Goal: Task Accomplishment & Management: Use online tool/utility

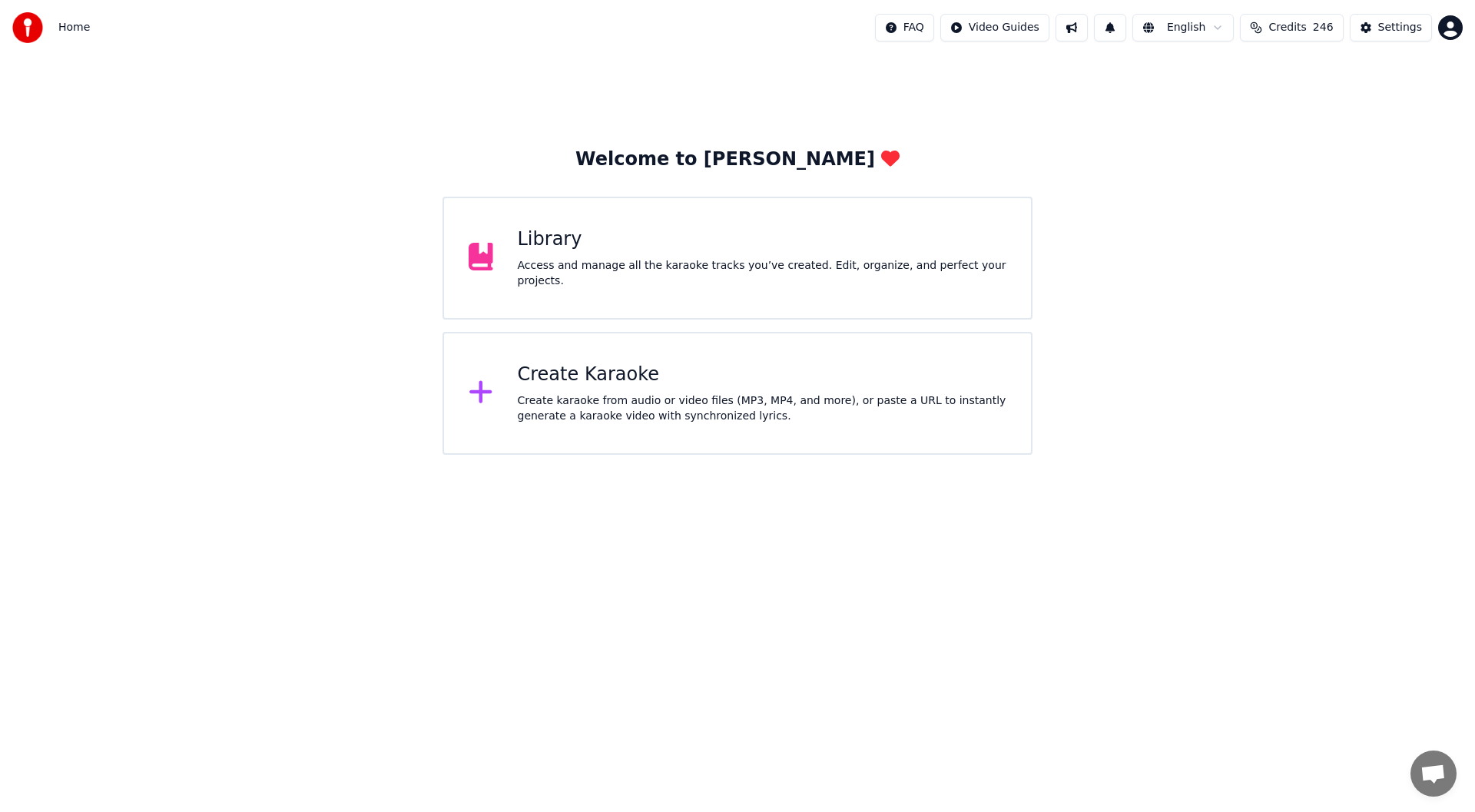
click at [722, 374] on div "Create Karaoke" at bounding box center [762, 375] width 489 height 25
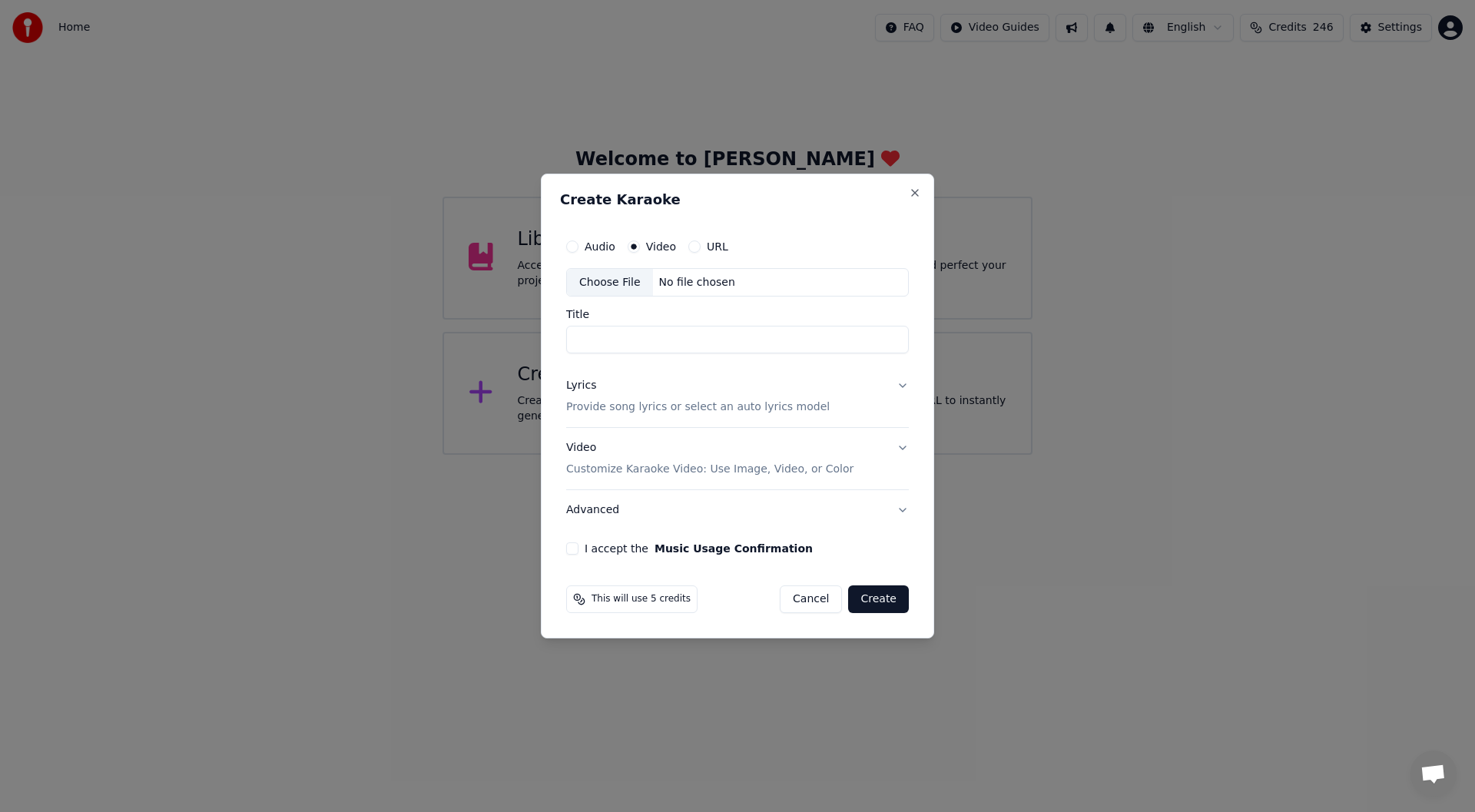
click at [610, 273] on div "Choose File" at bounding box center [610, 283] width 86 height 28
click at [913, 188] on button "Close" at bounding box center [914, 192] width 12 height 12
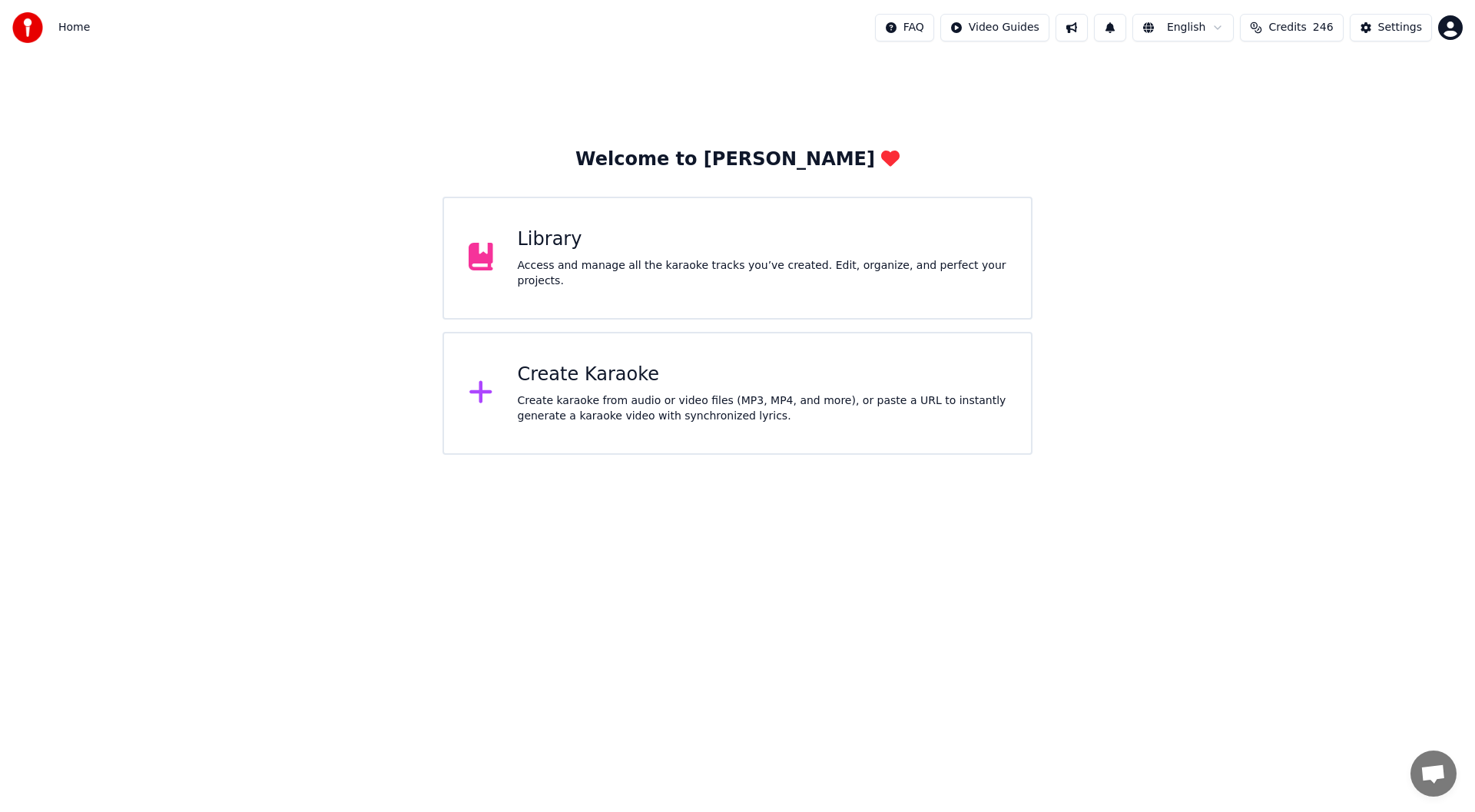
click at [627, 376] on div "Create Karaoke" at bounding box center [762, 375] width 489 height 25
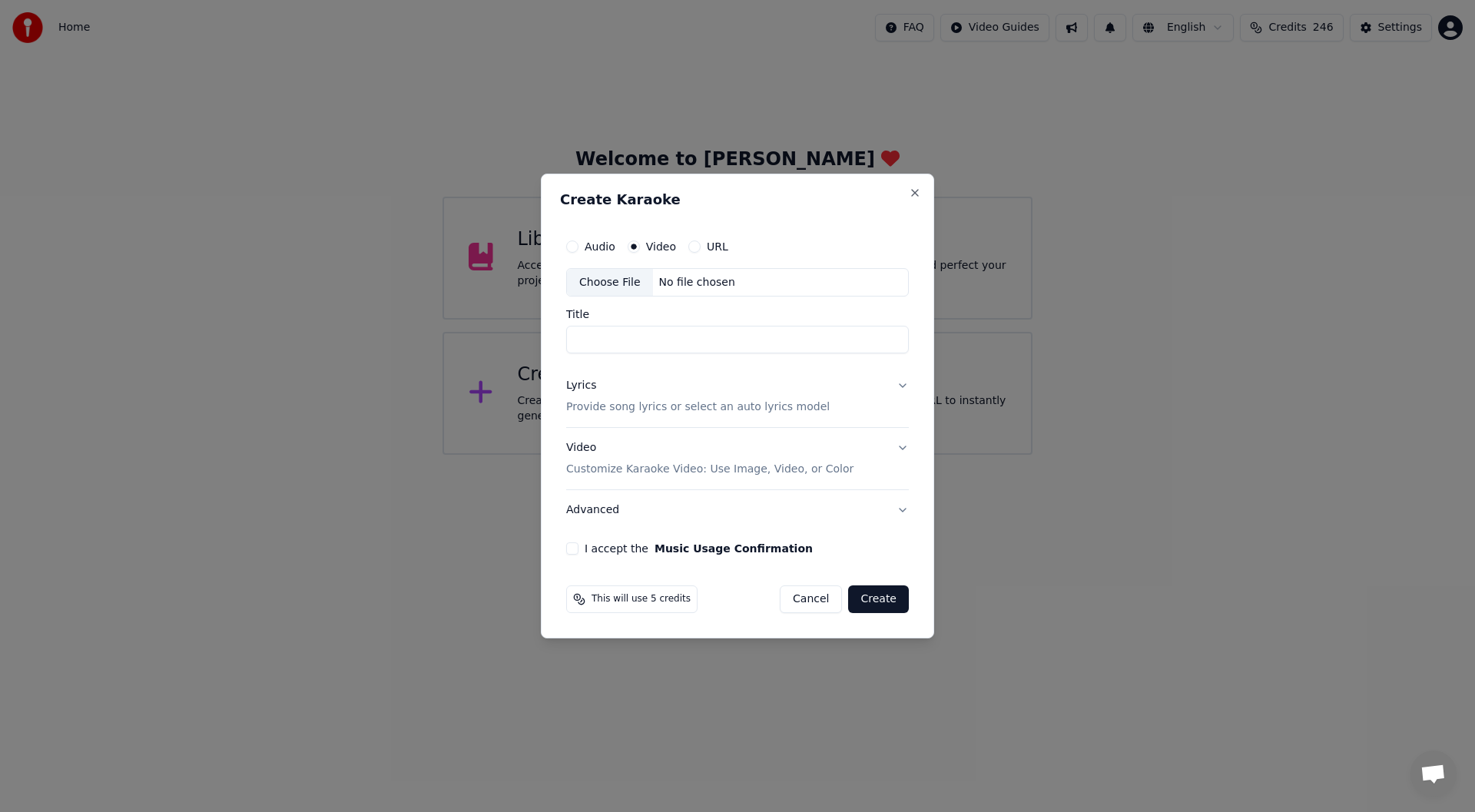
click at [588, 273] on div "Choose File" at bounding box center [610, 283] width 86 height 28
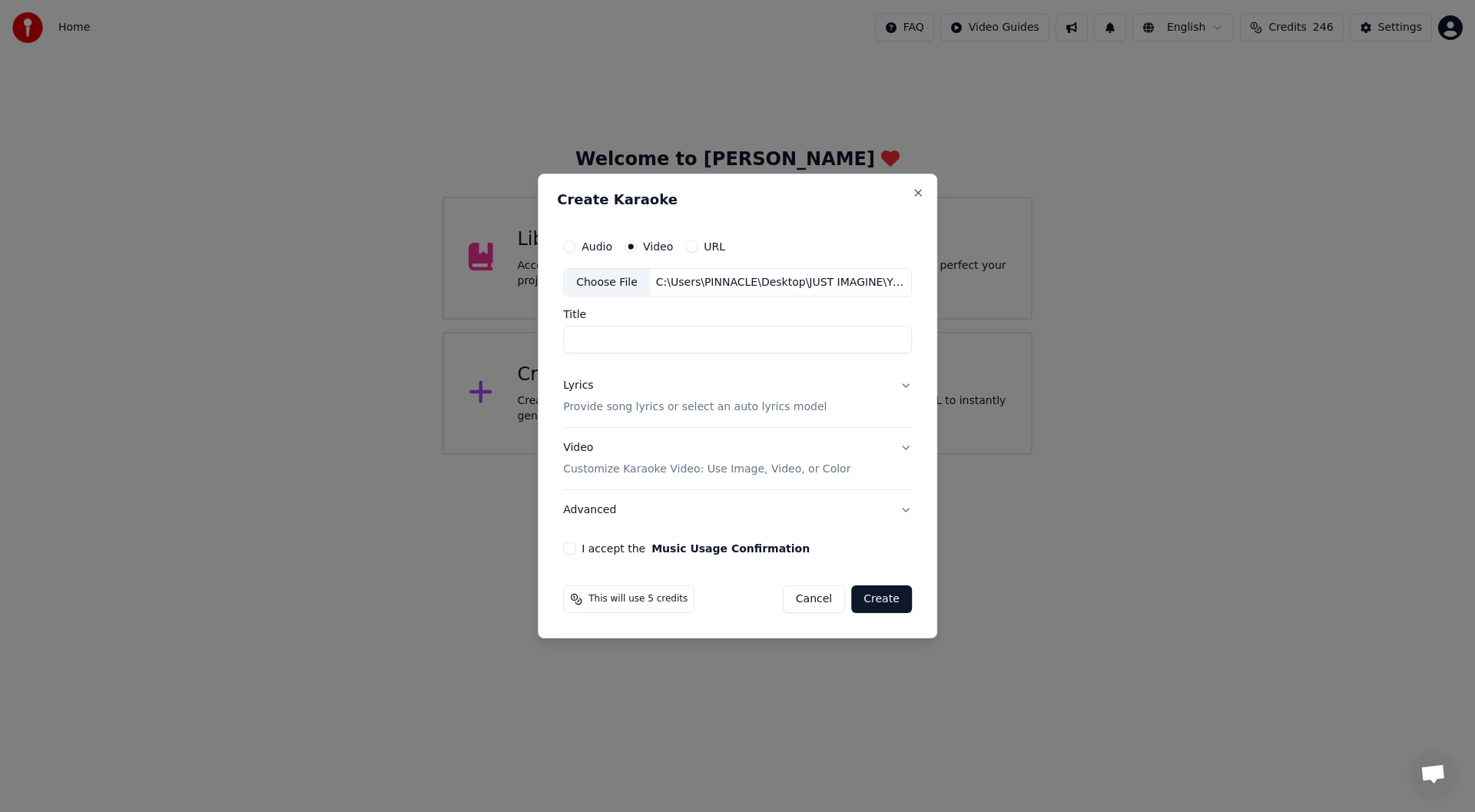
type input "**********"
click at [579, 383] on div "Lyrics" at bounding box center [578, 386] width 30 height 16
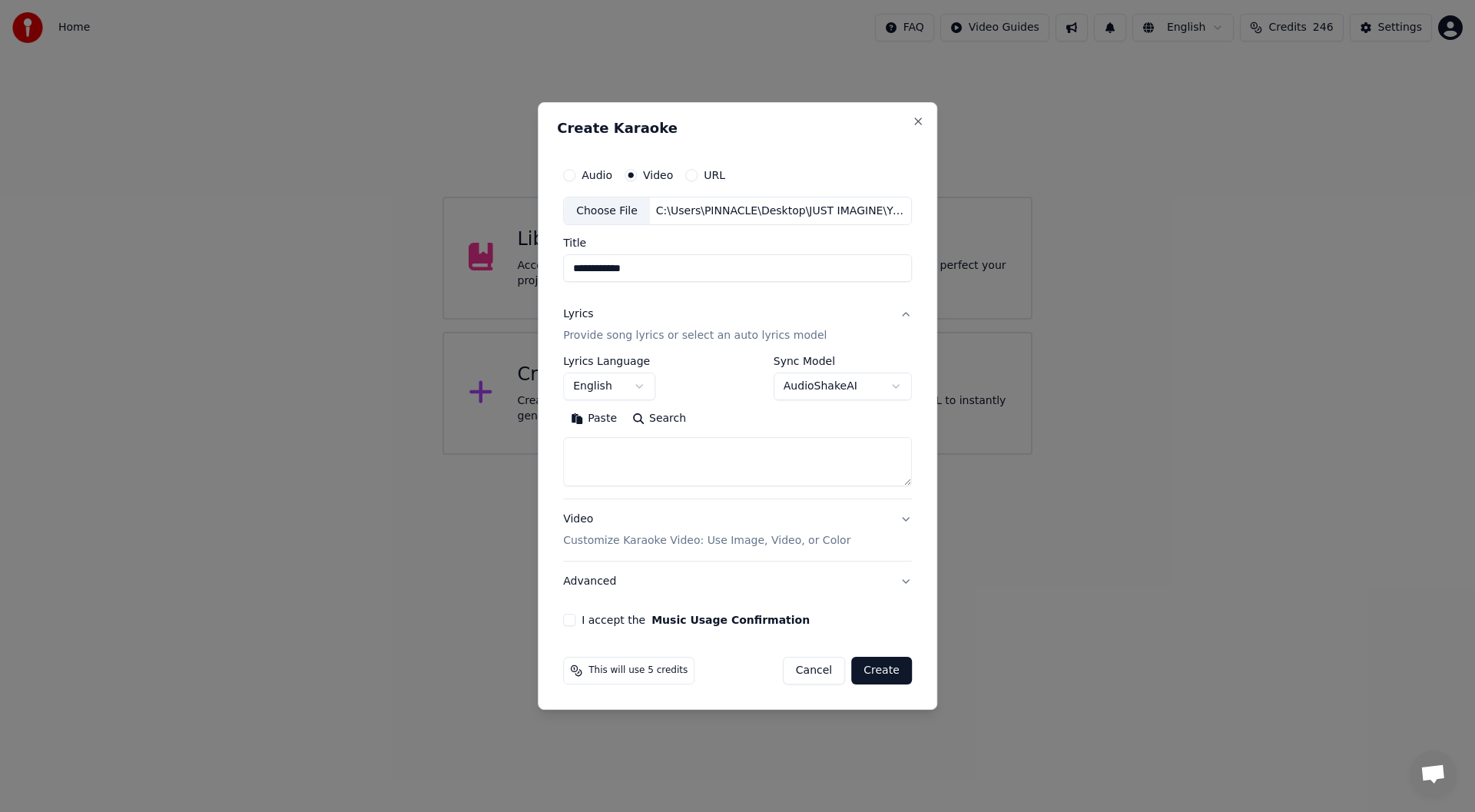
click at [592, 416] on button "Paste" at bounding box center [593, 419] width 61 height 25
click at [572, 617] on button "I accept the Music Usage Confirmation" at bounding box center [569, 619] width 12 height 12
click at [882, 671] on button "Create" at bounding box center [881, 671] width 60 height 28
type textarea "**********"
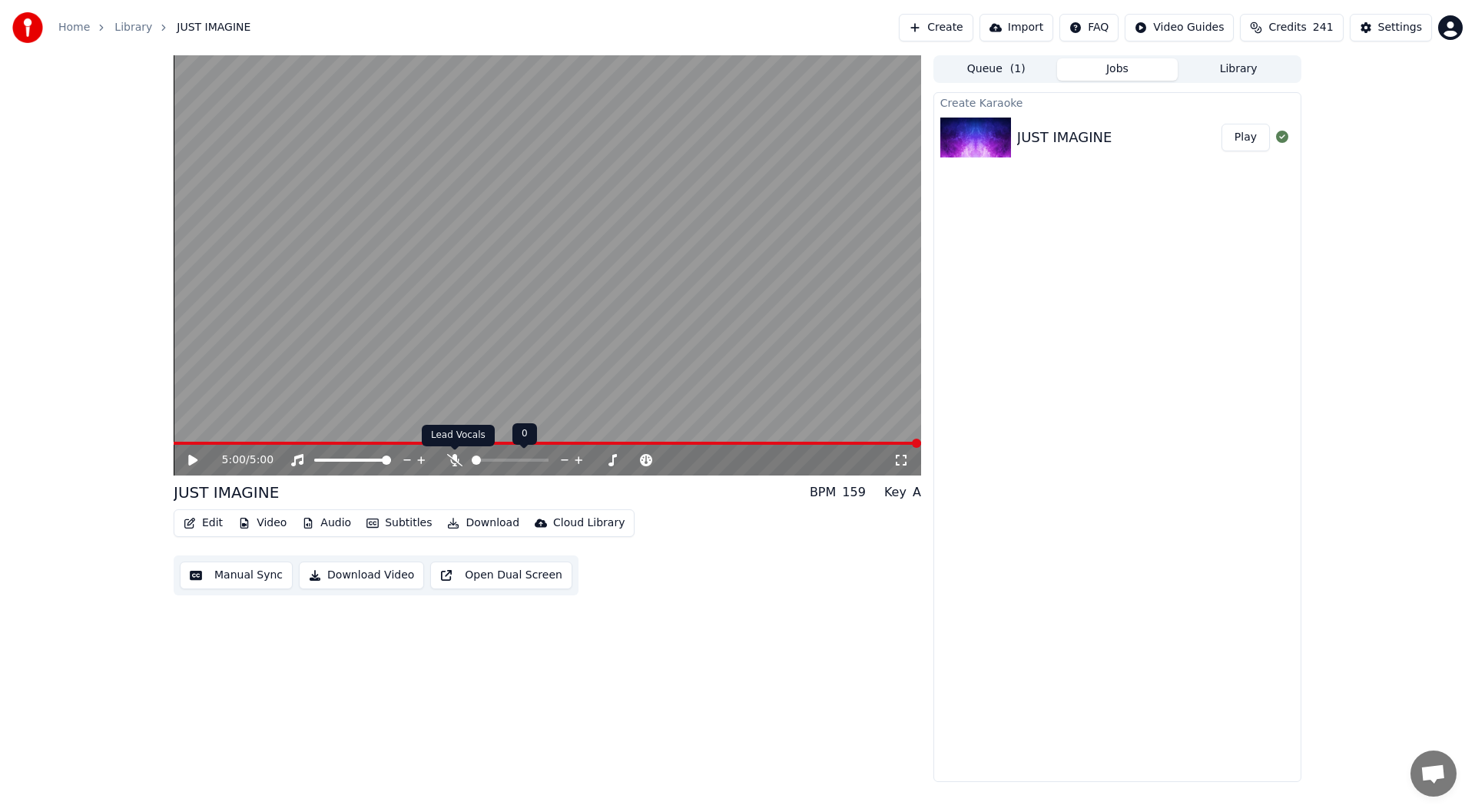
click at [452, 454] on icon at bounding box center [454, 460] width 16 height 12
click at [194, 457] on icon at bounding box center [192, 459] width 9 height 11
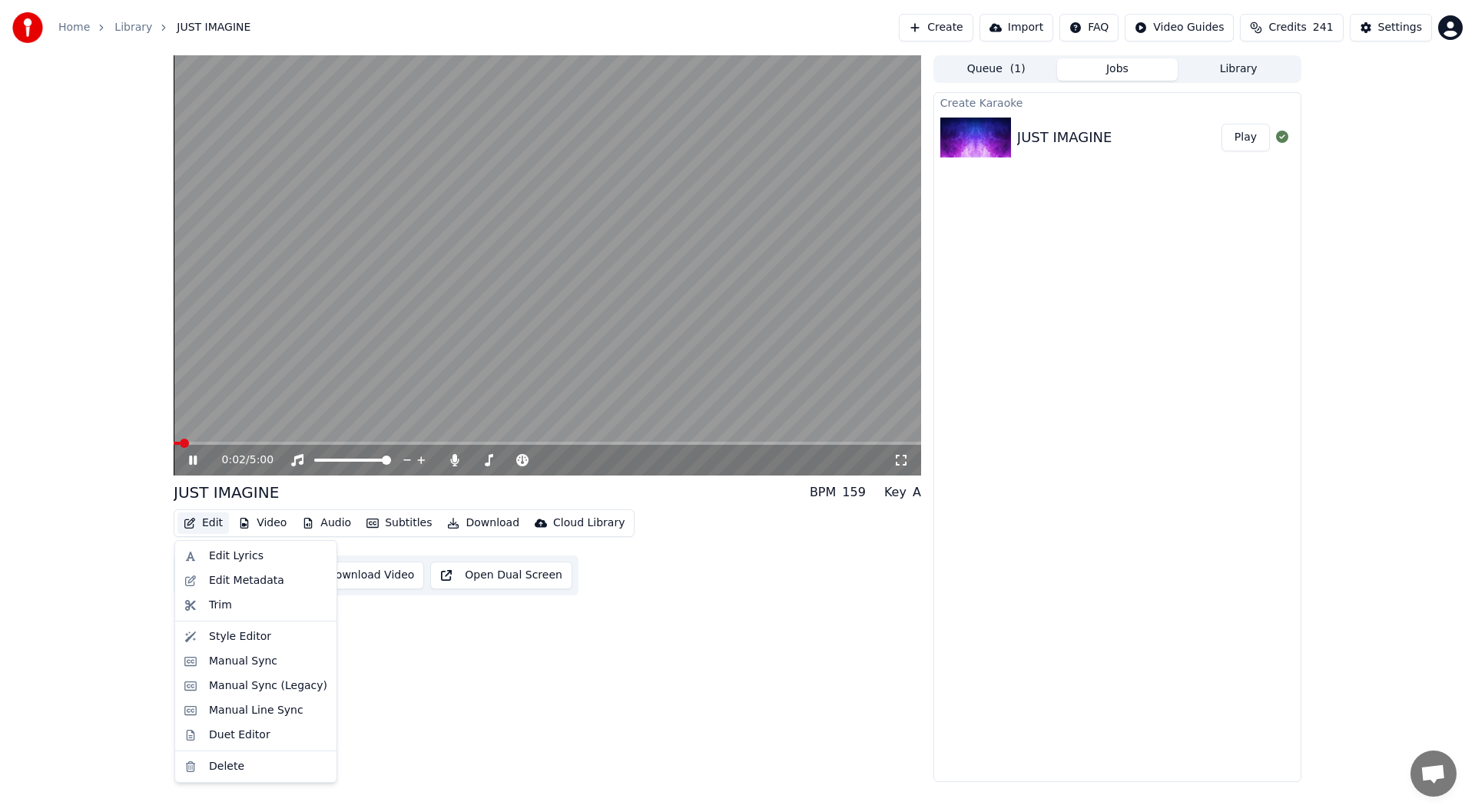
click at [207, 518] on button "Edit" at bounding box center [203, 523] width 51 height 21
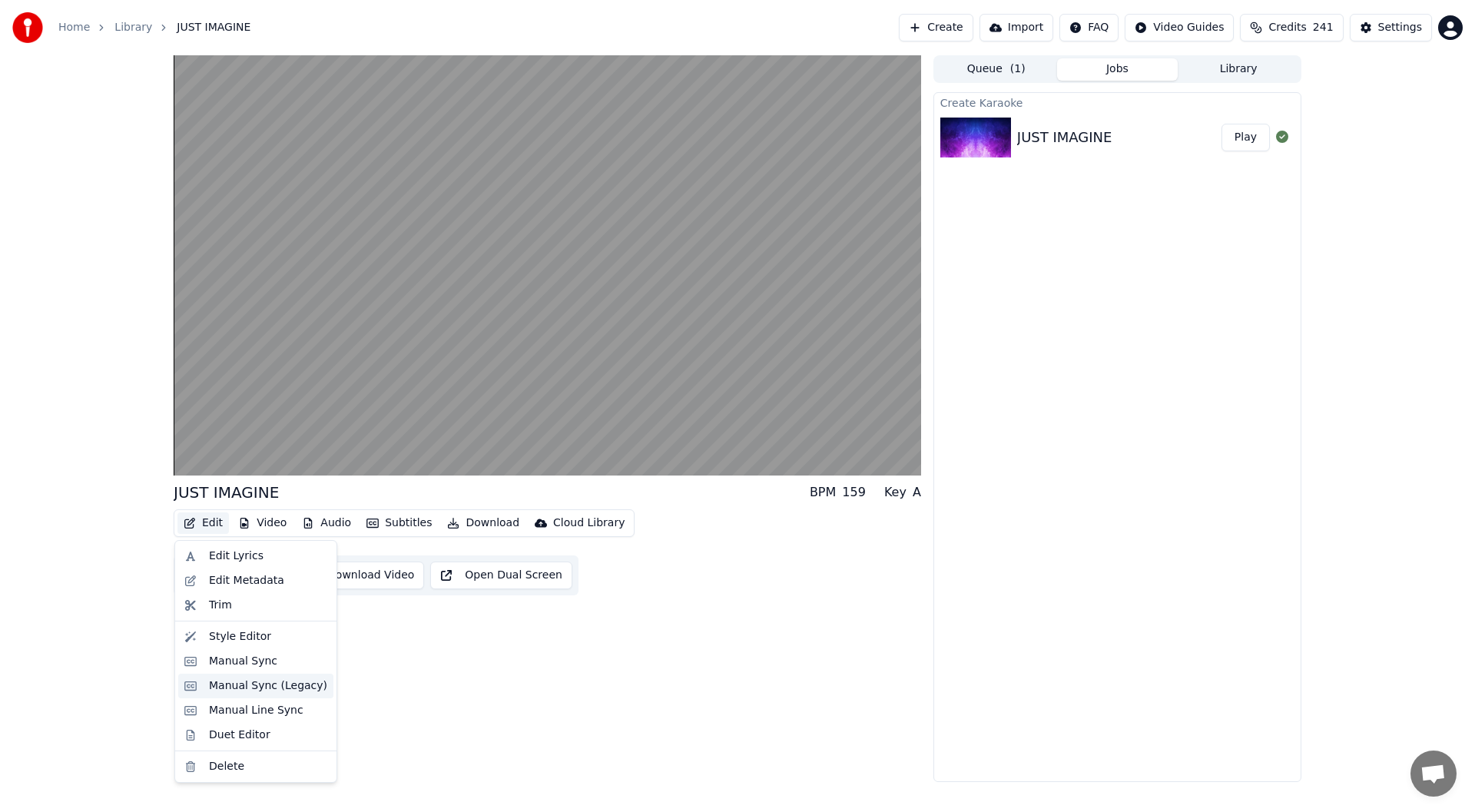
click at [245, 682] on div "Manual Sync (Legacy)" at bounding box center [268, 685] width 118 height 16
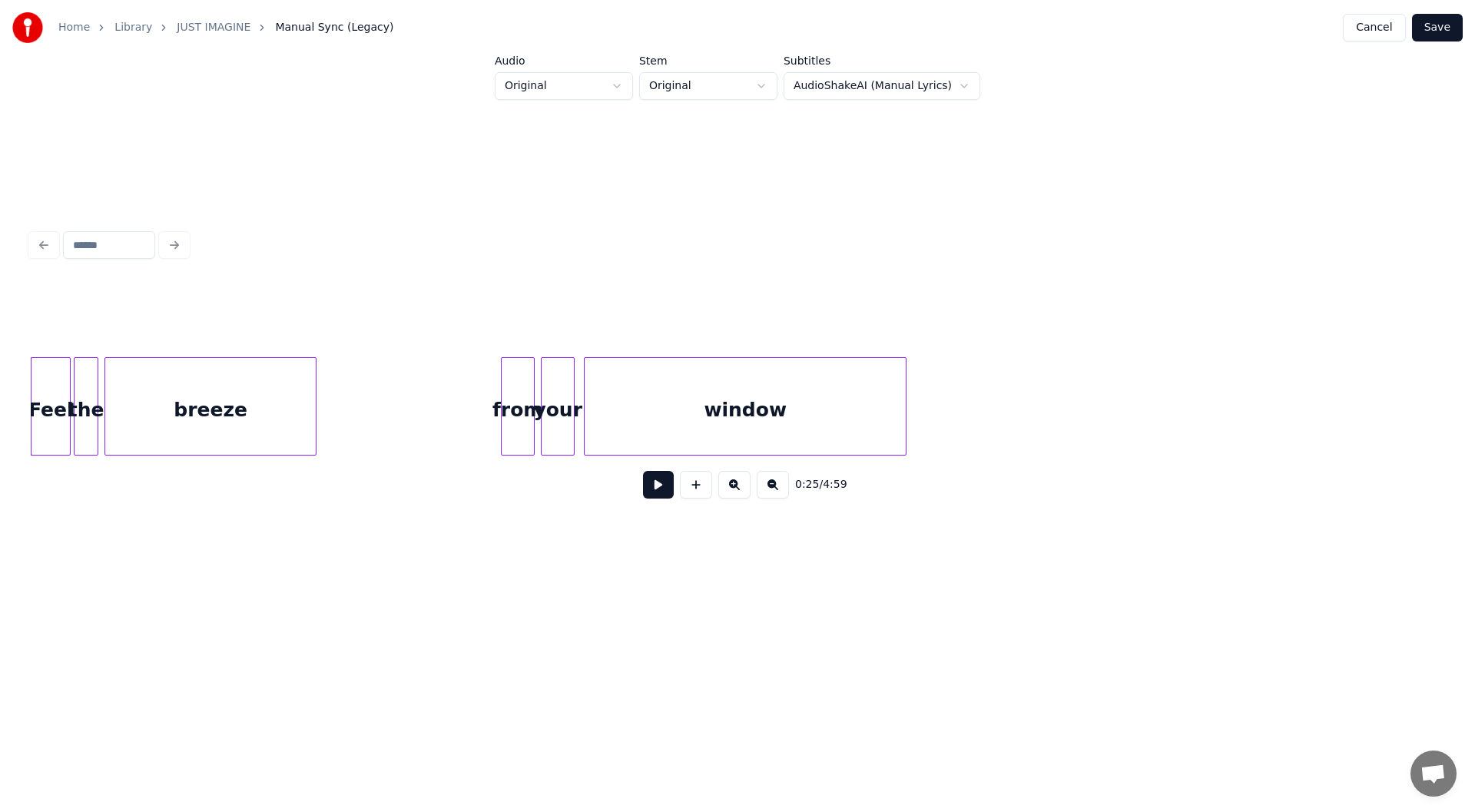
scroll to position [0, 3699]
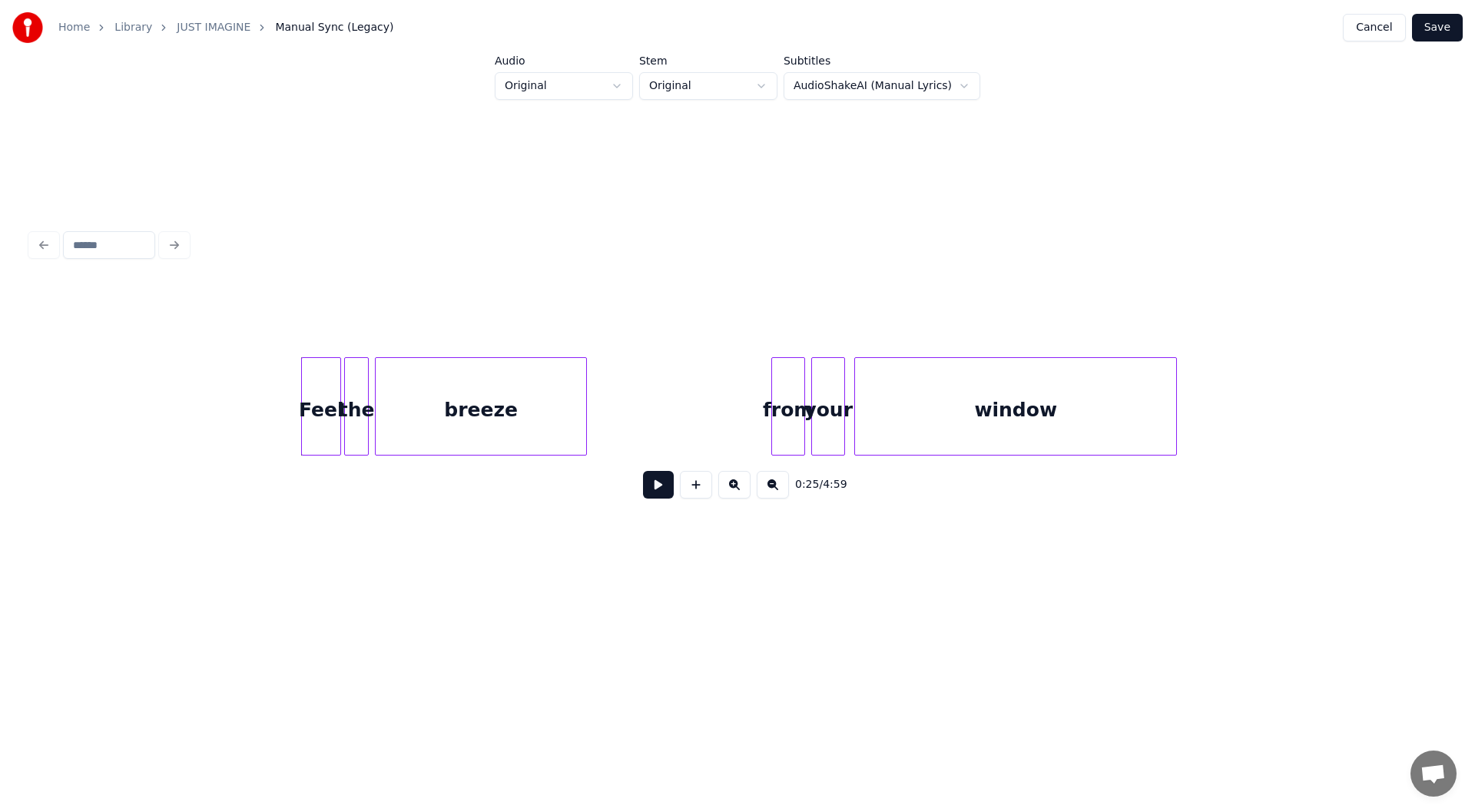
click at [659, 485] on button at bounding box center [659, 484] width 31 height 28
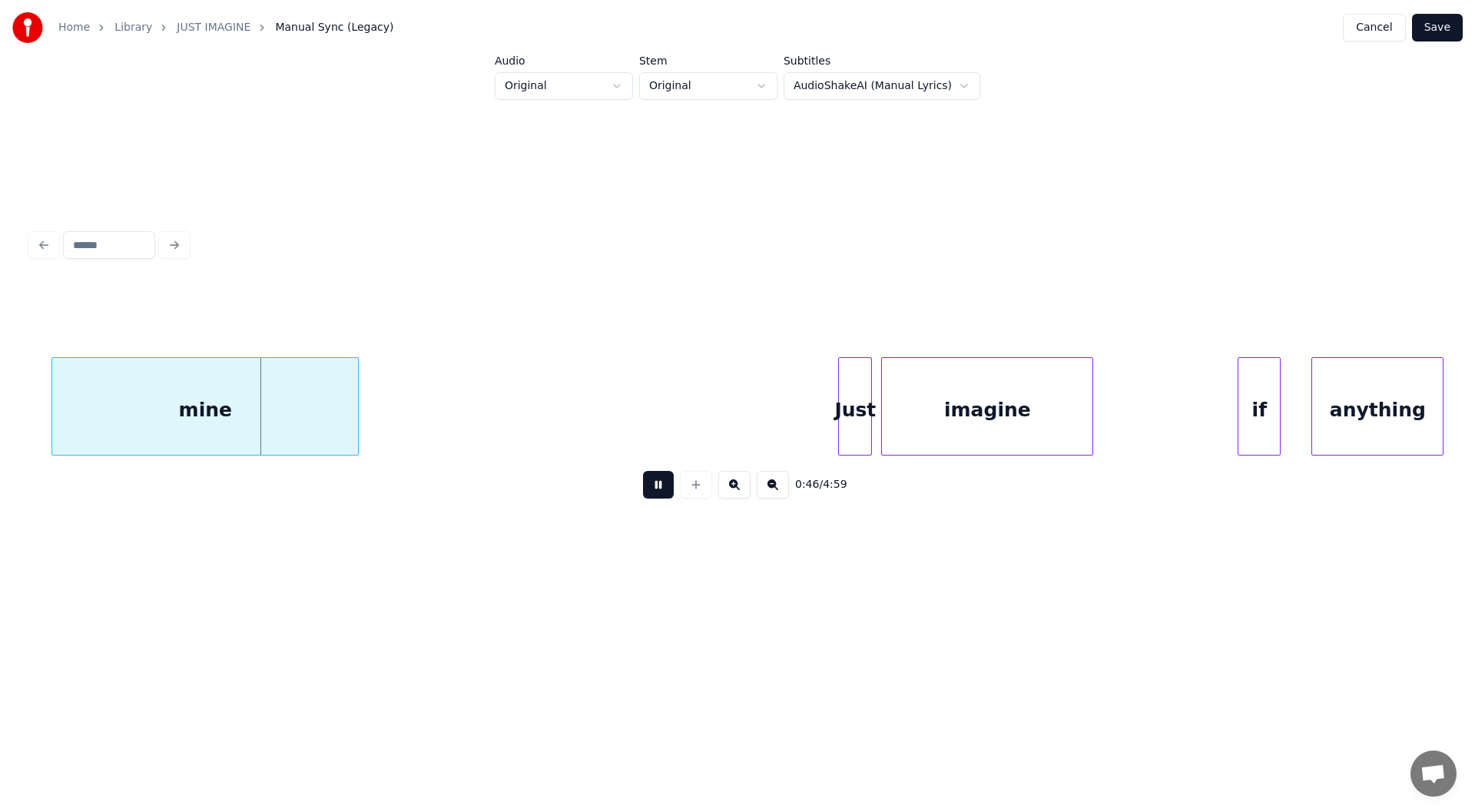
scroll to position [0, 7002]
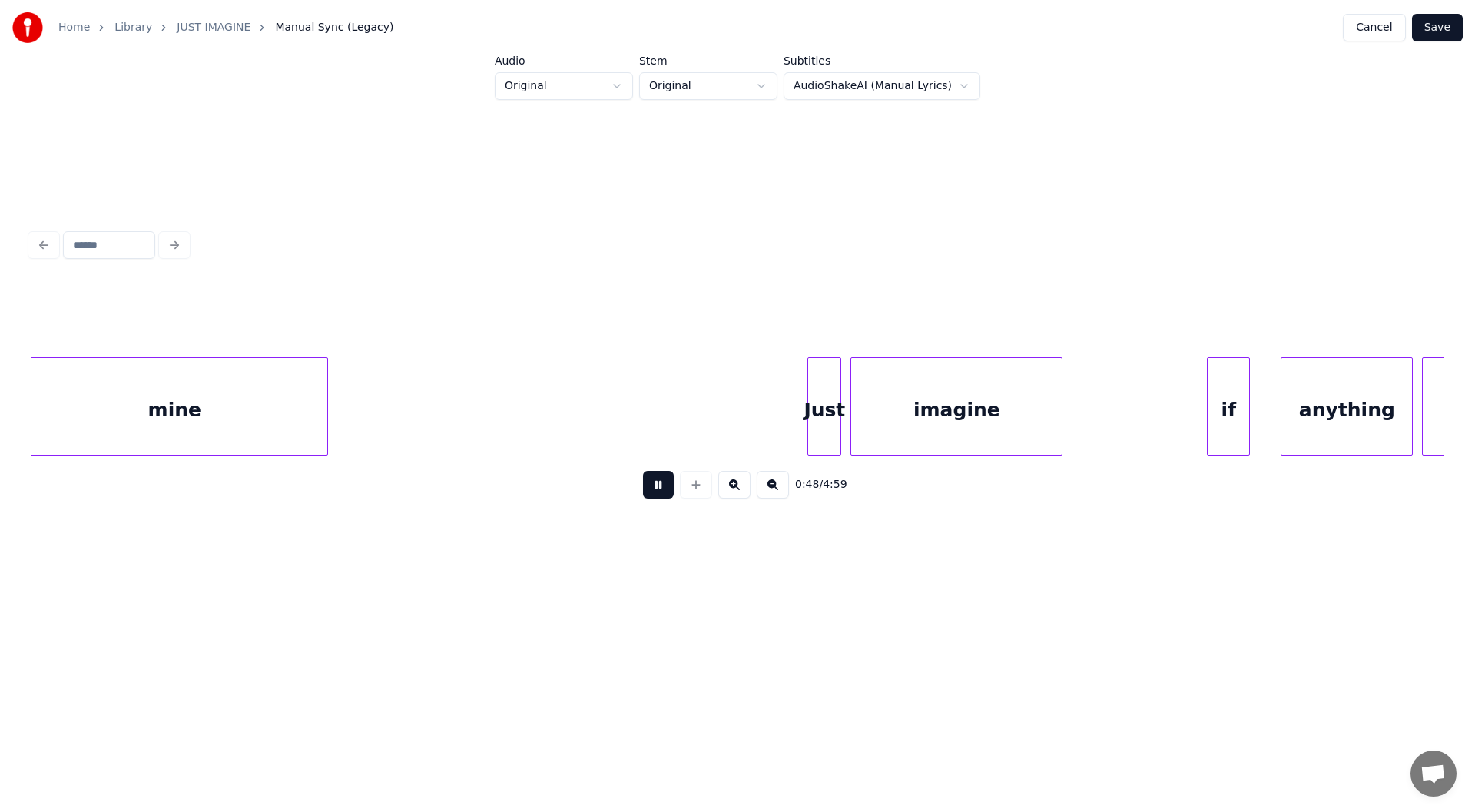
click at [662, 485] on button at bounding box center [659, 484] width 31 height 28
click at [659, 488] on button at bounding box center [659, 484] width 31 height 28
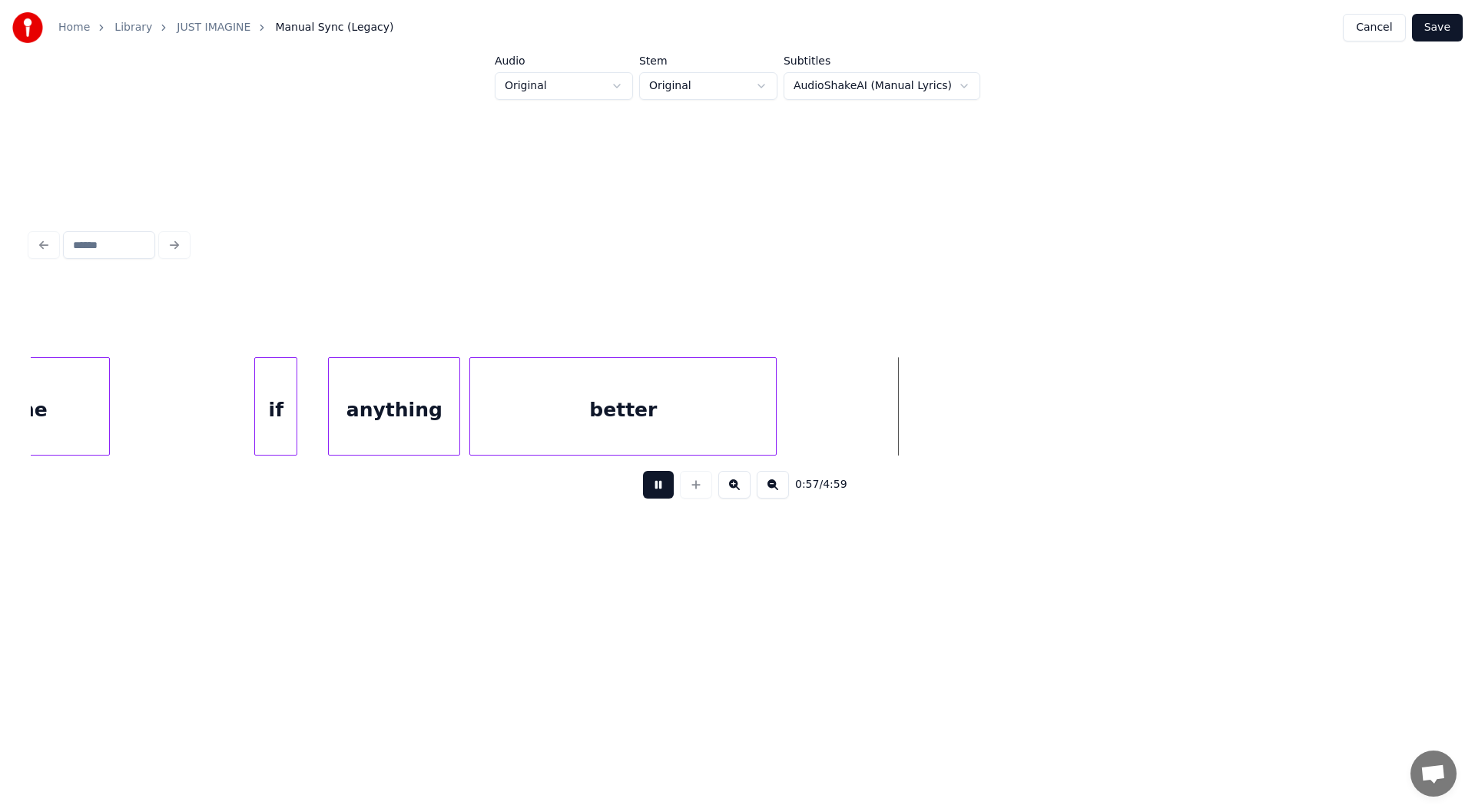
scroll to position [0, 7986]
click at [659, 480] on button at bounding box center [659, 484] width 31 height 28
click at [786, 418] on div at bounding box center [784, 406] width 5 height 96
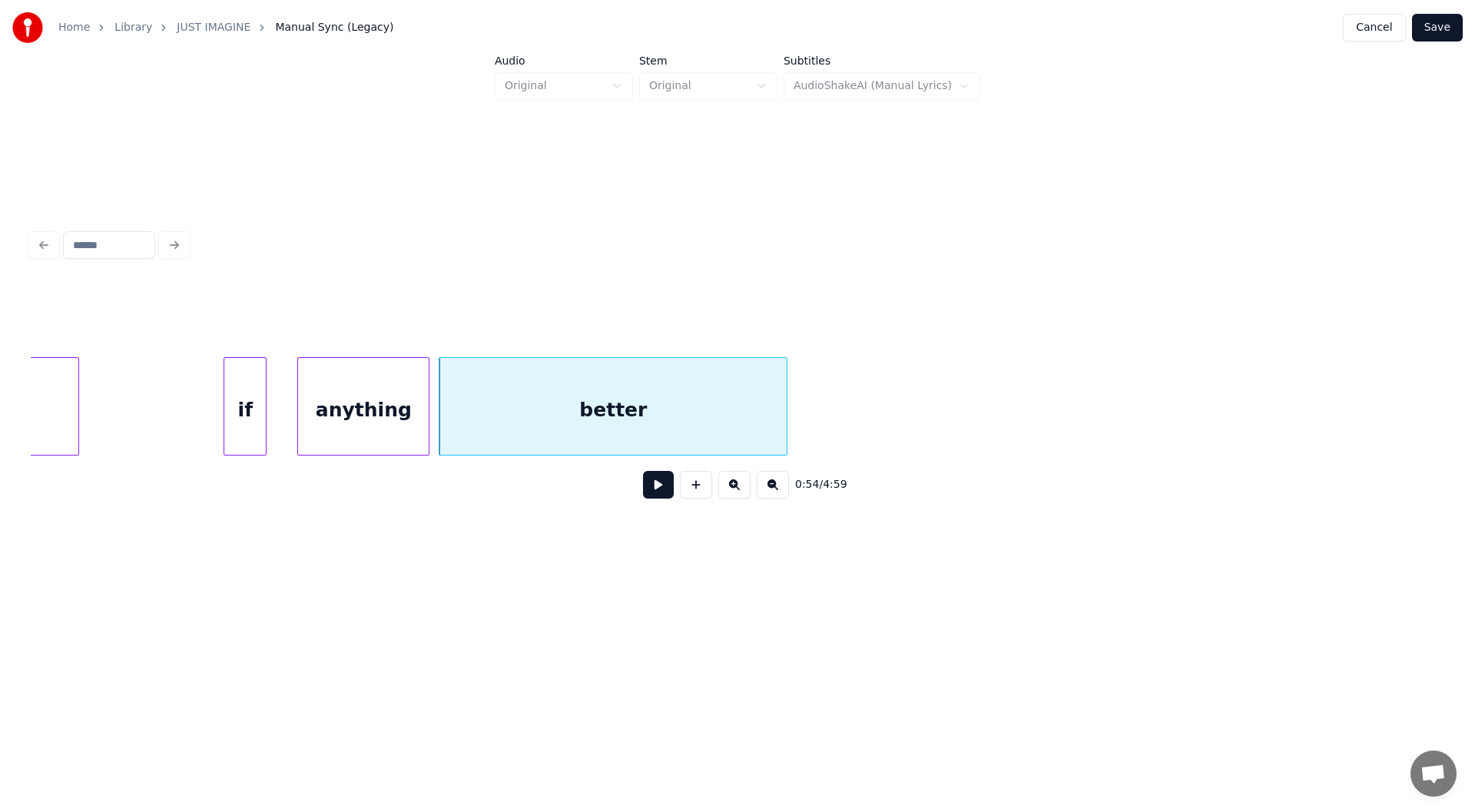
click at [661, 485] on button at bounding box center [659, 484] width 31 height 28
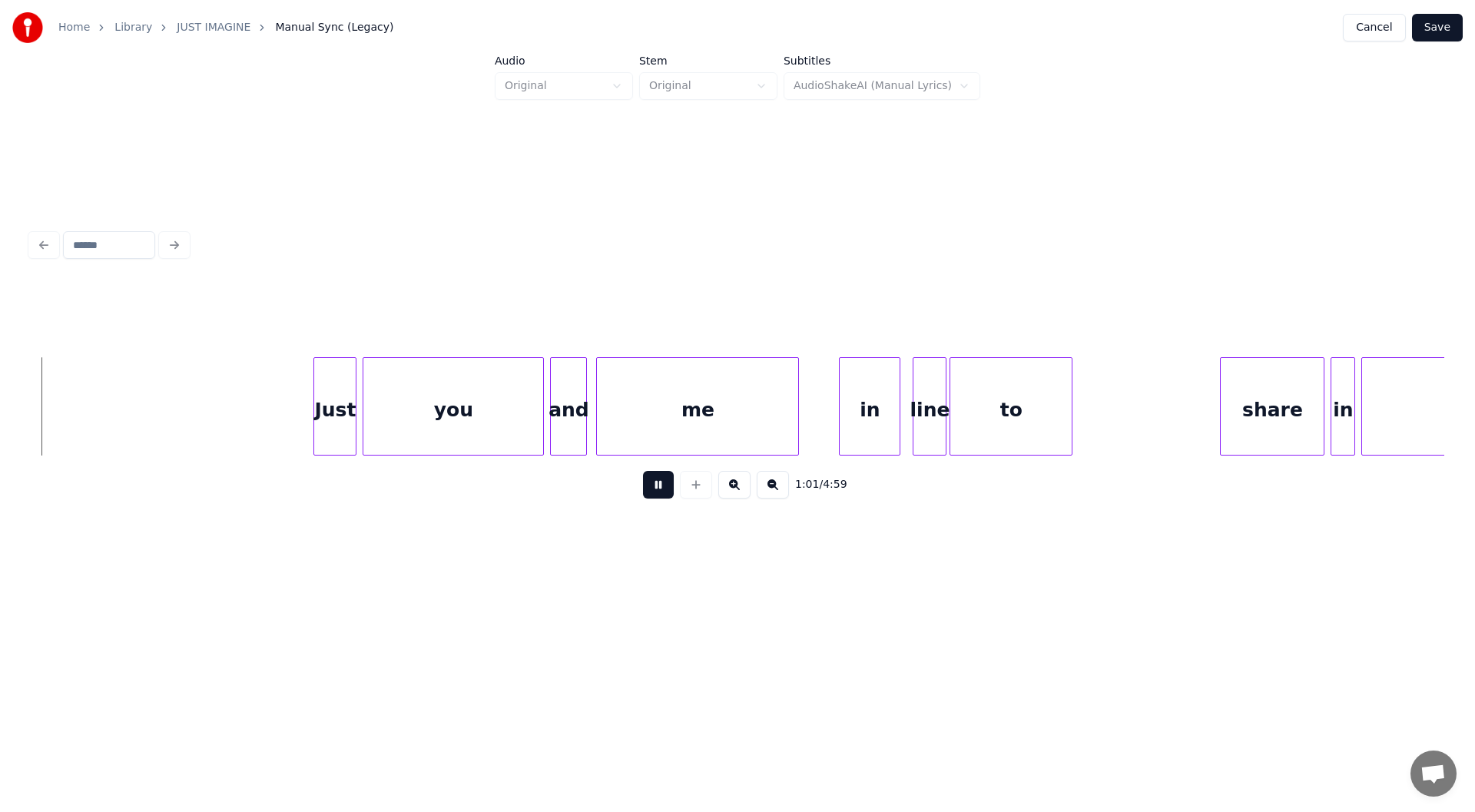
scroll to position [0, 9411]
click at [658, 490] on button at bounding box center [659, 484] width 31 height 28
click at [807, 434] on div at bounding box center [809, 406] width 5 height 96
click at [683, 416] on div "me" at bounding box center [697, 410] width 201 height 105
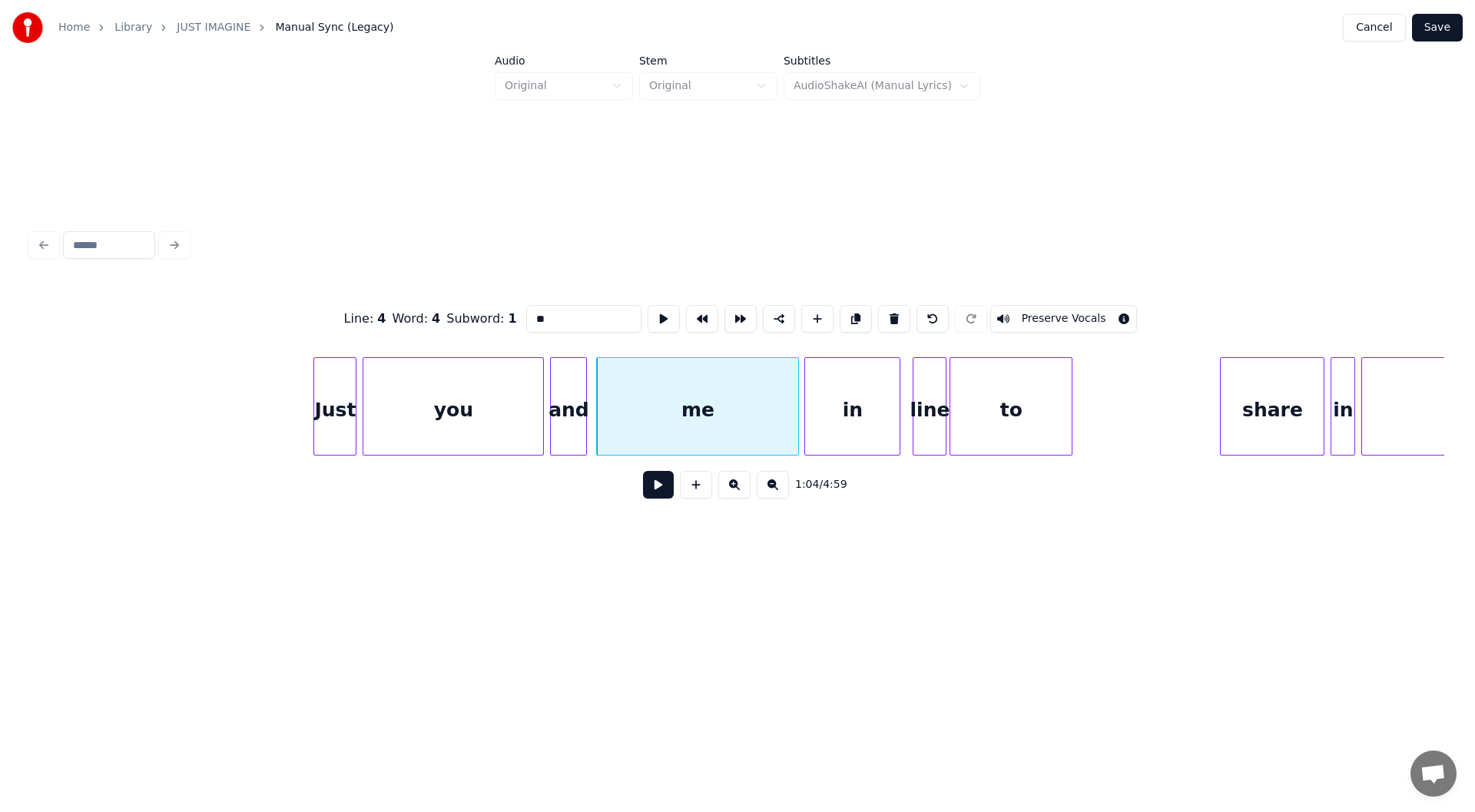
click at [656, 490] on button at bounding box center [659, 484] width 31 height 28
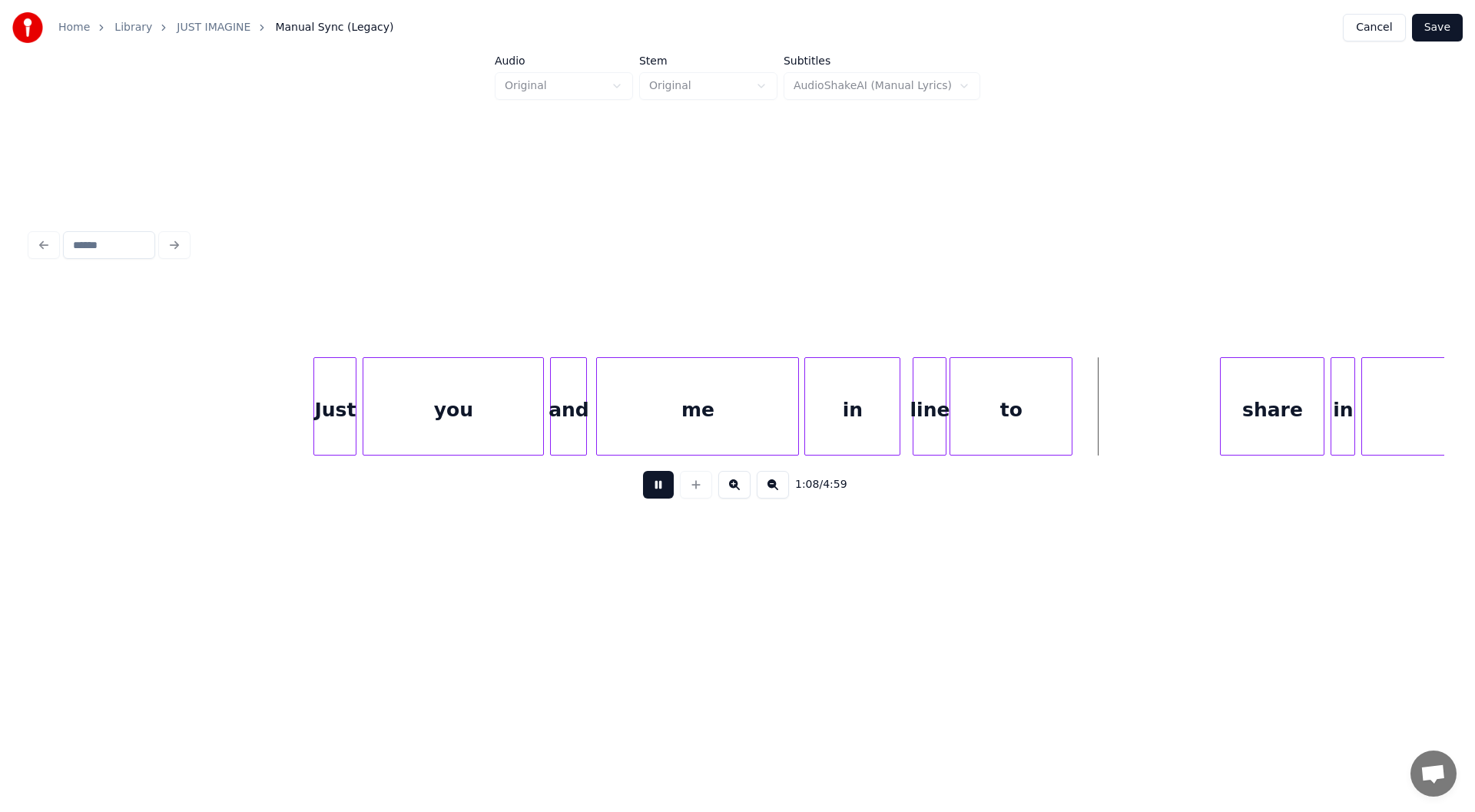
click at [656, 490] on button at bounding box center [659, 484] width 31 height 28
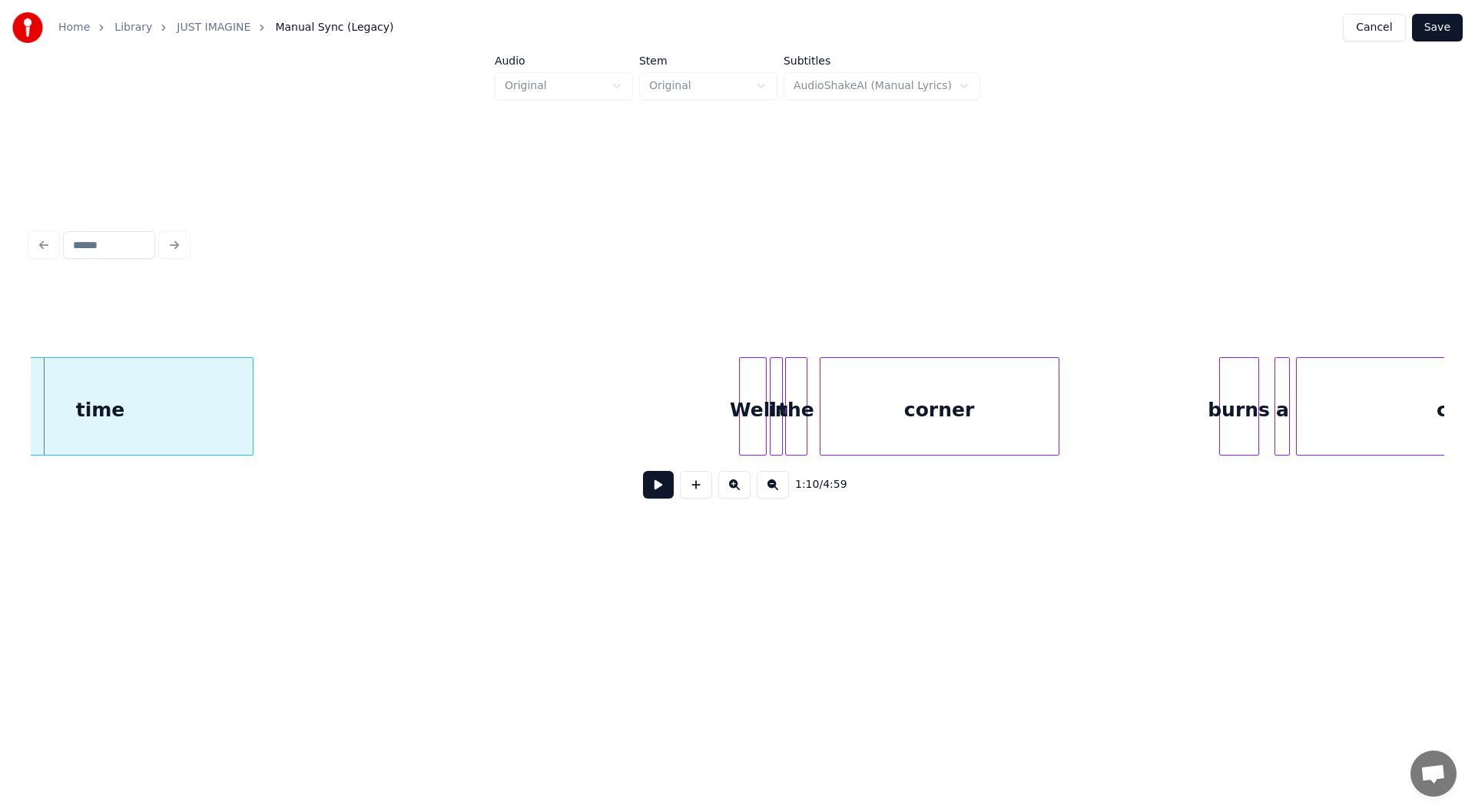
click at [656, 490] on button at bounding box center [659, 484] width 31 height 28
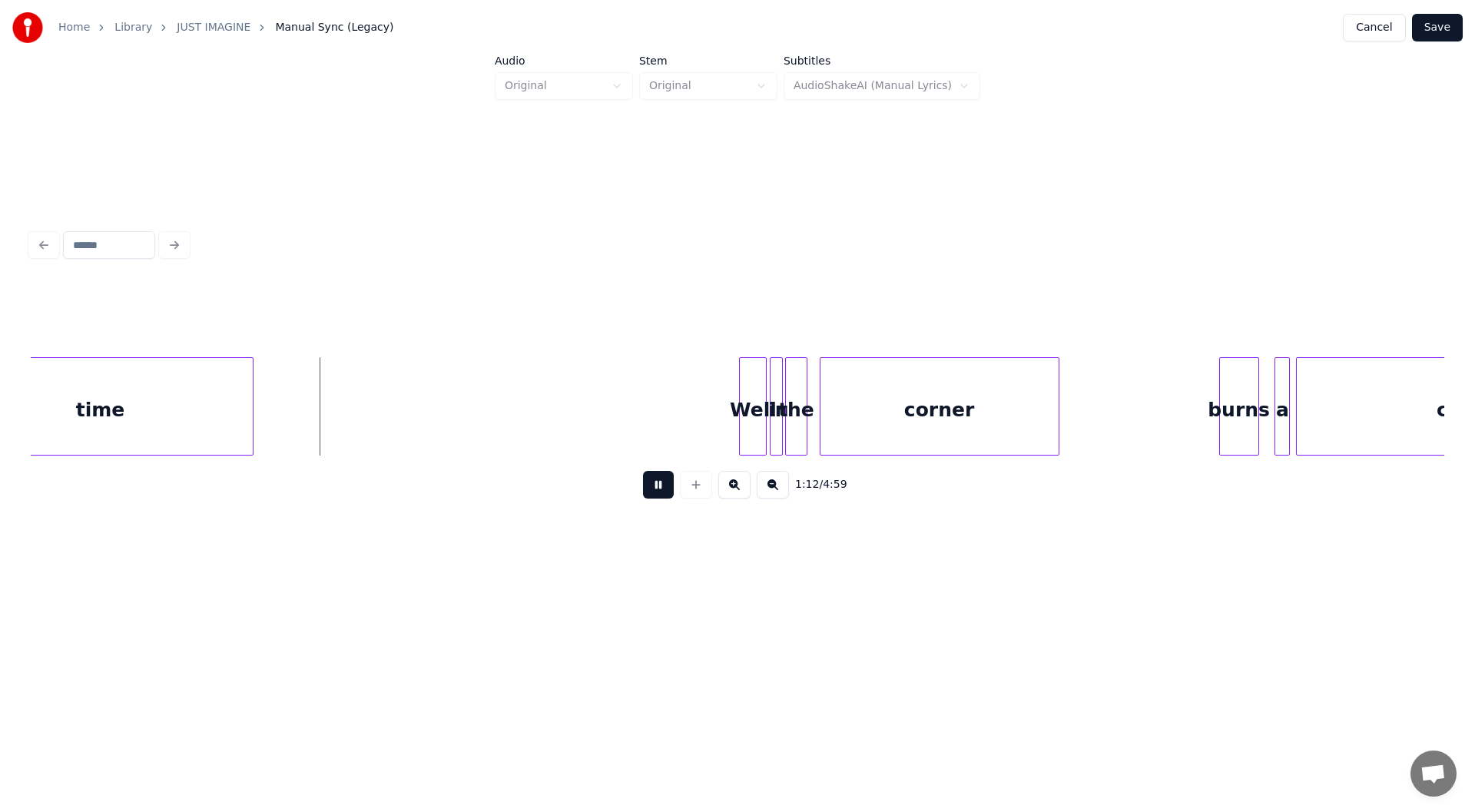
click at [656, 490] on button at bounding box center [659, 484] width 31 height 28
click at [332, 428] on div at bounding box center [329, 406] width 5 height 96
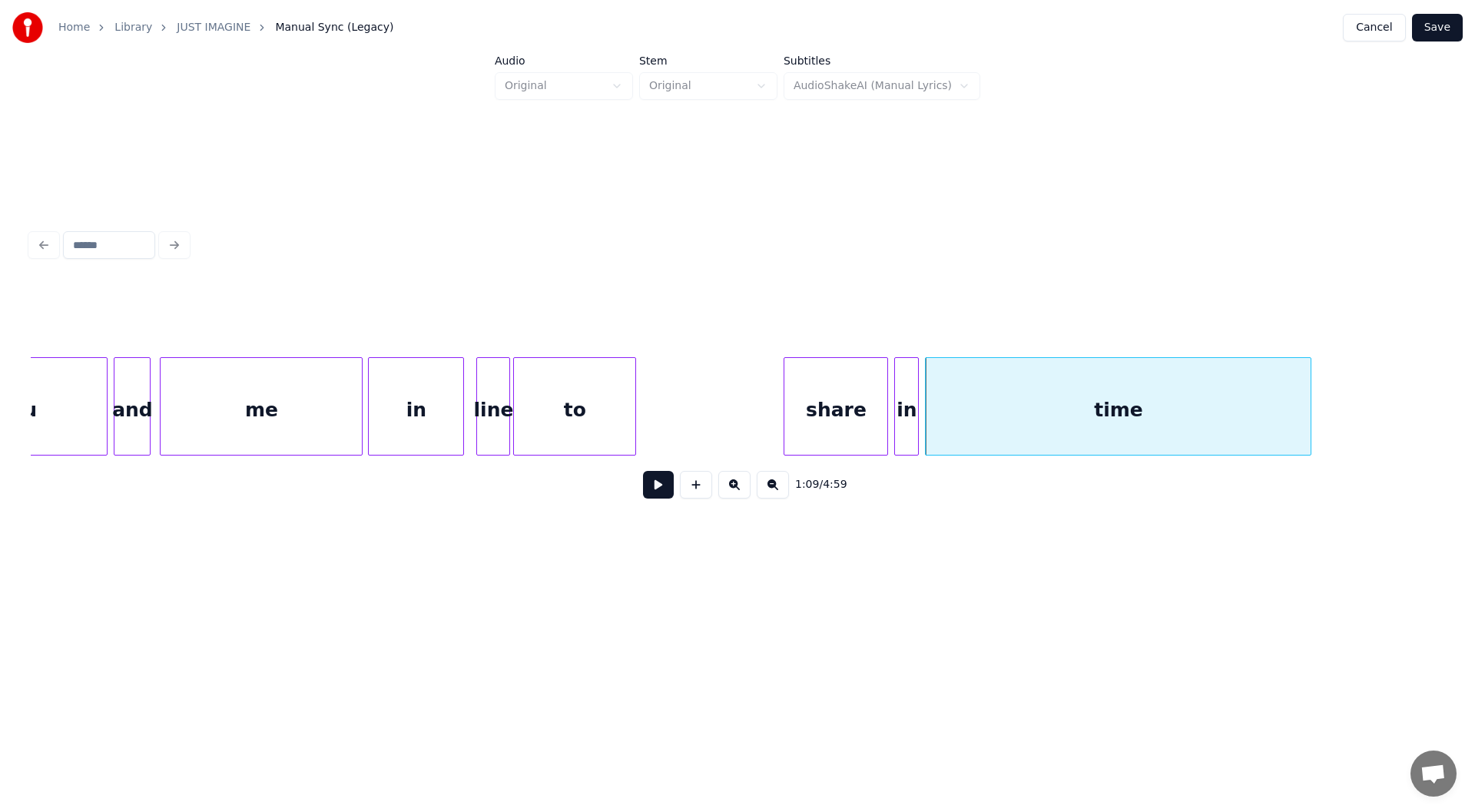
scroll to position [0, 9873]
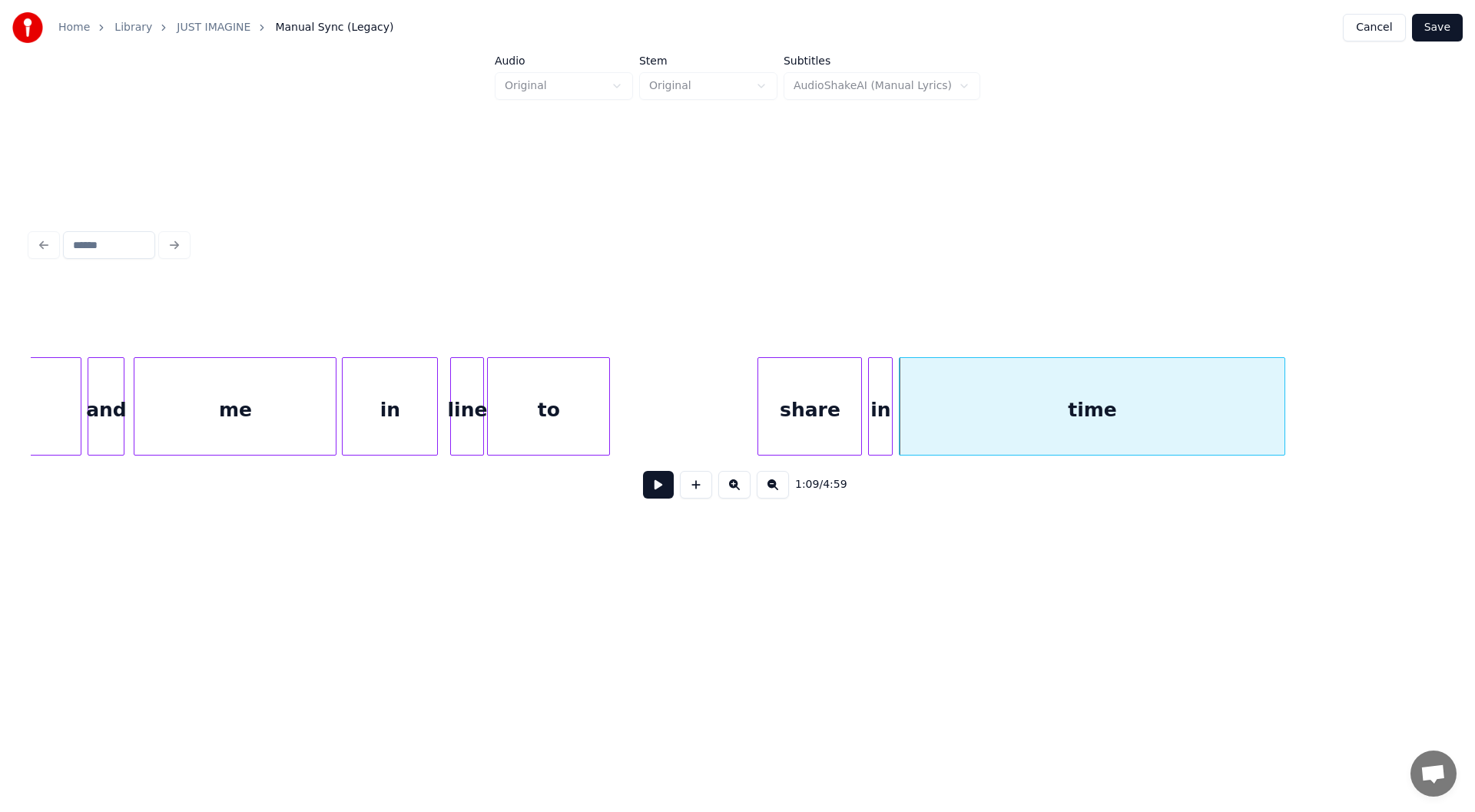
click at [466, 406] on div "line" at bounding box center [467, 410] width 32 height 105
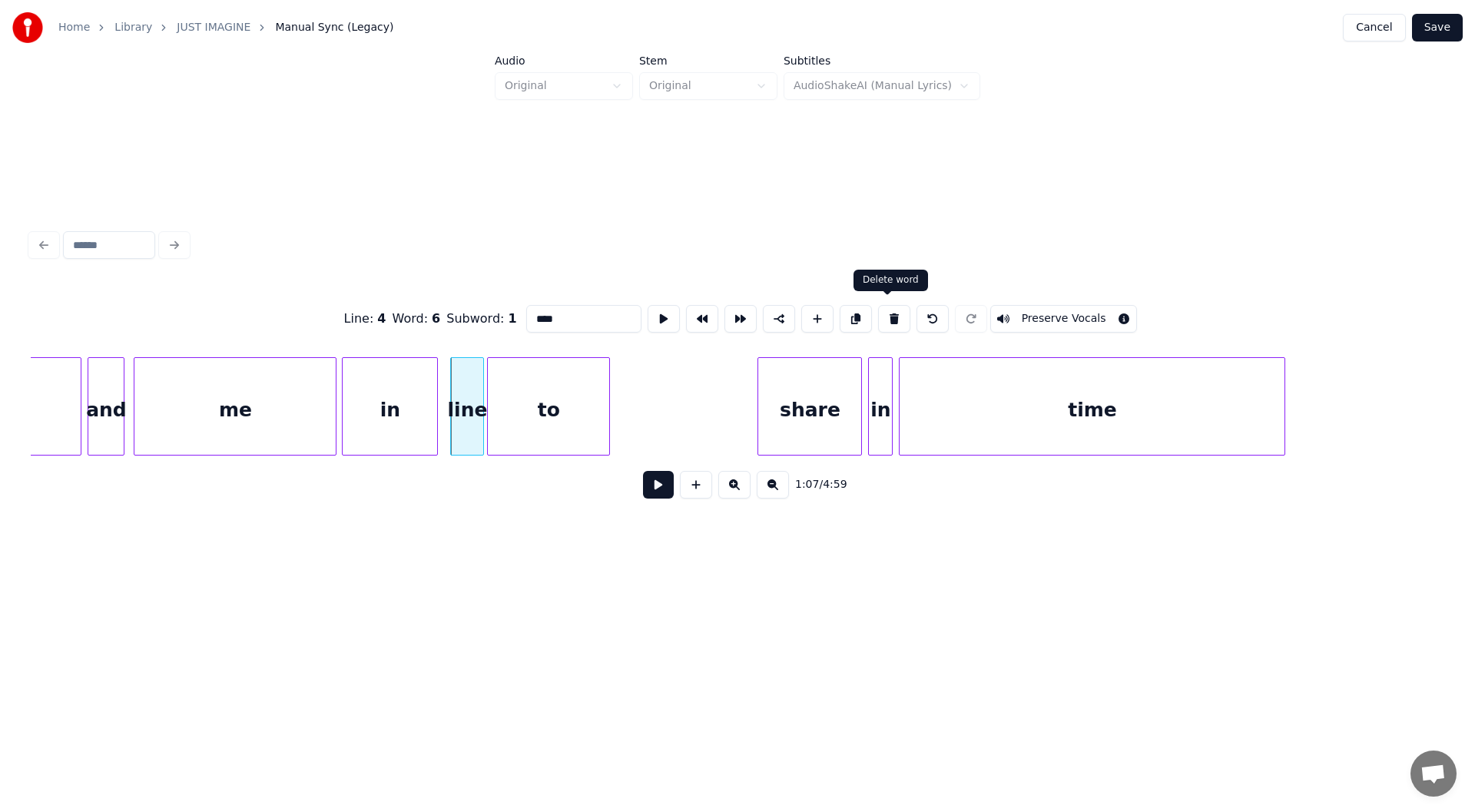
click at [887, 312] on button at bounding box center [893, 319] width 32 height 28
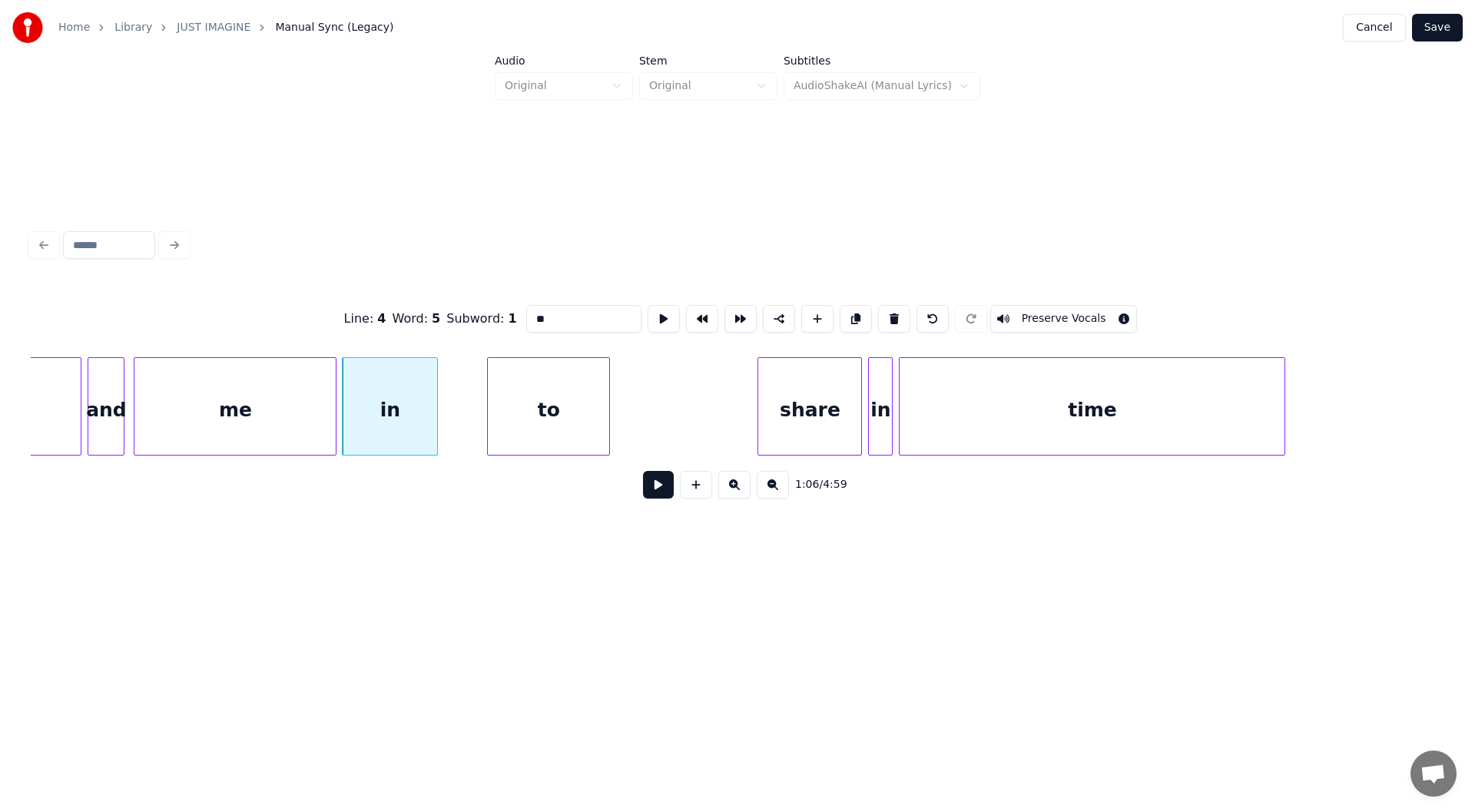
click at [225, 419] on div "me" at bounding box center [235, 410] width 201 height 105
type input "**"
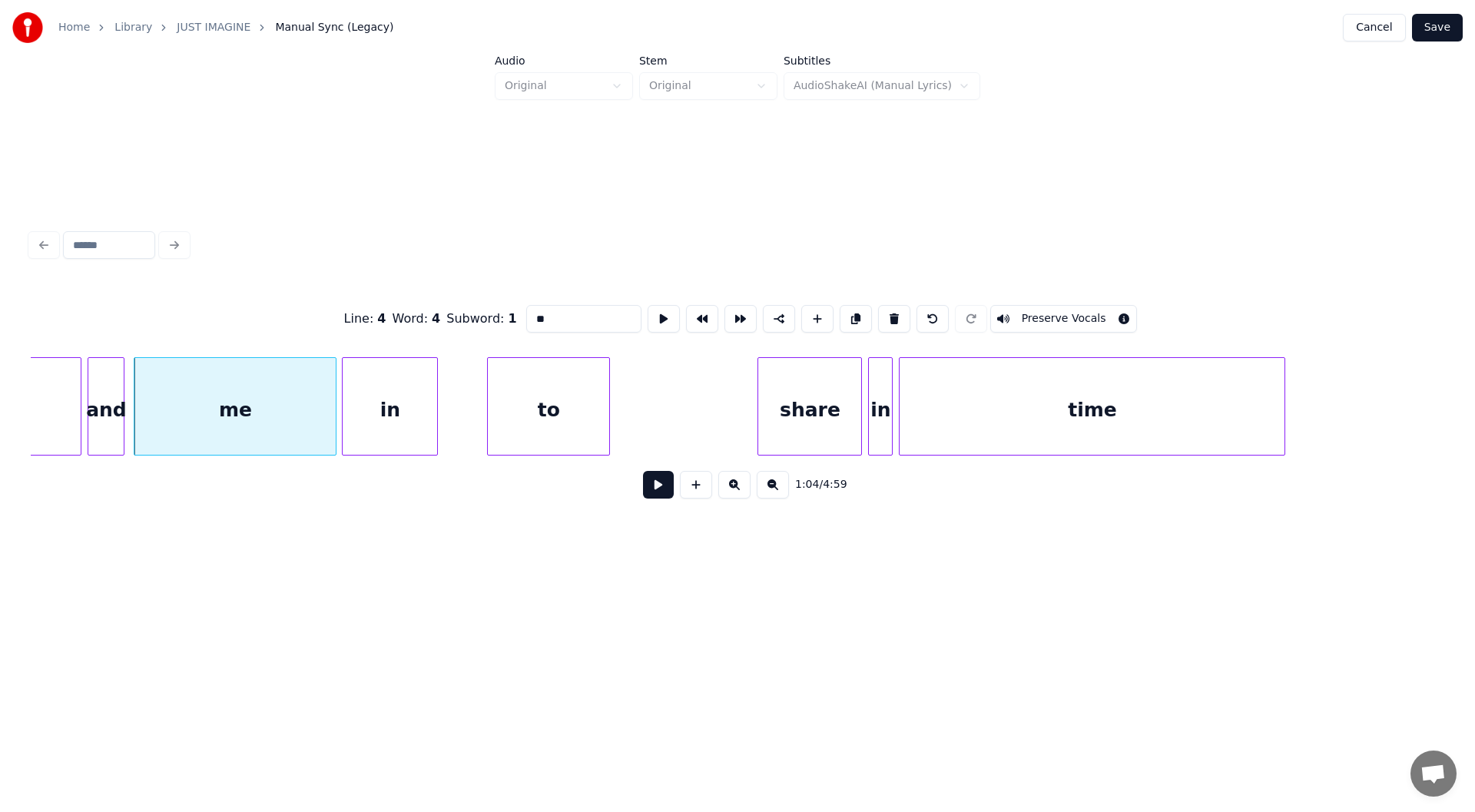
click at [657, 489] on button at bounding box center [659, 484] width 31 height 28
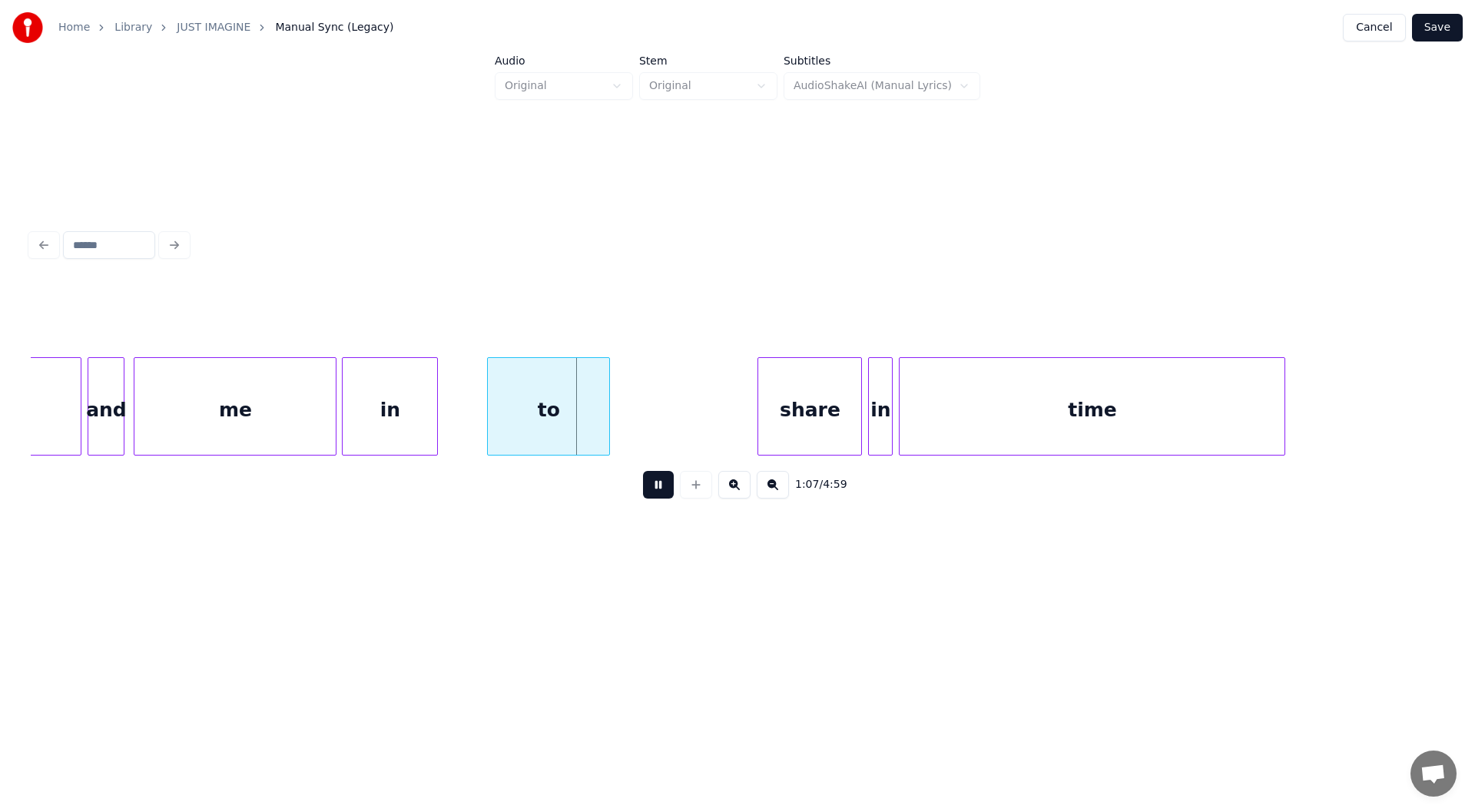
click at [657, 489] on button at bounding box center [659, 484] width 31 height 28
click at [485, 417] on div at bounding box center [483, 406] width 5 height 96
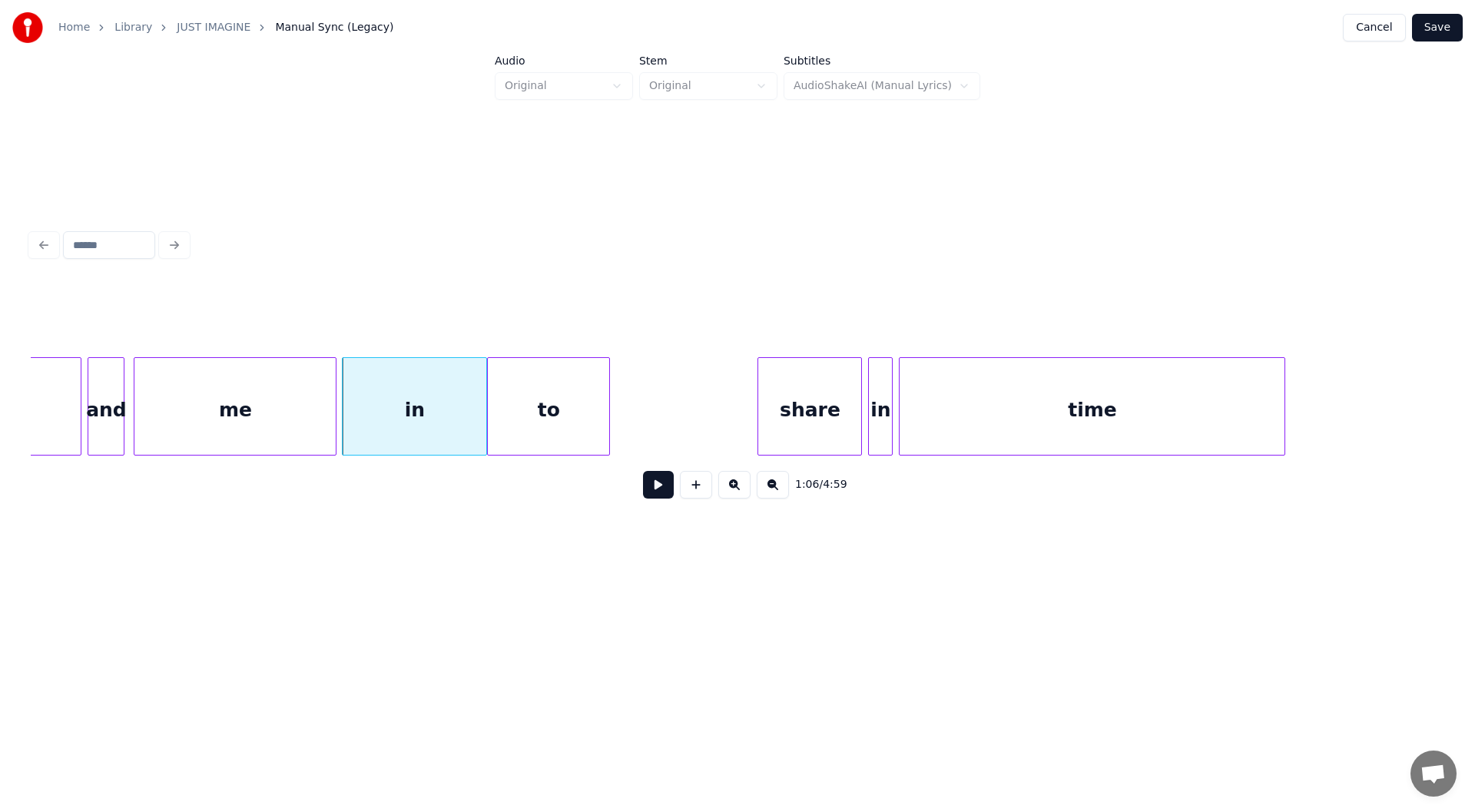
click at [427, 417] on div "in" at bounding box center [414, 410] width 144 height 105
drag, startPoint x: 542, startPoint y: 310, endPoint x: 513, endPoint y: 313, distance: 29.2
click at [513, 313] on div "Line : 4 Word : 5 Subword : 1 ** Preserve Vocals" at bounding box center [737, 319] width 1413 height 77
type input "*"
click at [552, 412] on div "to" at bounding box center [548, 410] width 122 height 105
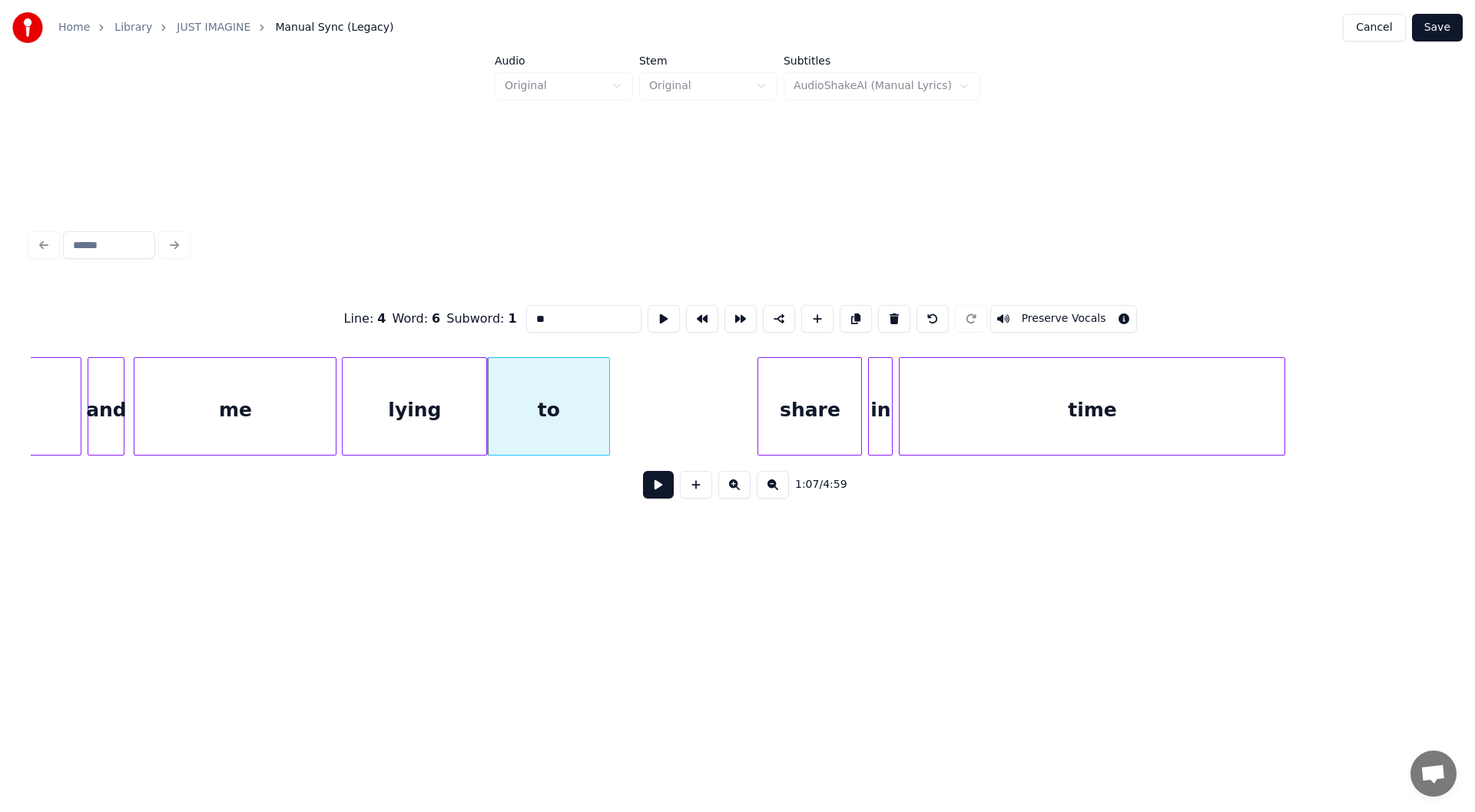
drag, startPoint x: 553, startPoint y: 315, endPoint x: 535, endPoint y: 263, distance: 55.0
click at [499, 301] on div "Line : 4 Word : 6 Subword : 1 ** Preserve Vocals" at bounding box center [737, 319] width 1413 height 77
click at [190, 422] on div "me" at bounding box center [235, 410] width 201 height 105
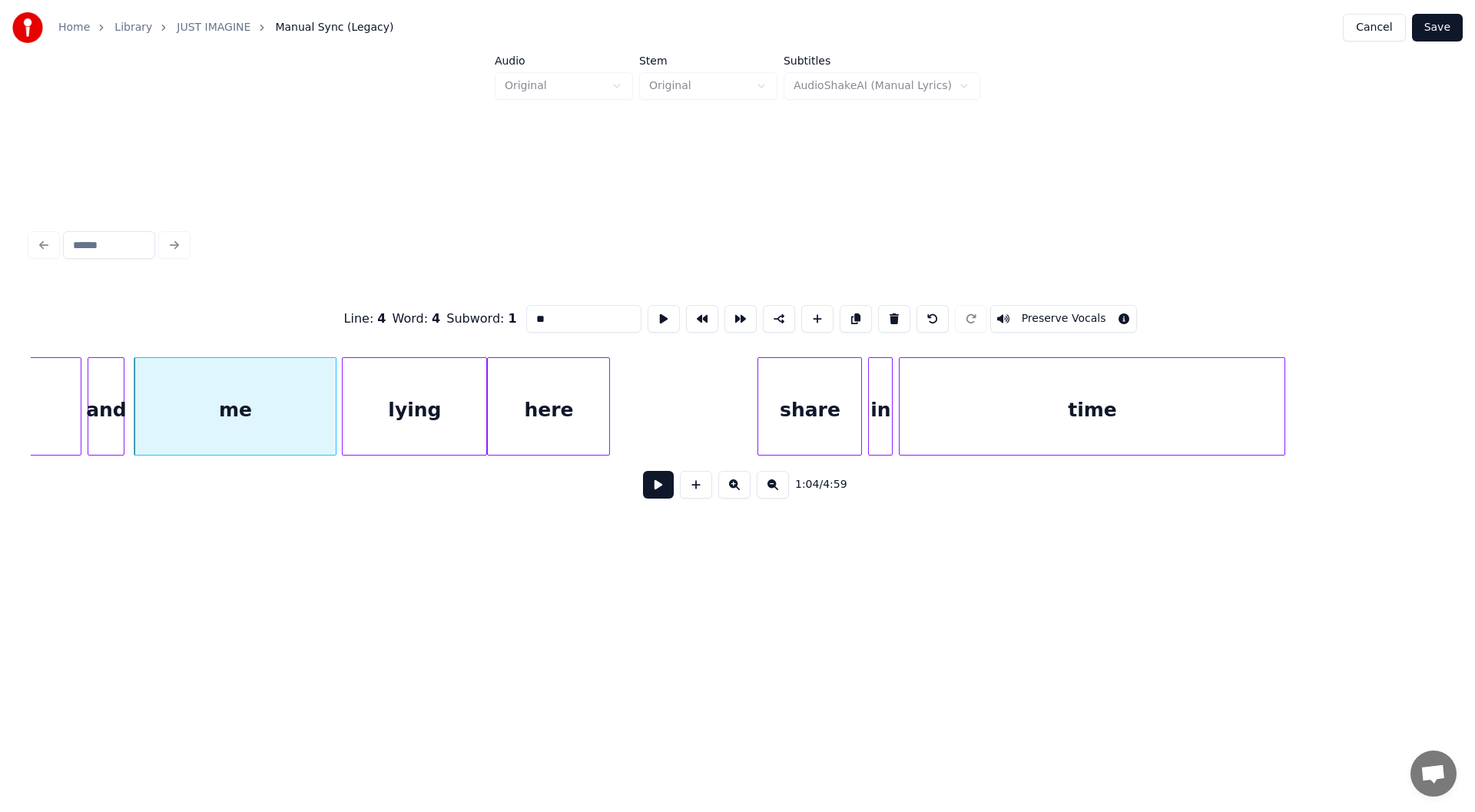
type input "**"
click at [659, 485] on button at bounding box center [659, 484] width 31 height 28
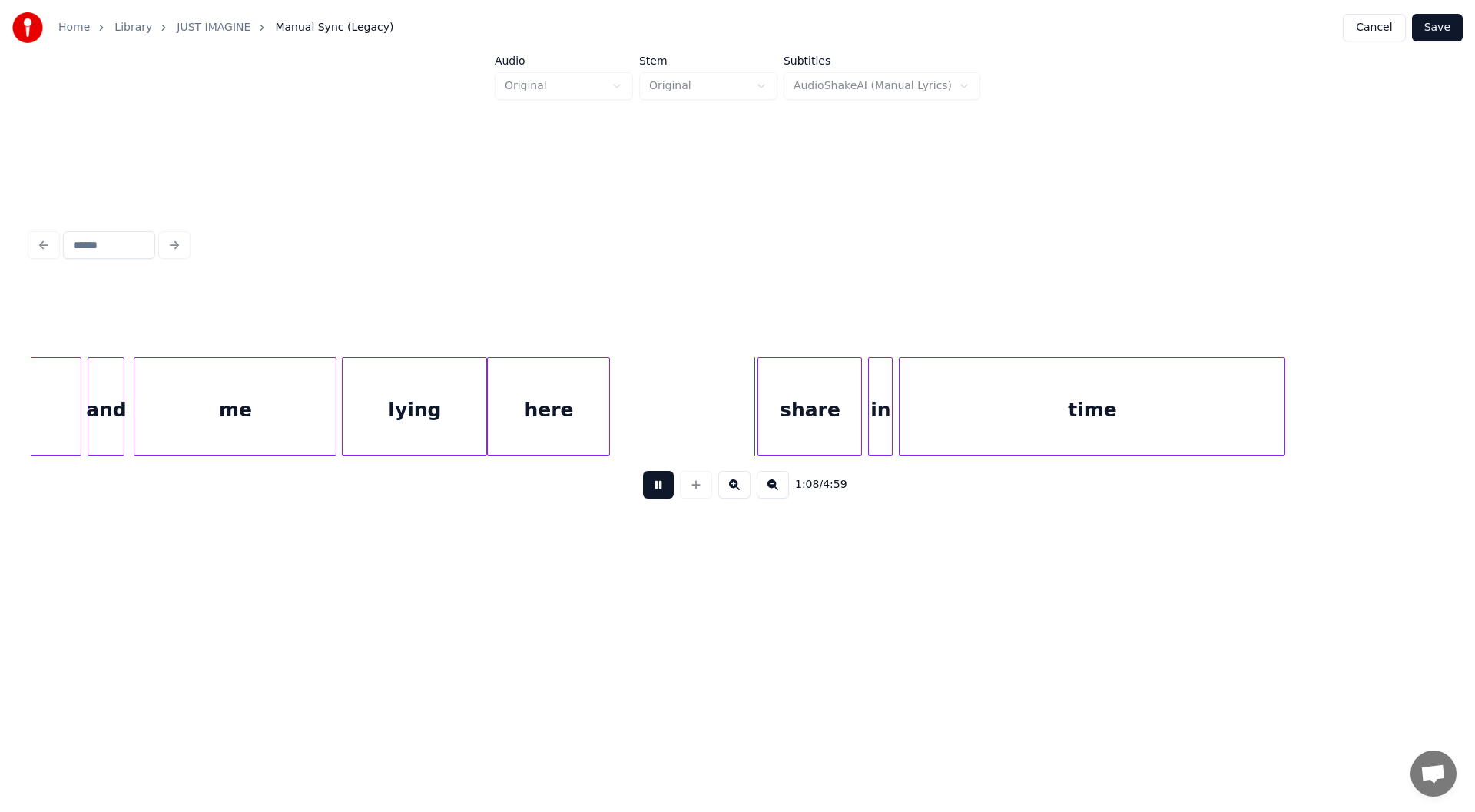
click at [656, 489] on button at bounding box center [659, 484] width 31 height 28
click at [693, 406] on div "share" at bounding box center [697, 410] width 103 height 105
click at [704, 432] on div "share" at bounding box center [697, 410] width 103 height 105
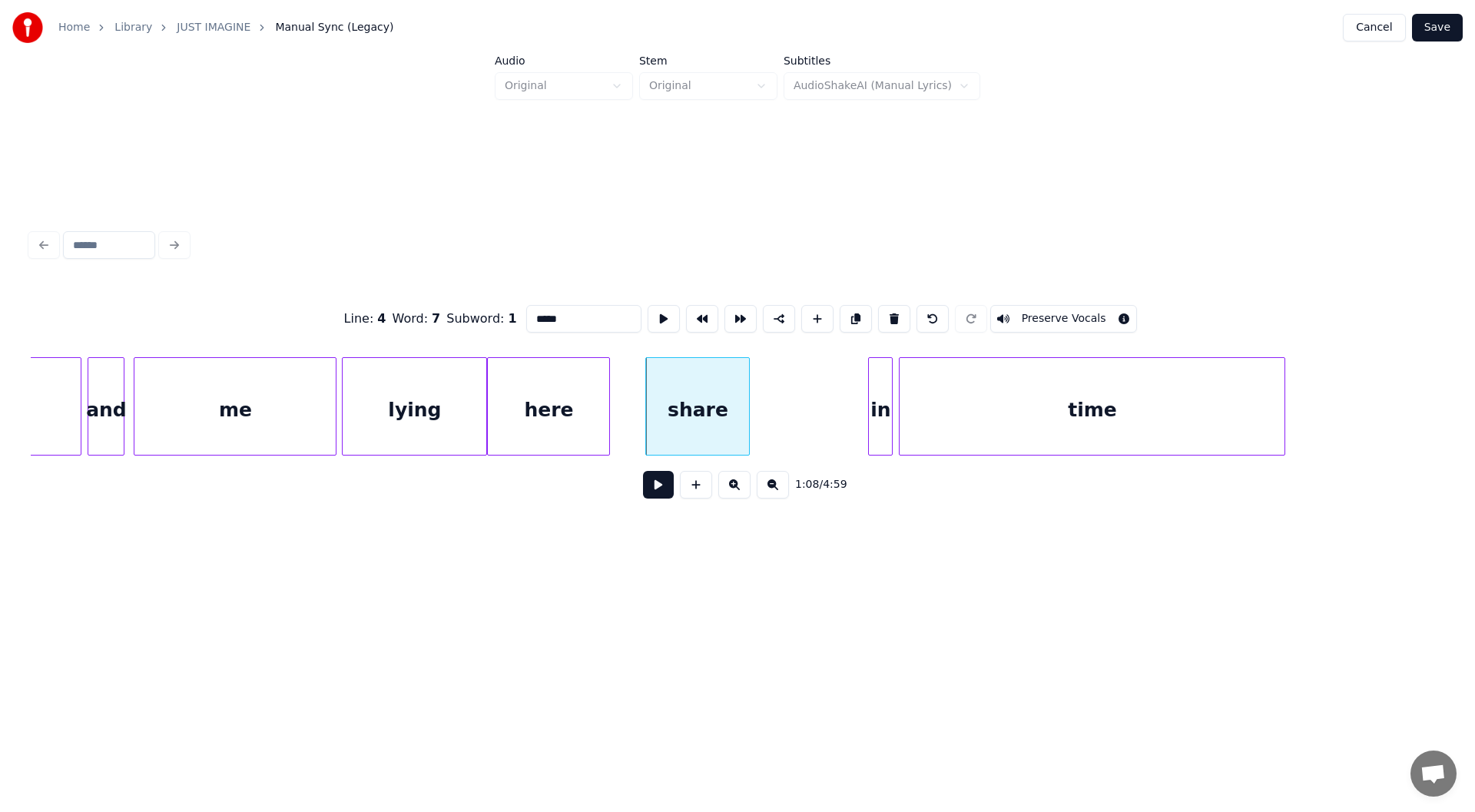
click at [551, 313] on input "*****" at bounding box center [583, 319] width 115 height 28
click at [883, 405] on div "in" at bounding box center [880, 410] width 23 height 105
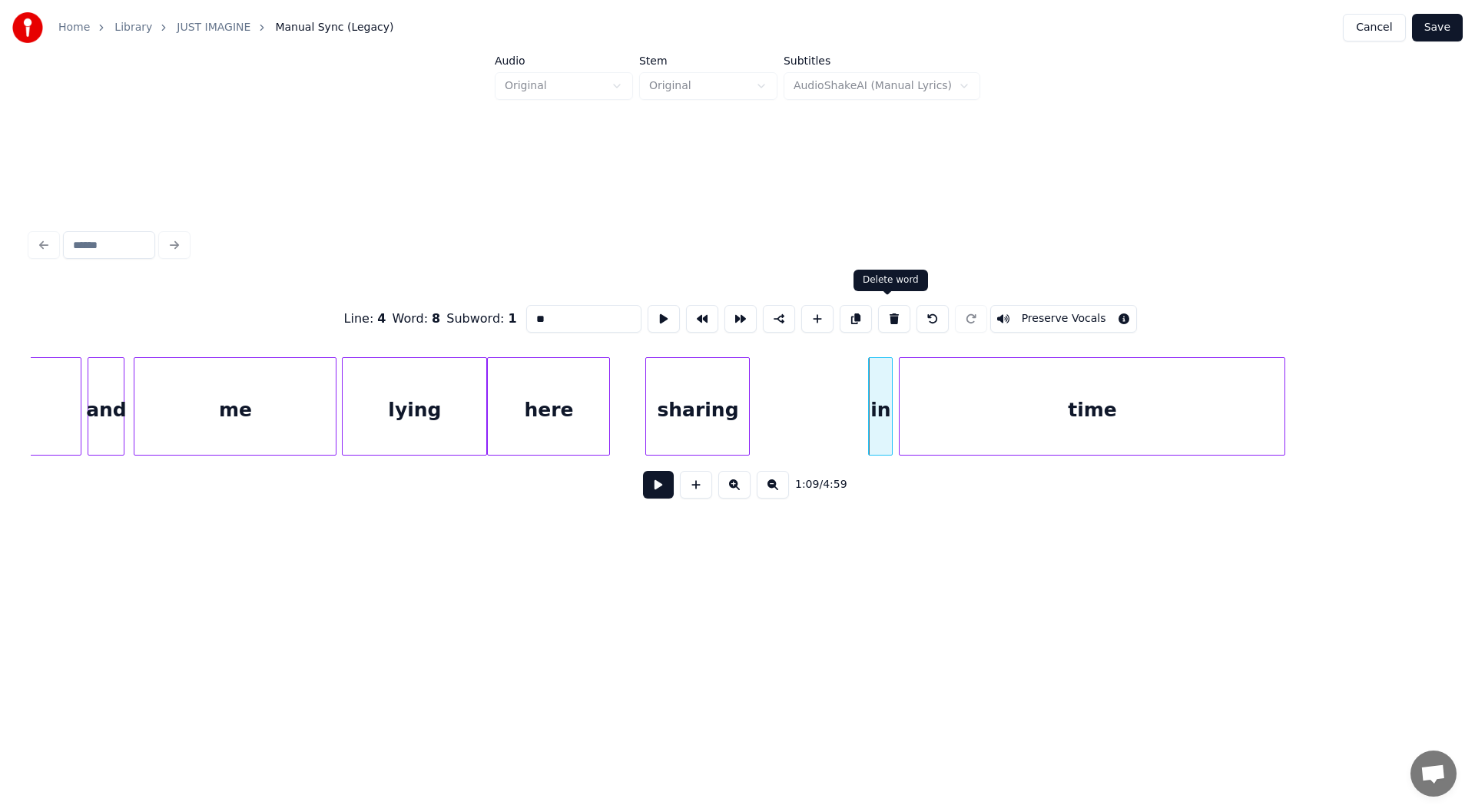
click at [889, 311] on button at bounding box center [893, 319] width 32 height 28
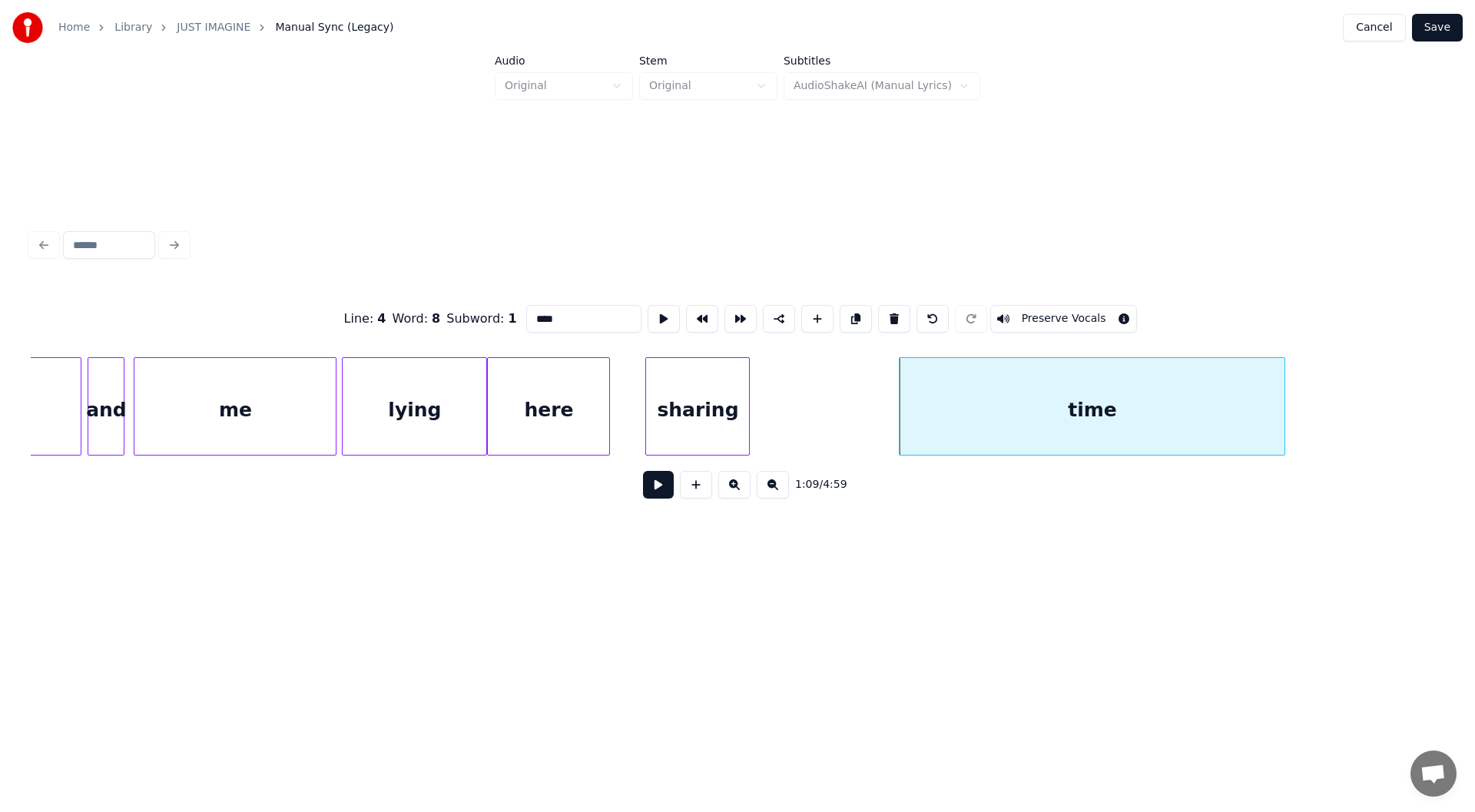
click at [237, 396] on div "me" at bounding box center [235, 410] width 201 height 105
type input "**"
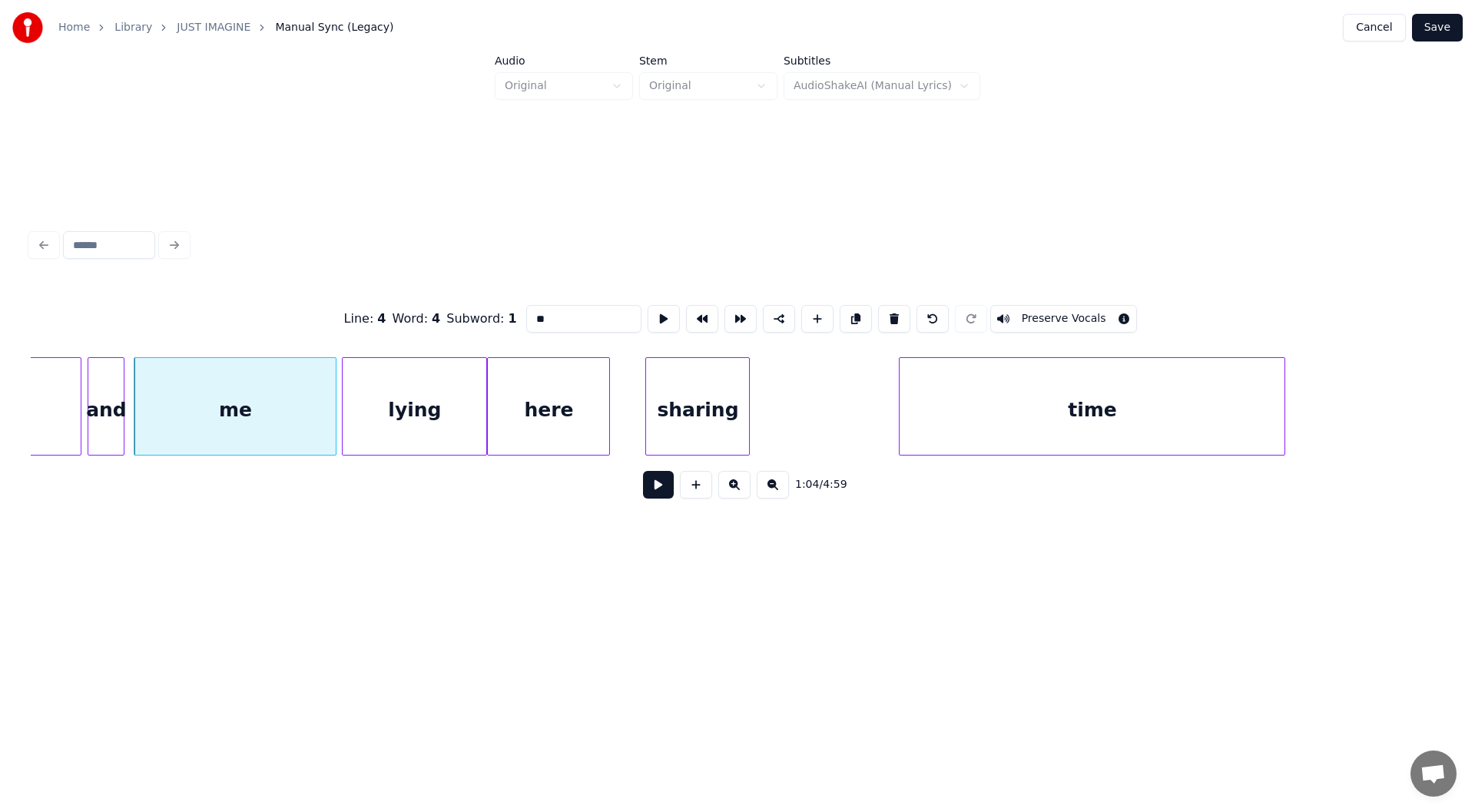
click at [659, 484] on button at bounding box center [659, 484] width 31 height 28
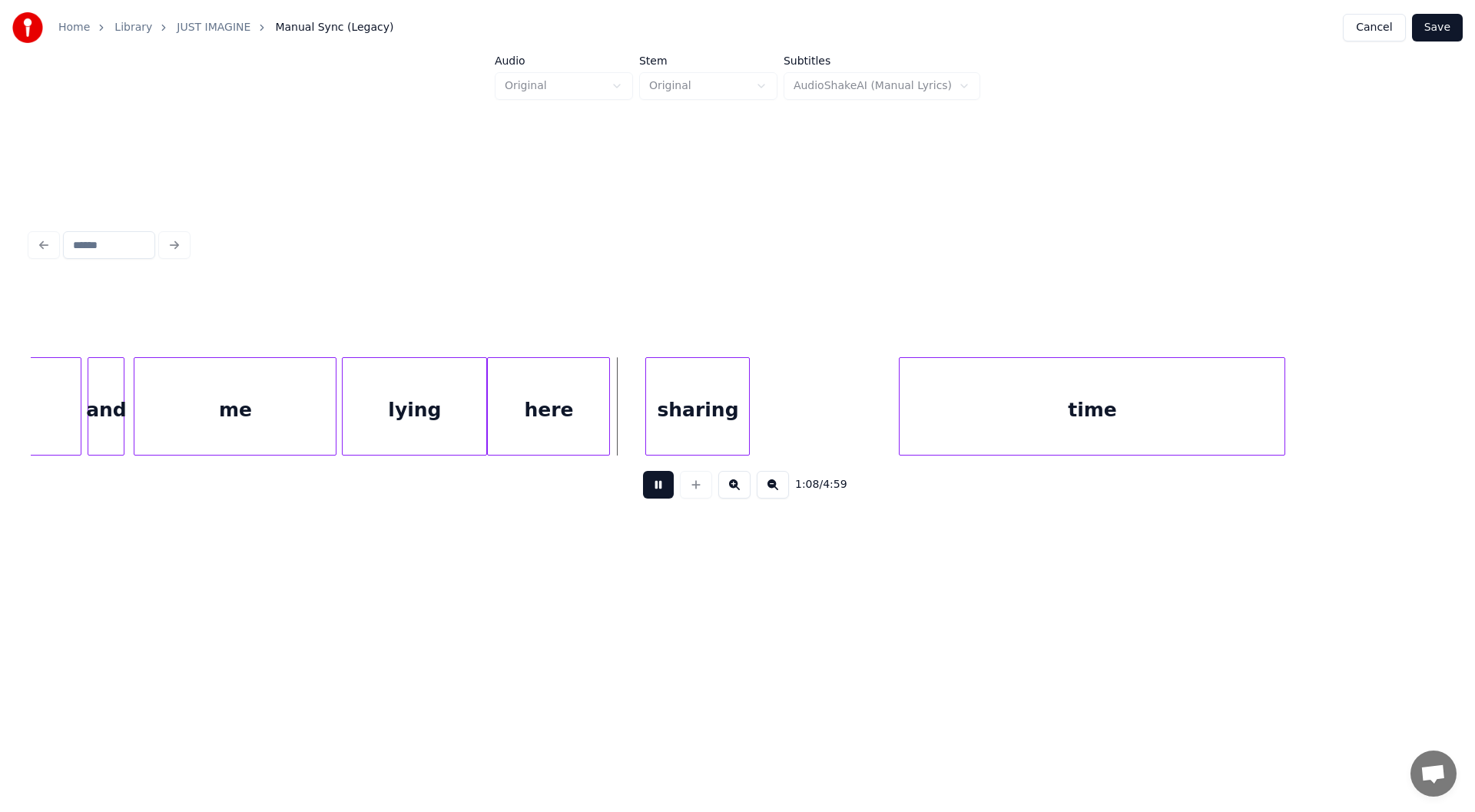
click at [659, 486] on button at bounding box center [659, 484] width 31 height 28
click at [196, 407] on div "me" at bounding box center [235, 410] width 201 height 105
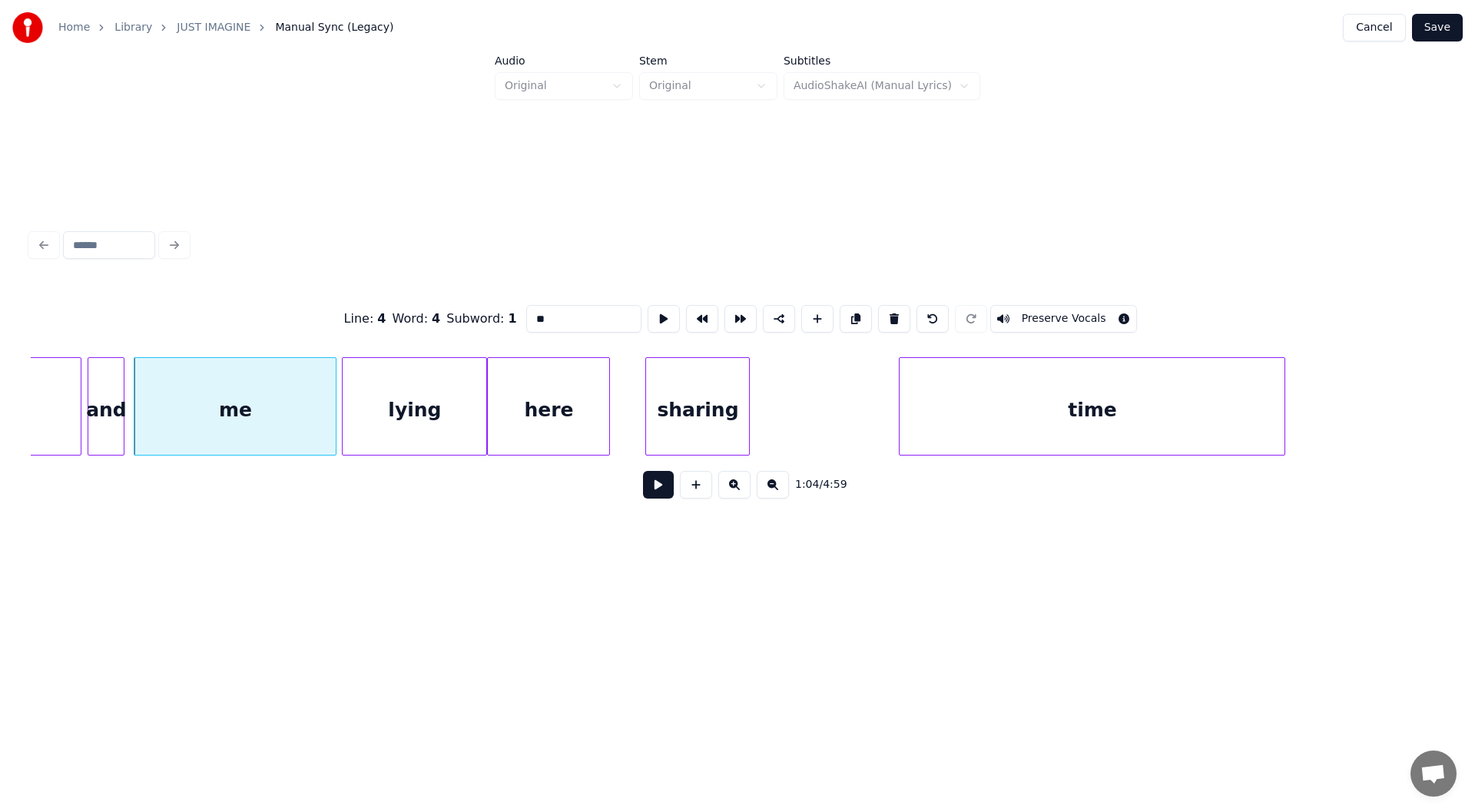
click at [664, 487] on button at bounding box center [659, 484] width 31 height 28
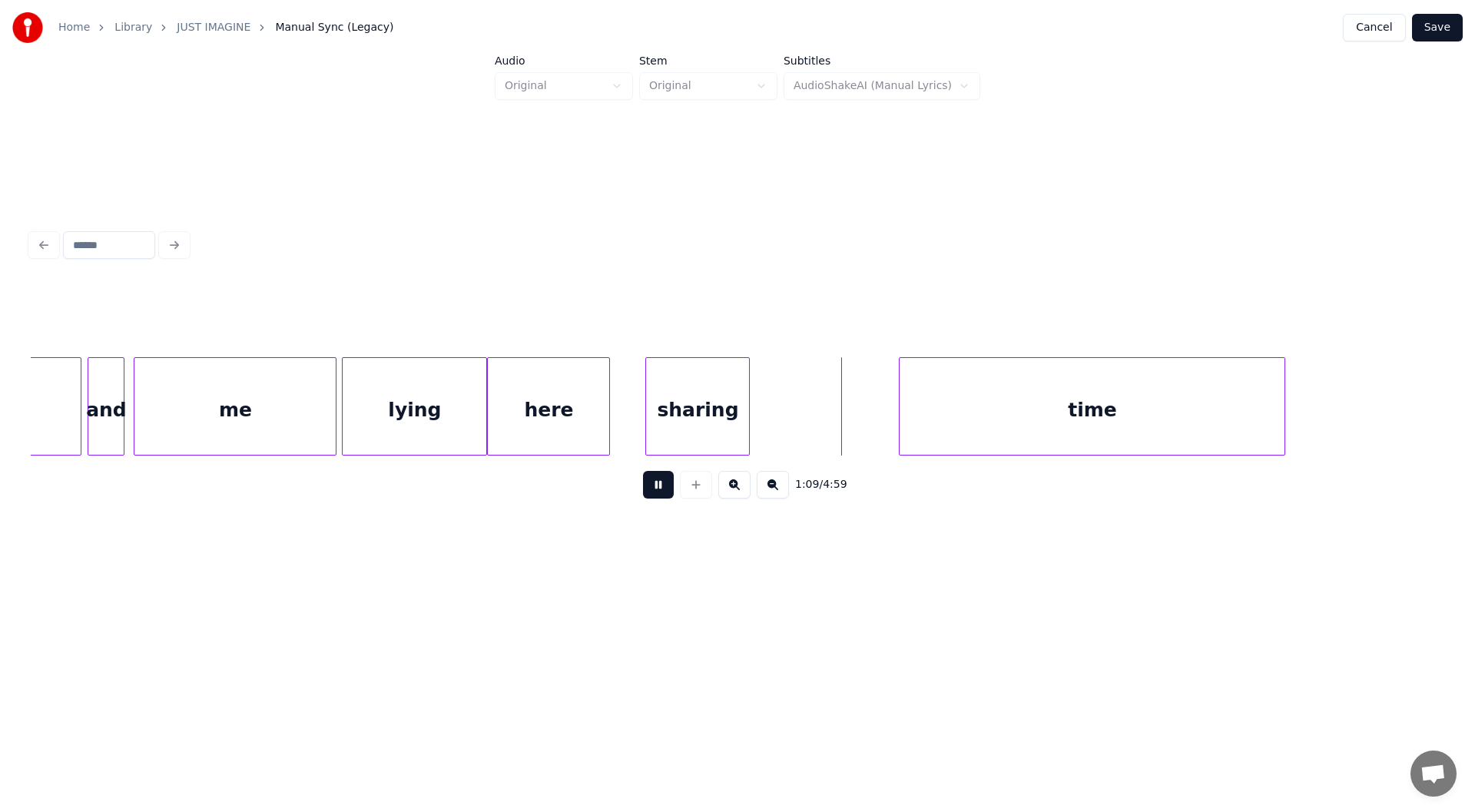
click at [653, 490] on button at bounding box center [659, 484] width 31 height 28
click at [795, 427] on div "sharing" at bounding box center [794, 410] width 103 height 105
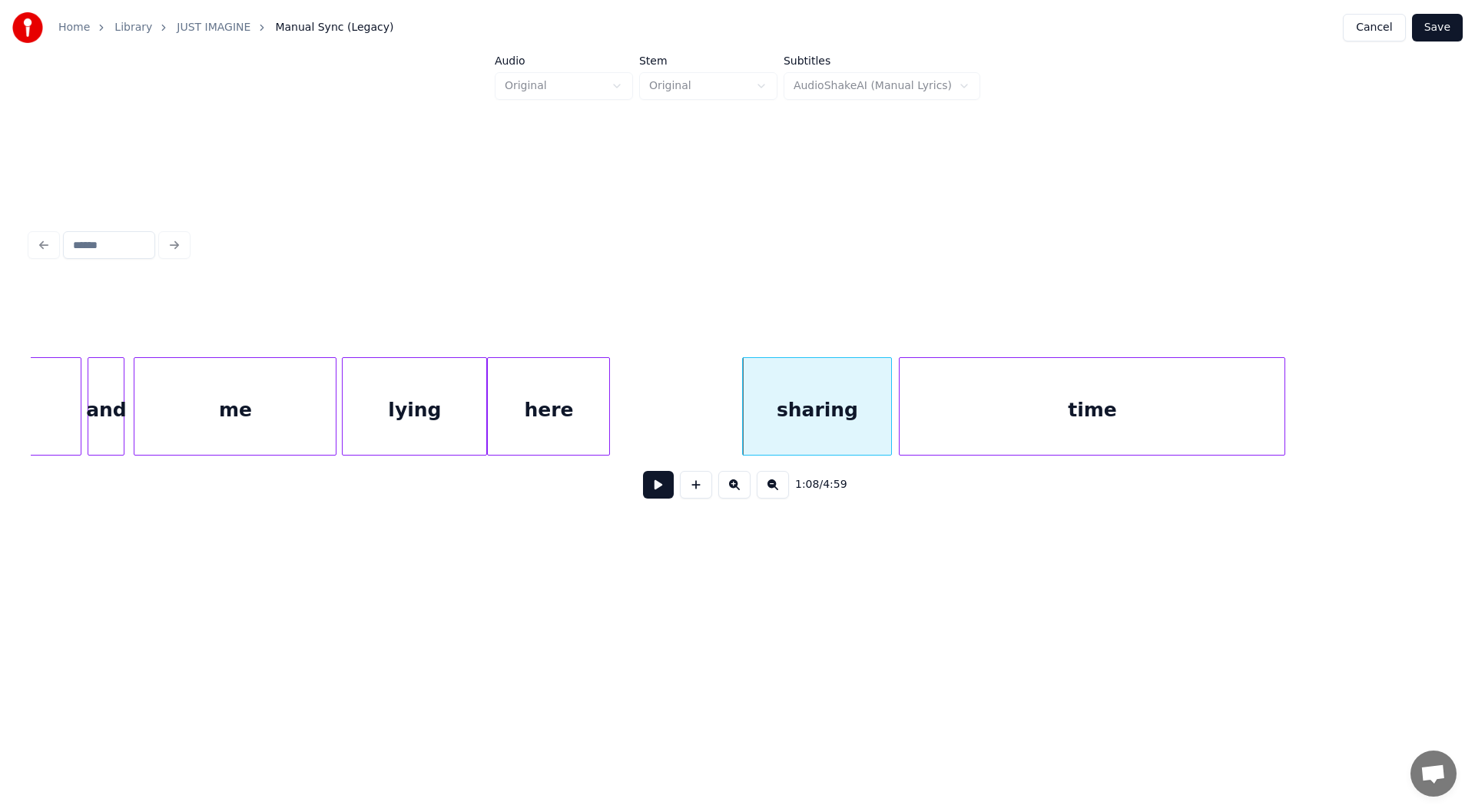
click at [887, 415] on div at bounding box center [889, 406] width 5 height 96
click at [560, 411] on div "here" at bounding box center [548, 410] width 122 height 105
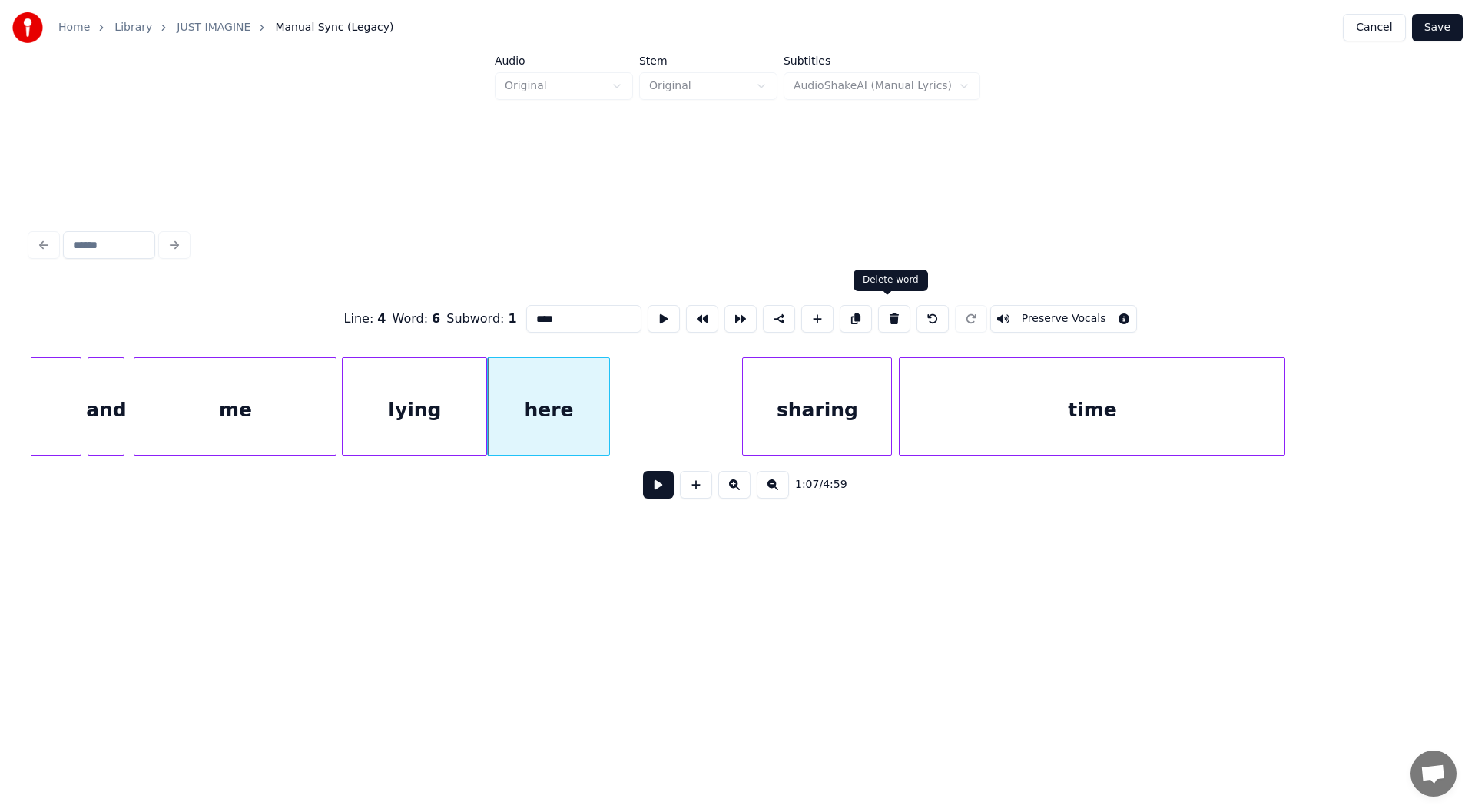
click at [888, 310] on button at bounding box center [893, 319] width 32 height 28
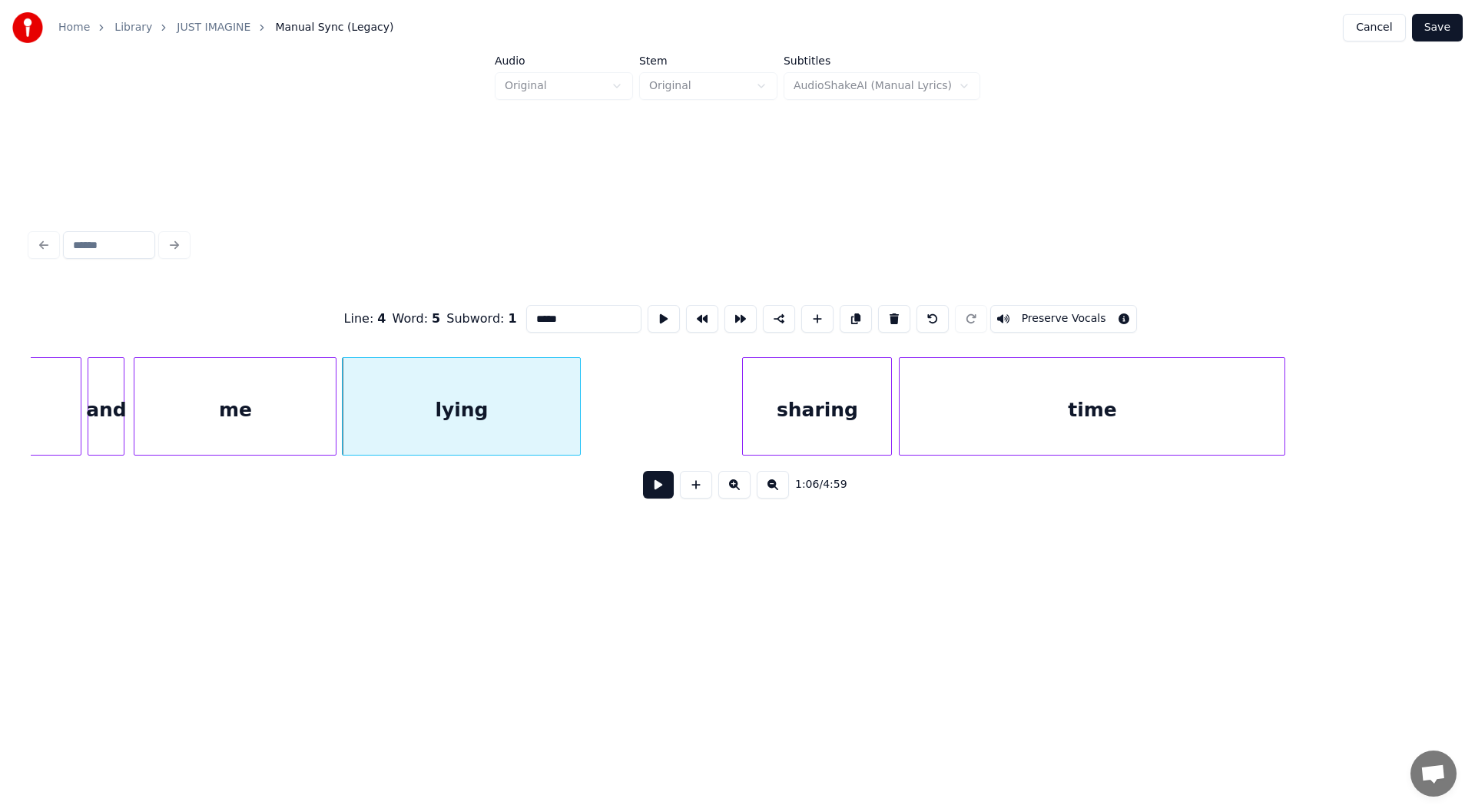
click at [580, 430] on div at bounding box center [578, 406] width 5 height 96
click at [205, 425] on div "me" at bounding box center [235, 410] width 201 height 105
type input "**"
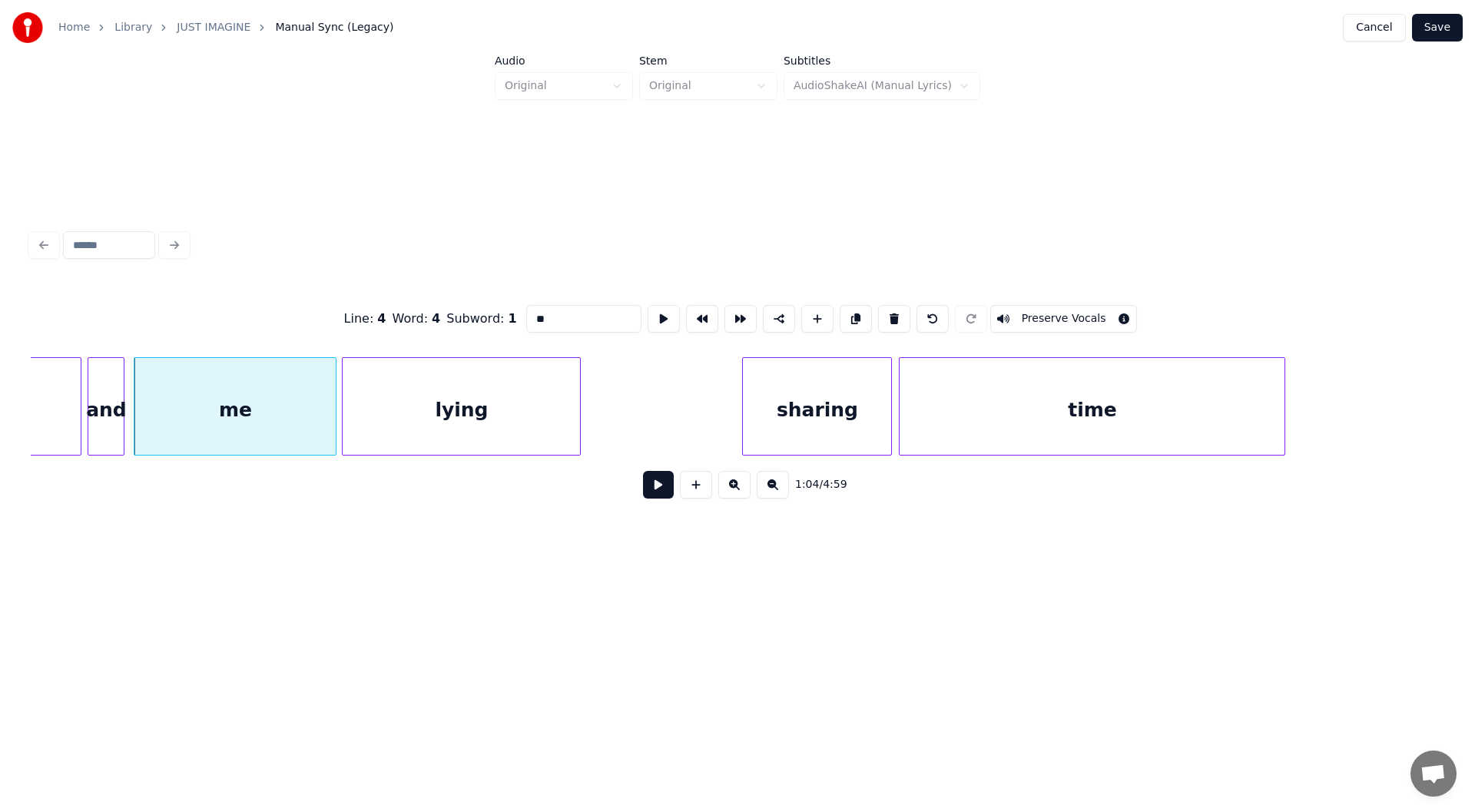
click at [655, 493] on button at bounding box center [659, 484] width 31 height 28
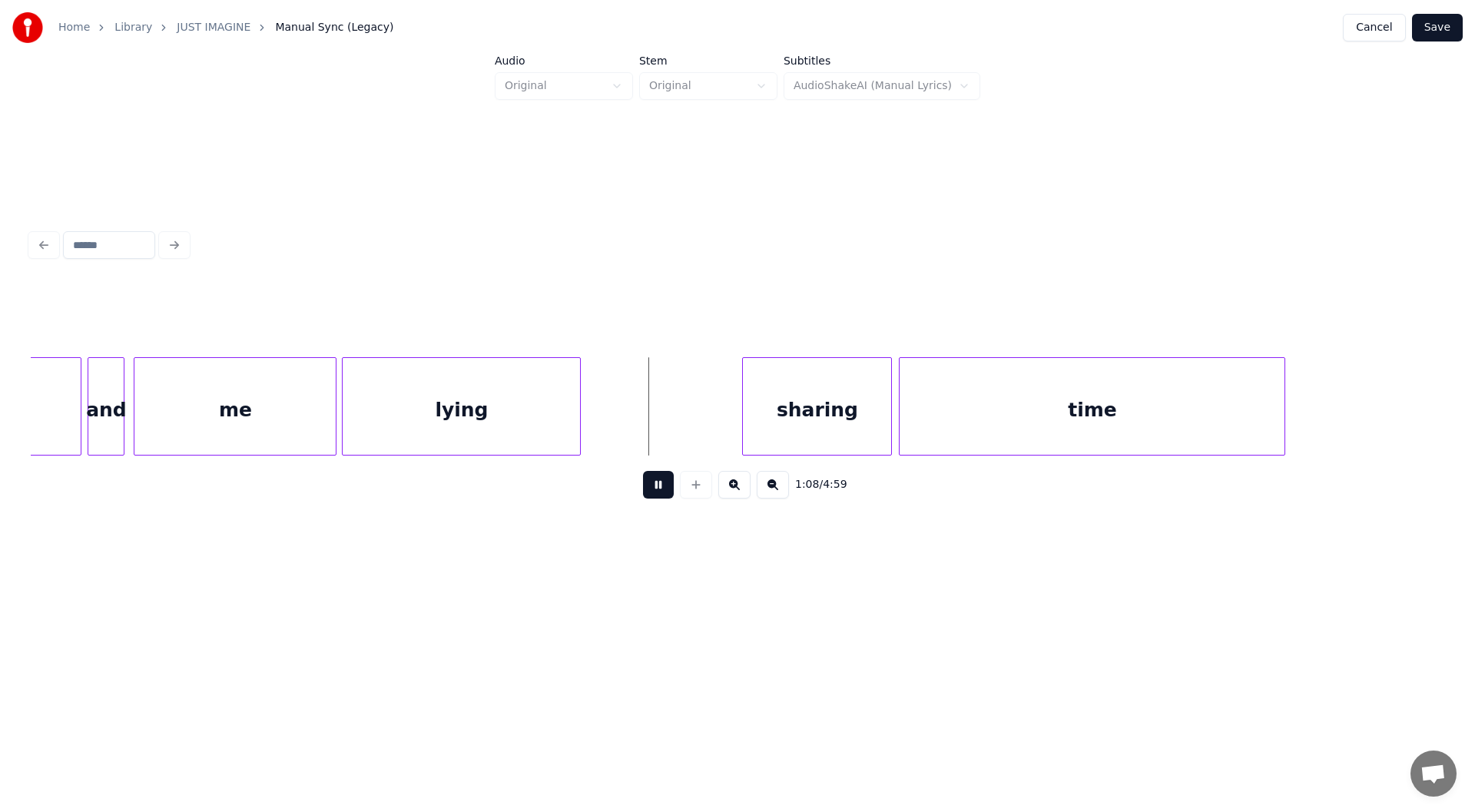
click at [656, 487] on button at bounding box center [659, 484] width 31 height 28
click at [664, 432] on div at bounding box center [662, 406] width 5 height 96
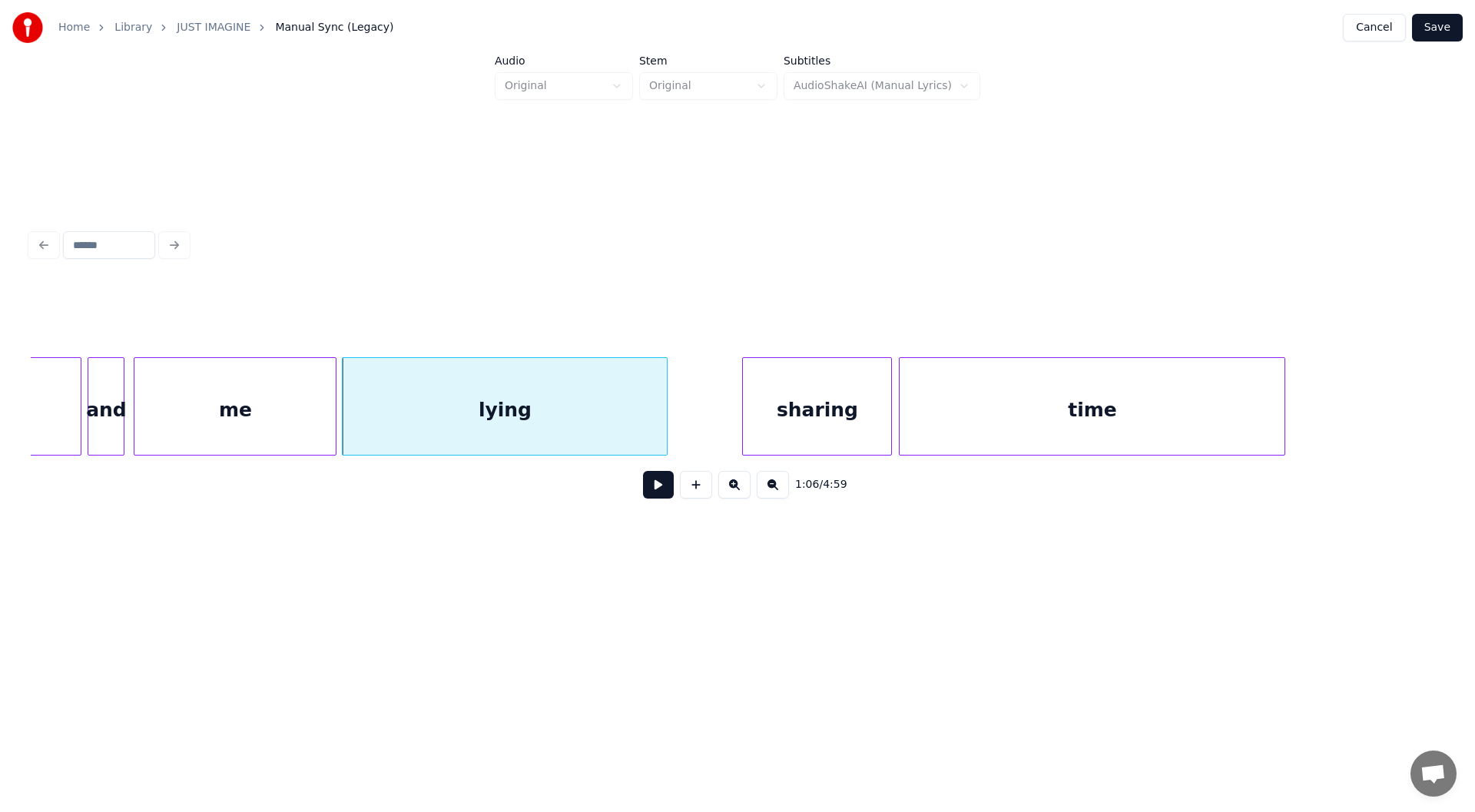
click at [493, 409] on div "lying" at bounding box center [504, 410] width 324 height 105
click at [655, 493] on button at bounding box center [659, 484] width 31 height 28
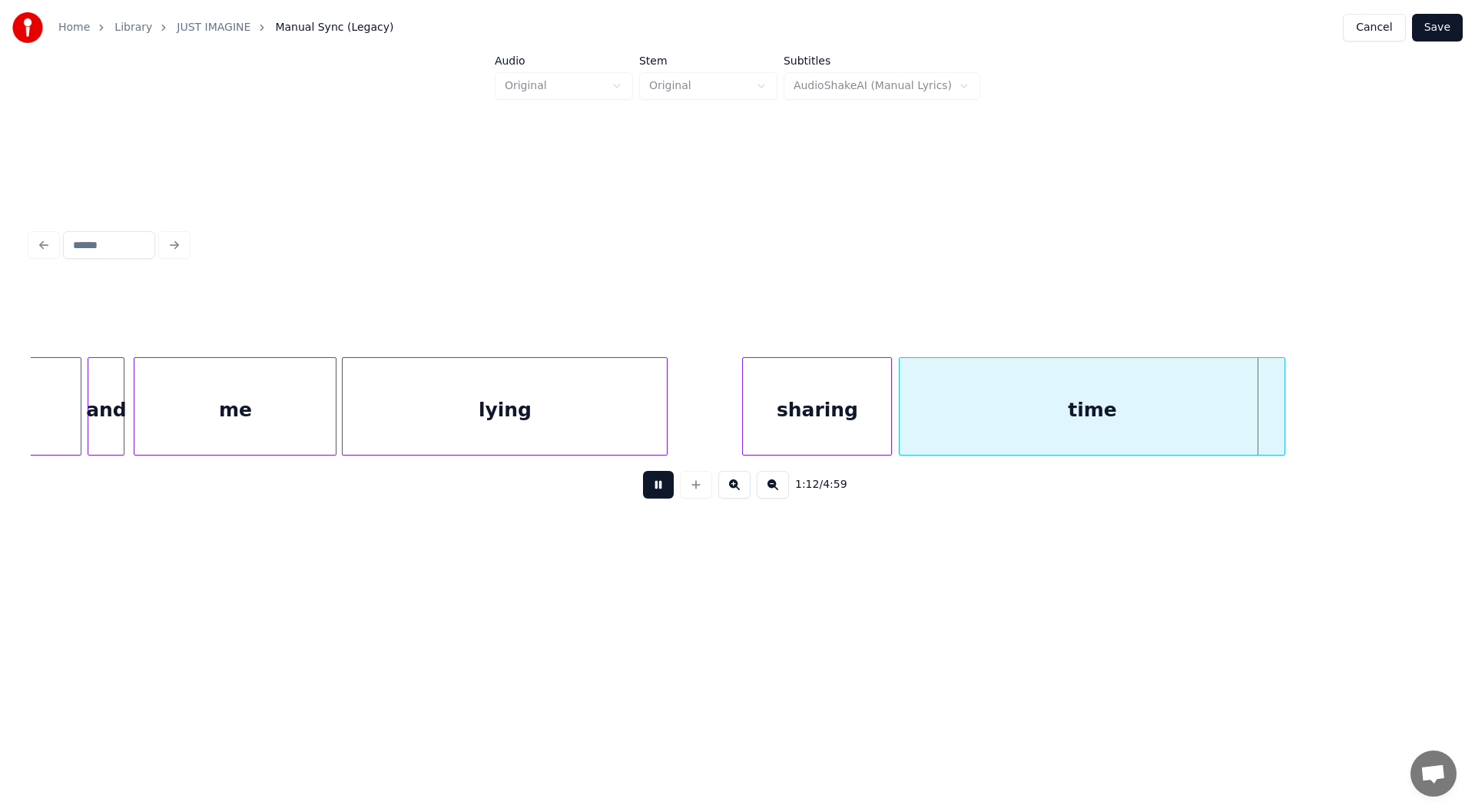
click at [652, 489] on button at bounding box center [659, 484] width 31 height 28
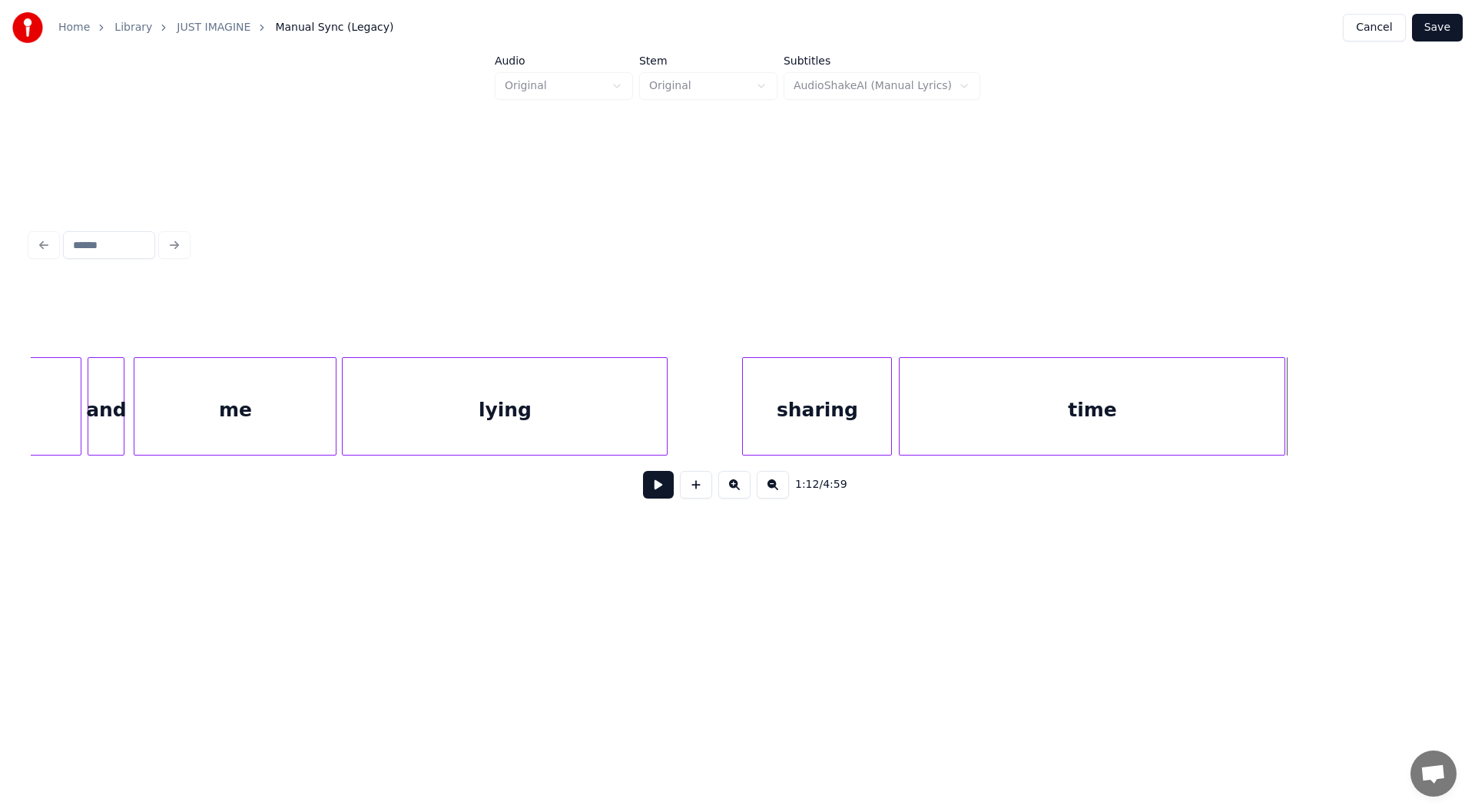
click at [650, 491] on button at bounding box center [659, 484] width 31 height 28
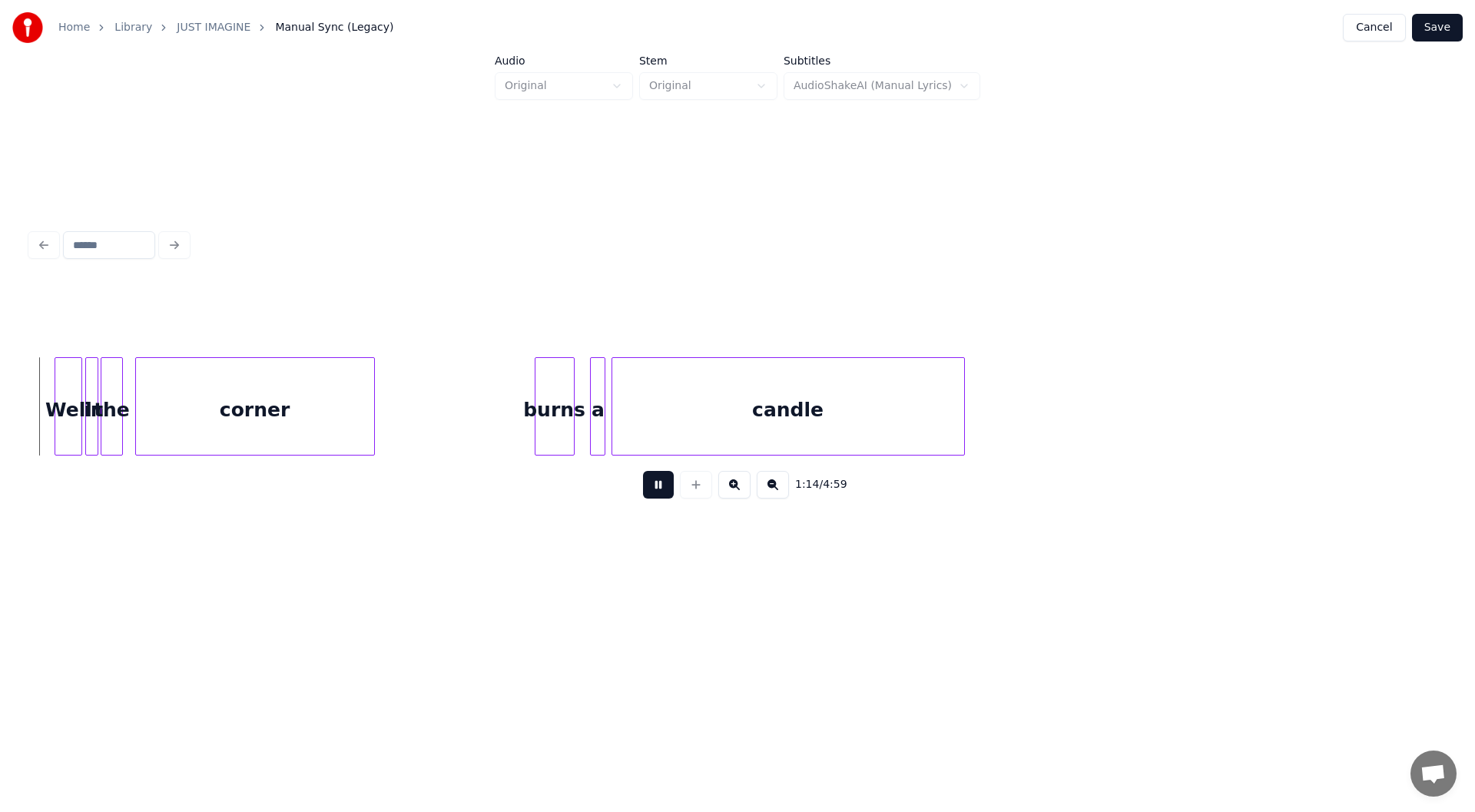
scroll to position [0, 11521]
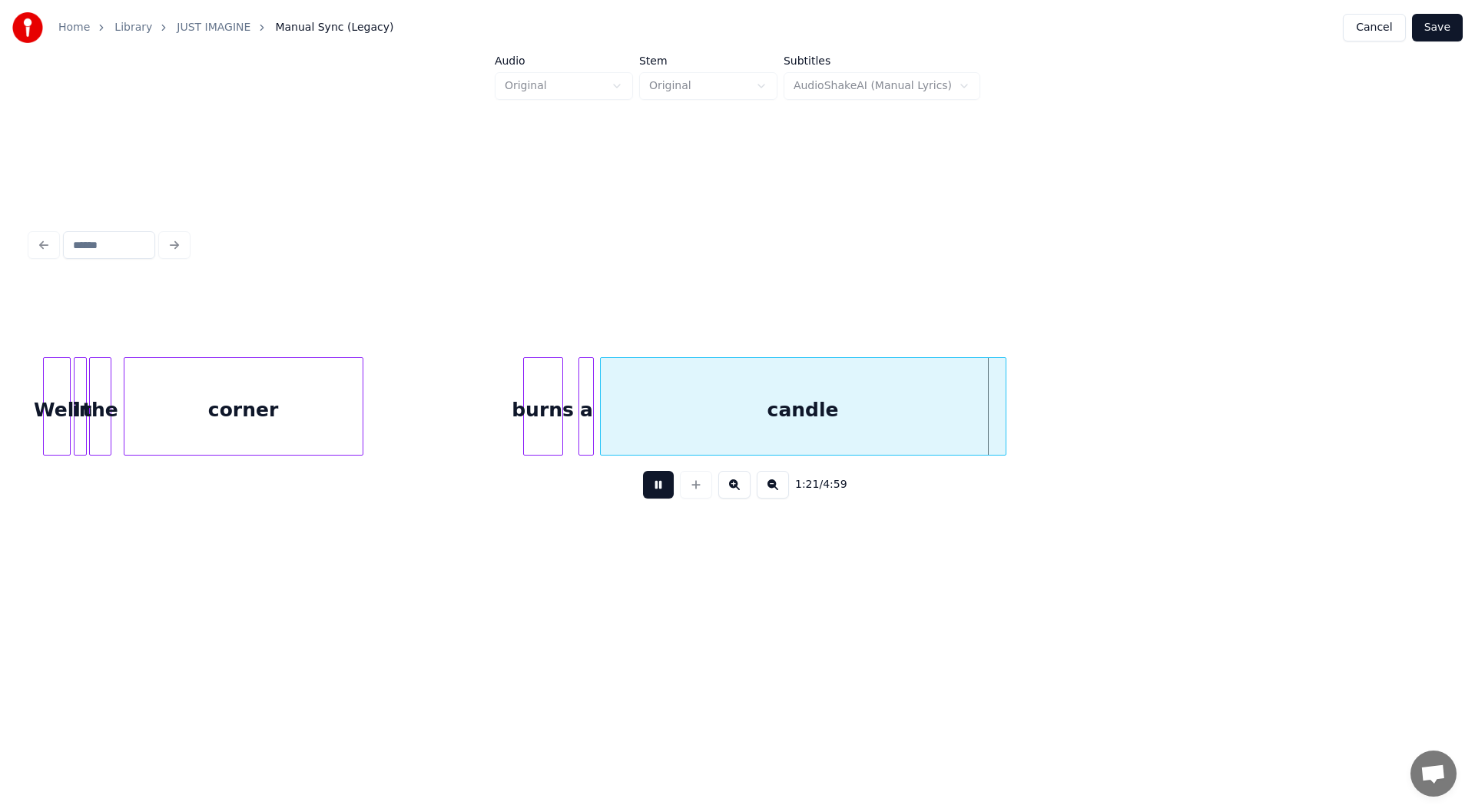
click at [1003, 420] on div at bounding box center [1003, 406] width 5 height 96
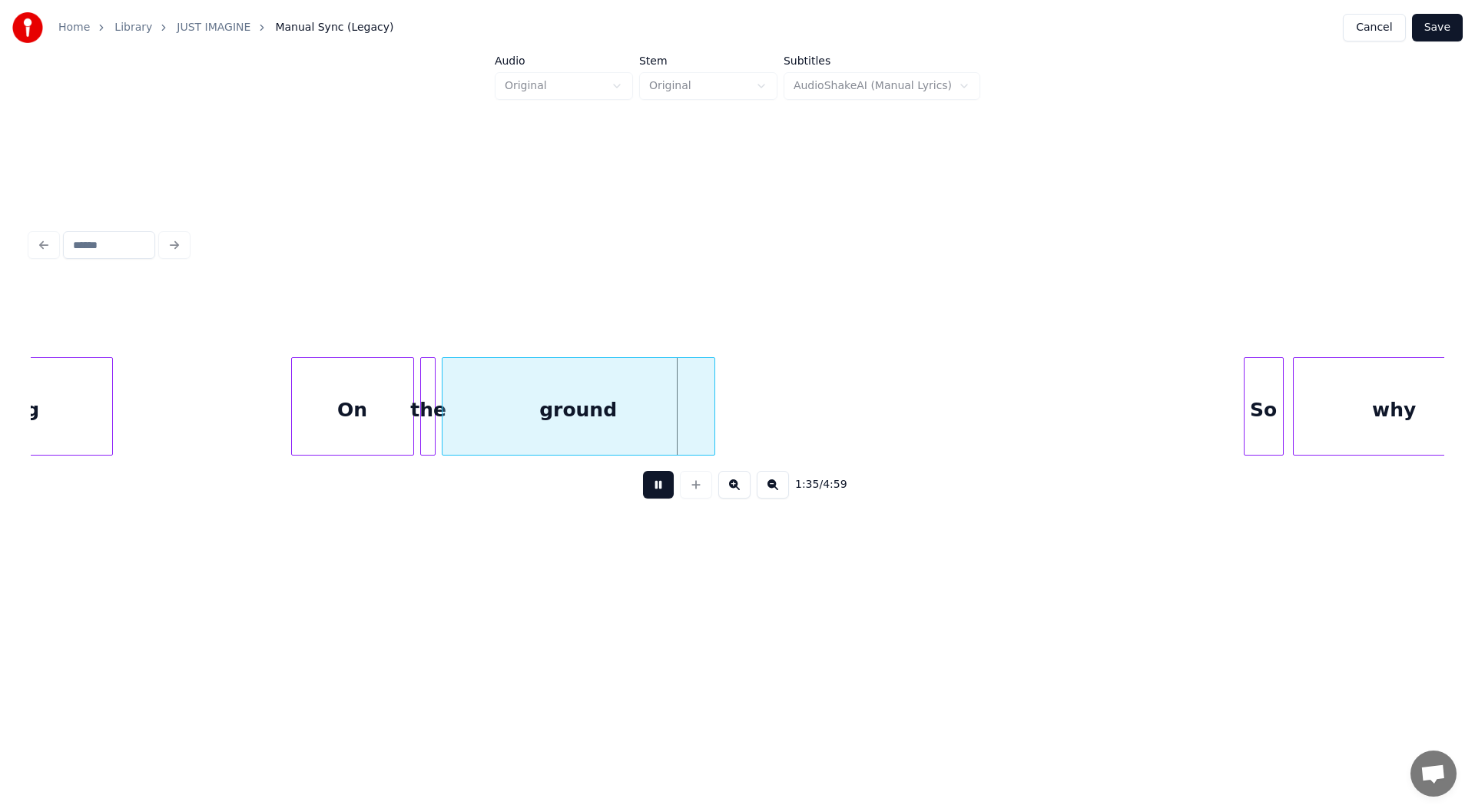
scroll to position [0, 14236]
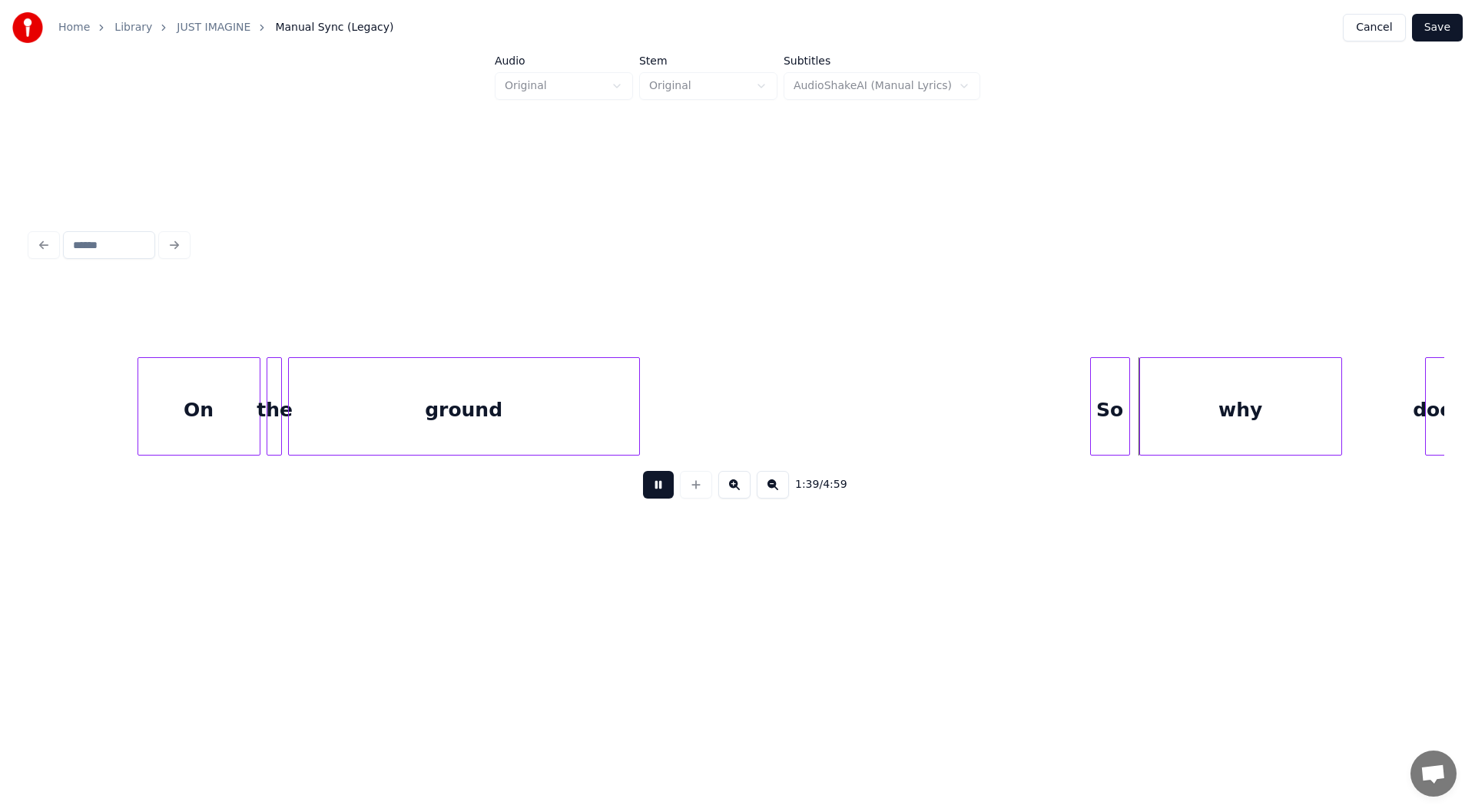
click at [634, 408] on div at bounding box center [637, 406] width 5 height 96
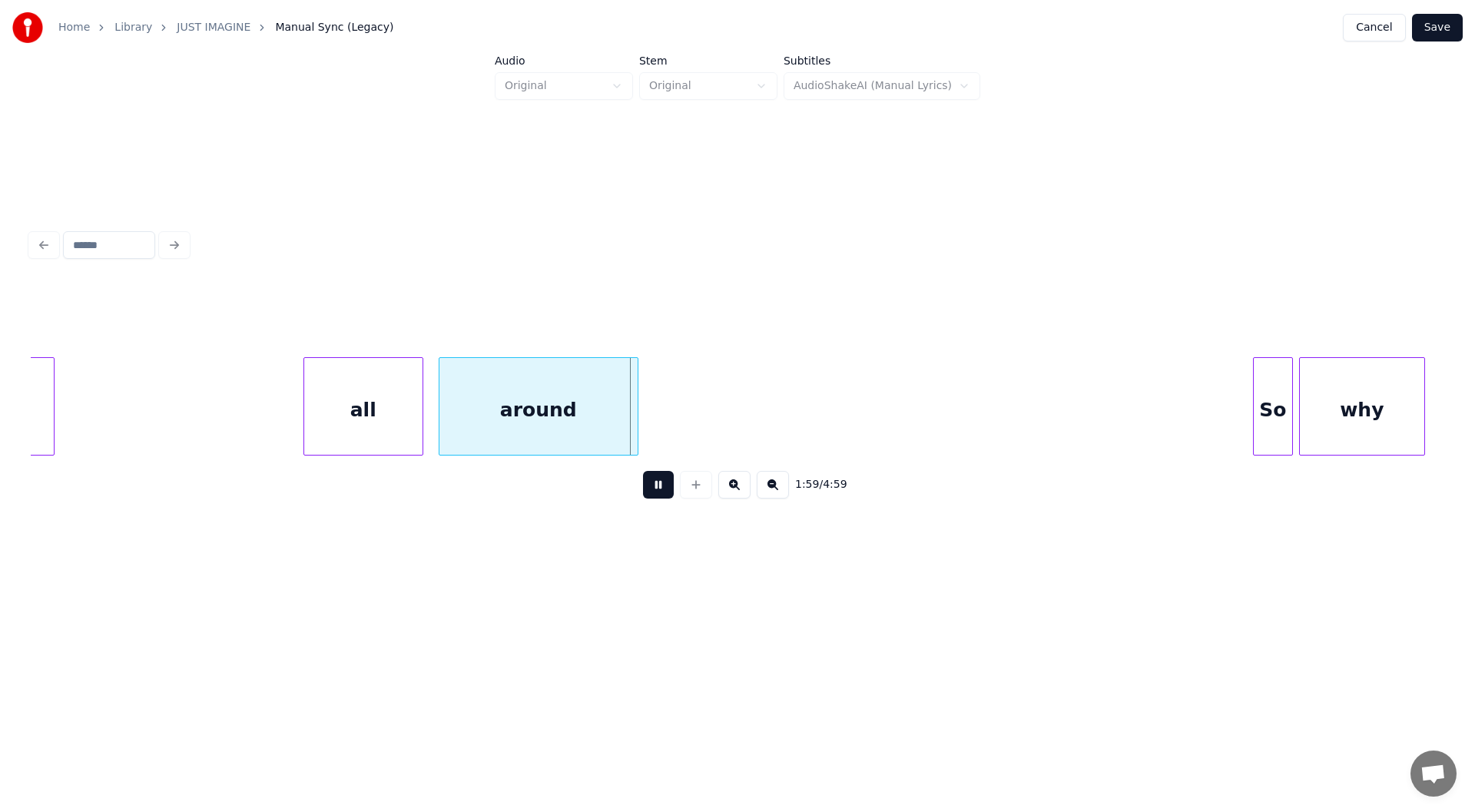
scroll to position [0, 17892]
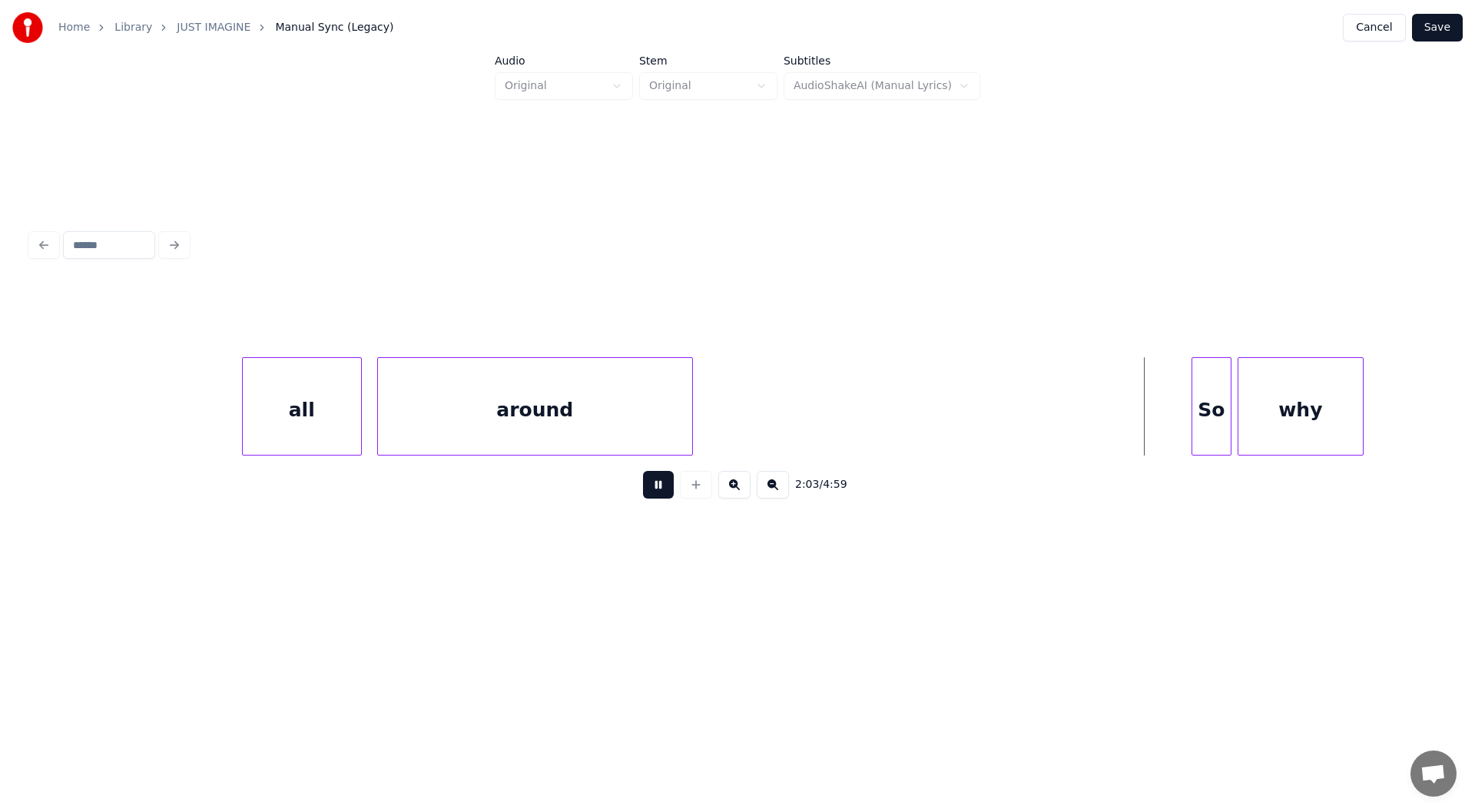
click at [691, 415] on div at bounding box center [690, 406] width 5 height 96
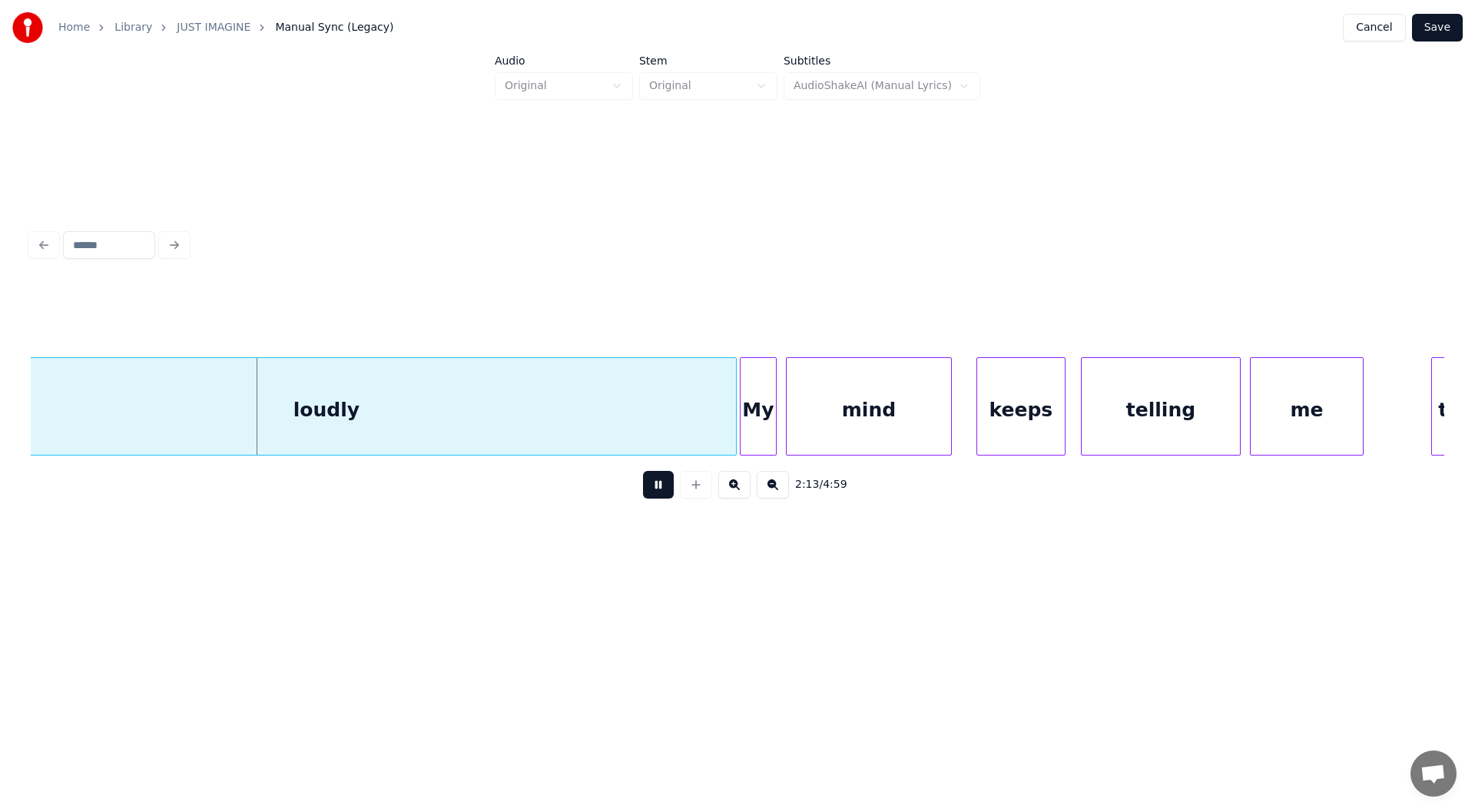
scroll to position [0, 20254]
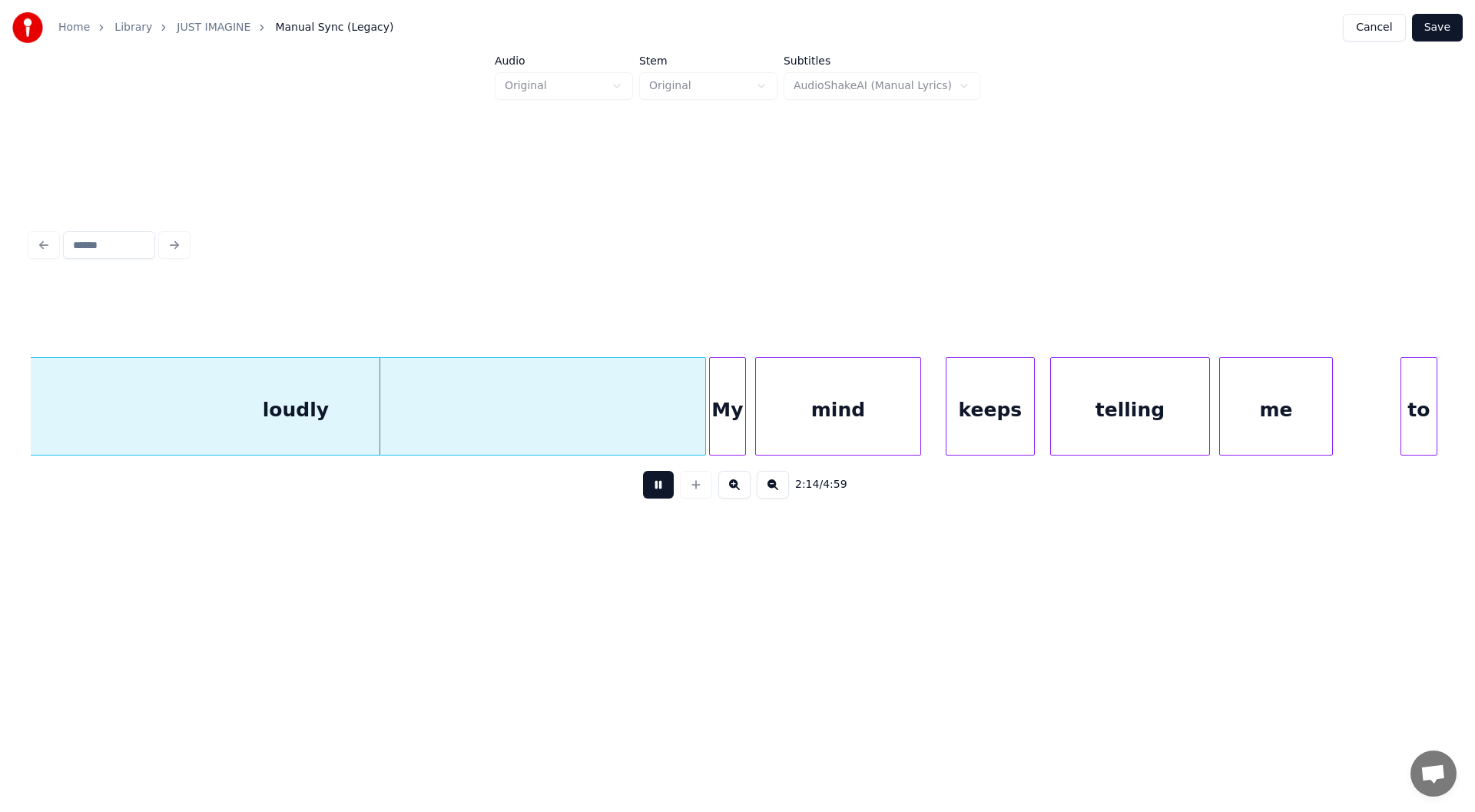
click at [659, 493] on button at bounding box center [659, 484] width 31 height 28
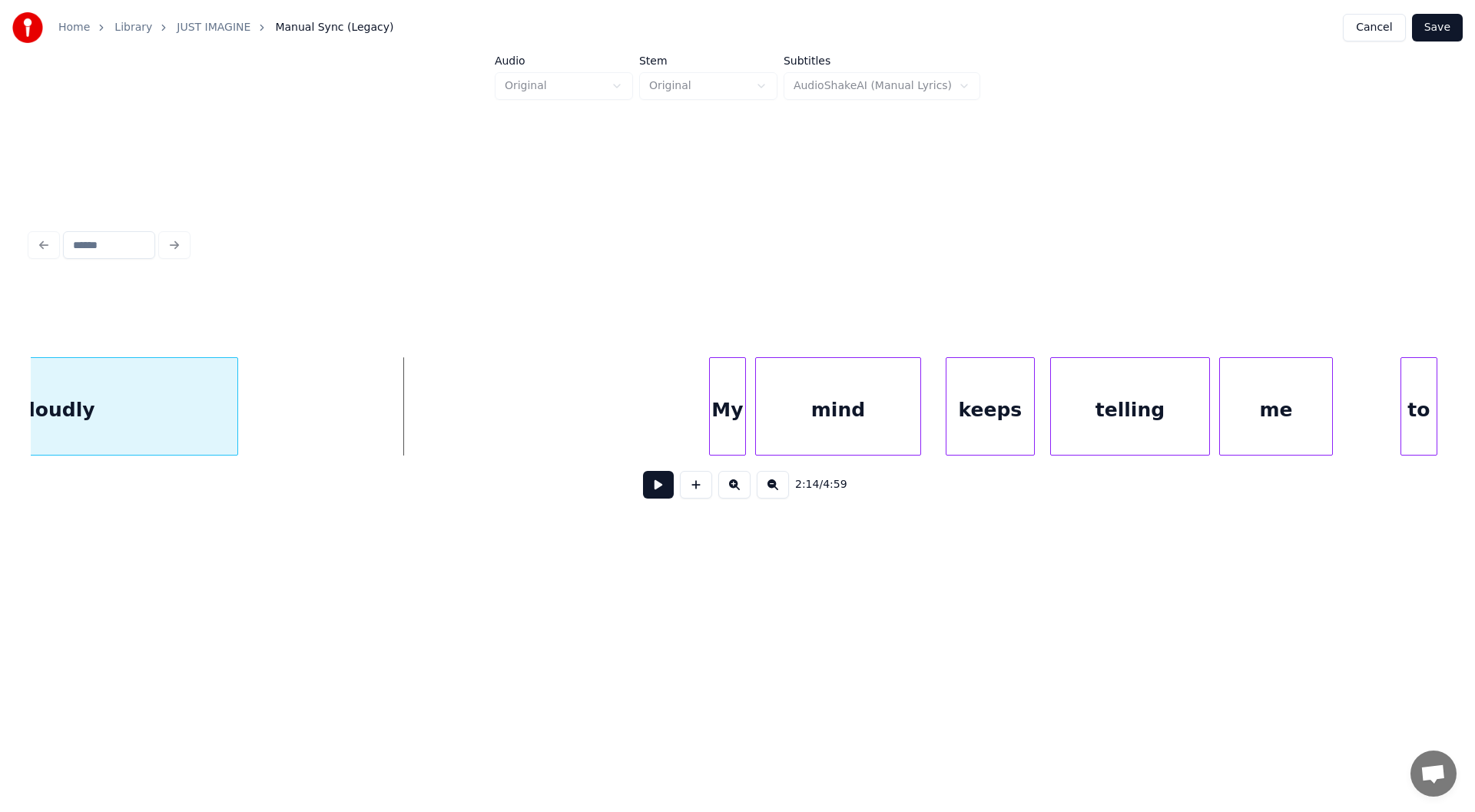
click at [234, 415] on div at bounding box center [235, 406] width 5 height 96
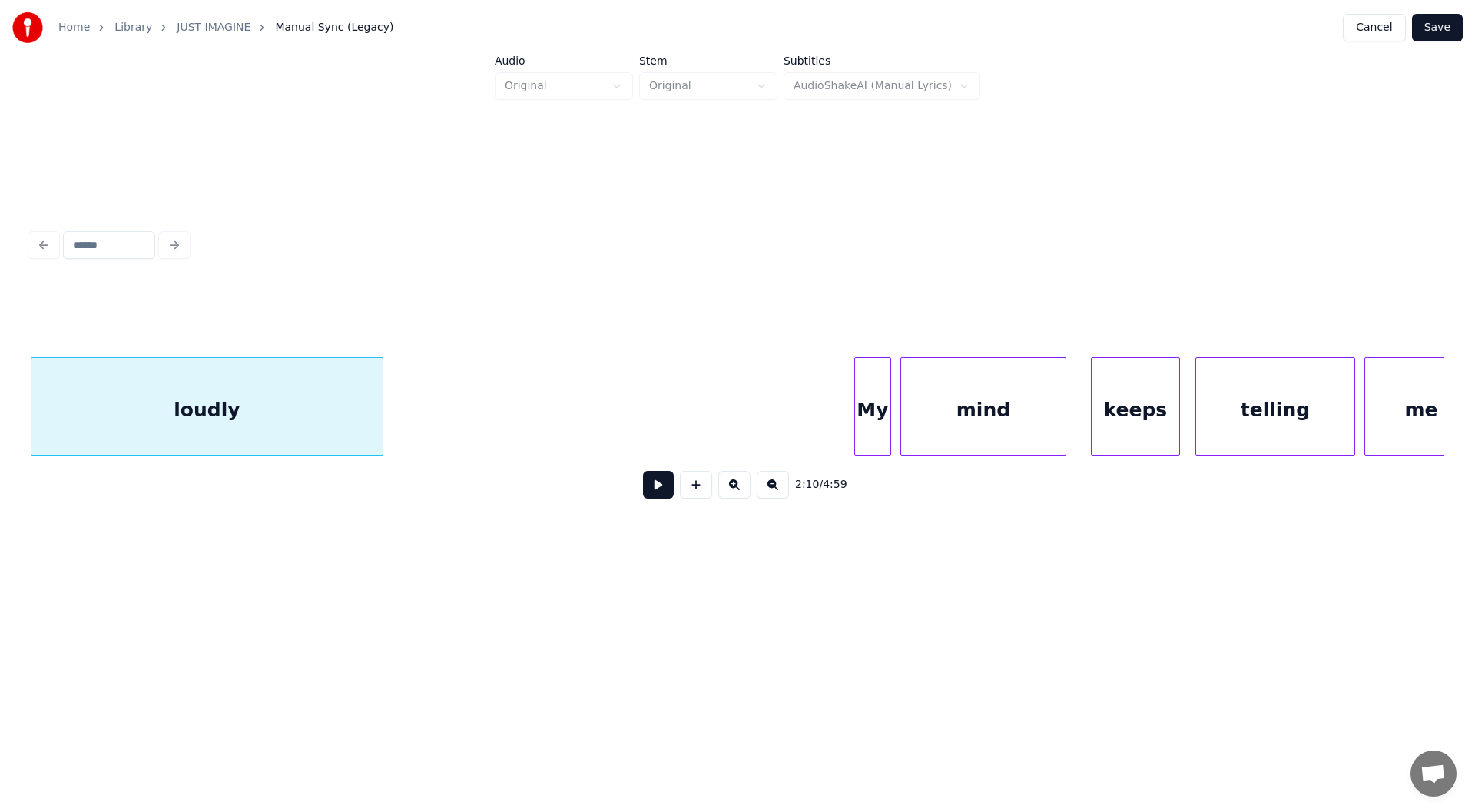
click at [659, 489] on button at bounding box center [659, 484] width 31 height 28
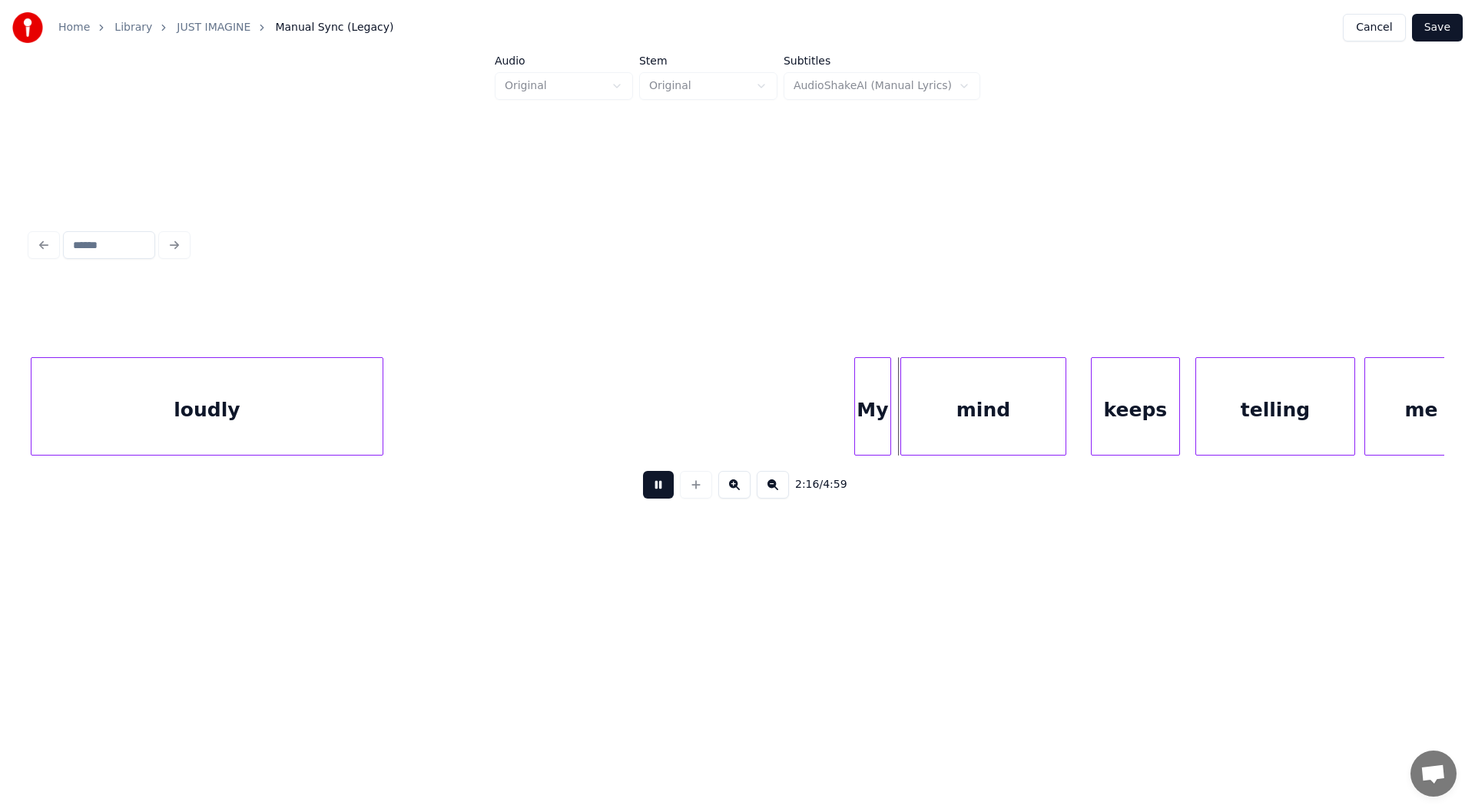
click at [656, 487] on button at bounding box center [659, 484] width 31 height 28
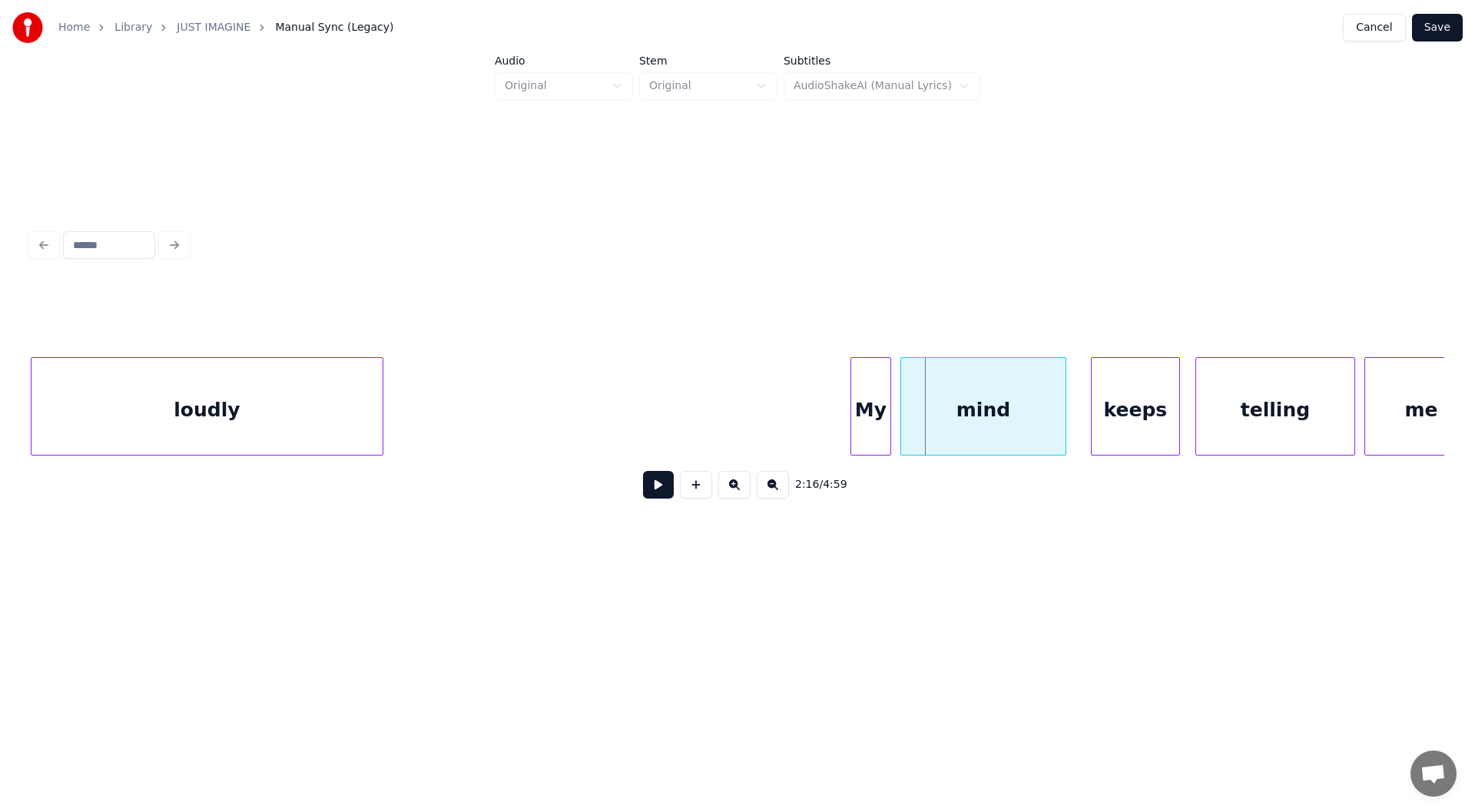
click at [851, 417] on div at bounding box center [853, 406] width 5 height 96
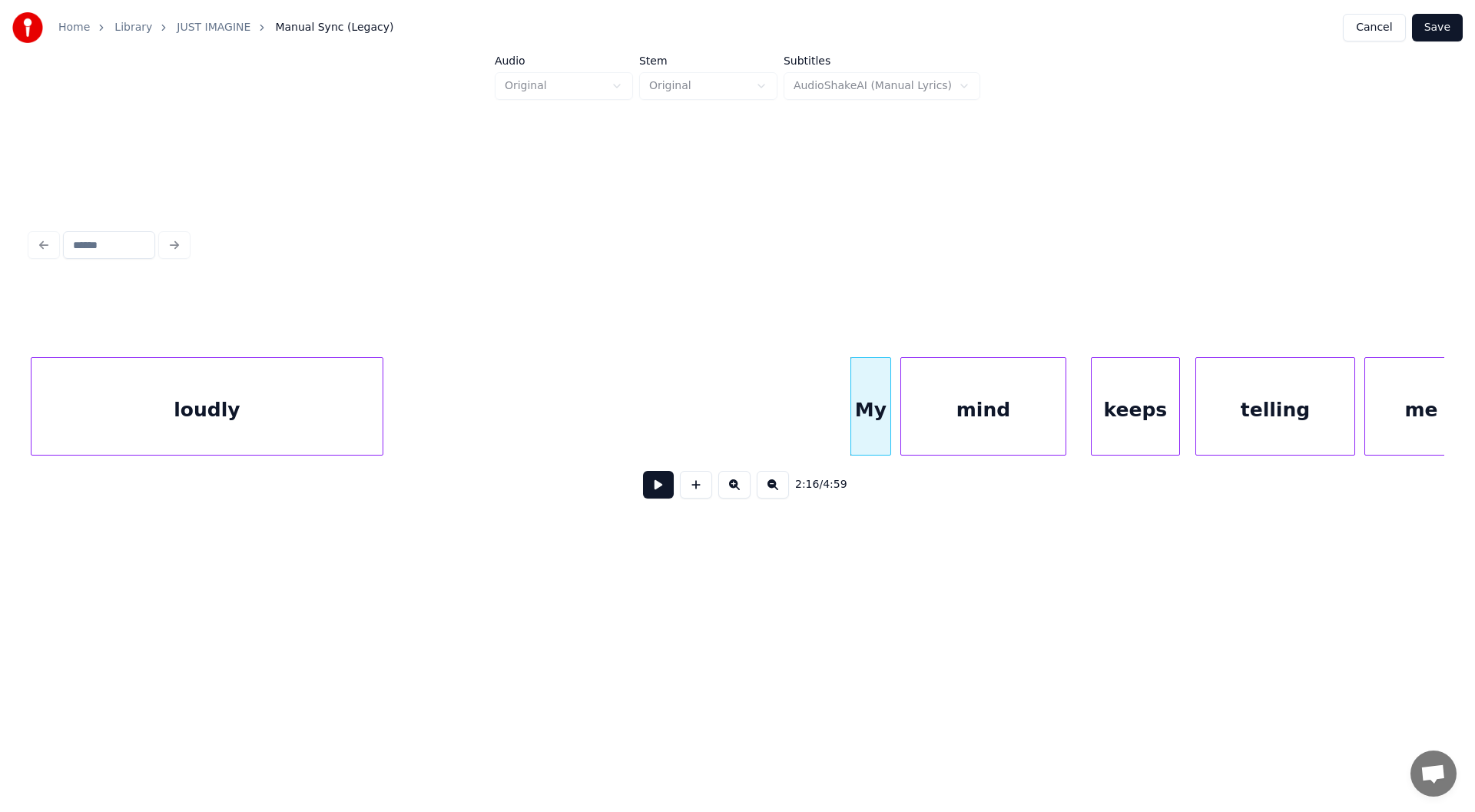
click at [650, 492] on button at bounding box center [659, 484] width 31 height 28
click at [652, 490] on button at bounding box center [659, 484] width 31 height 28
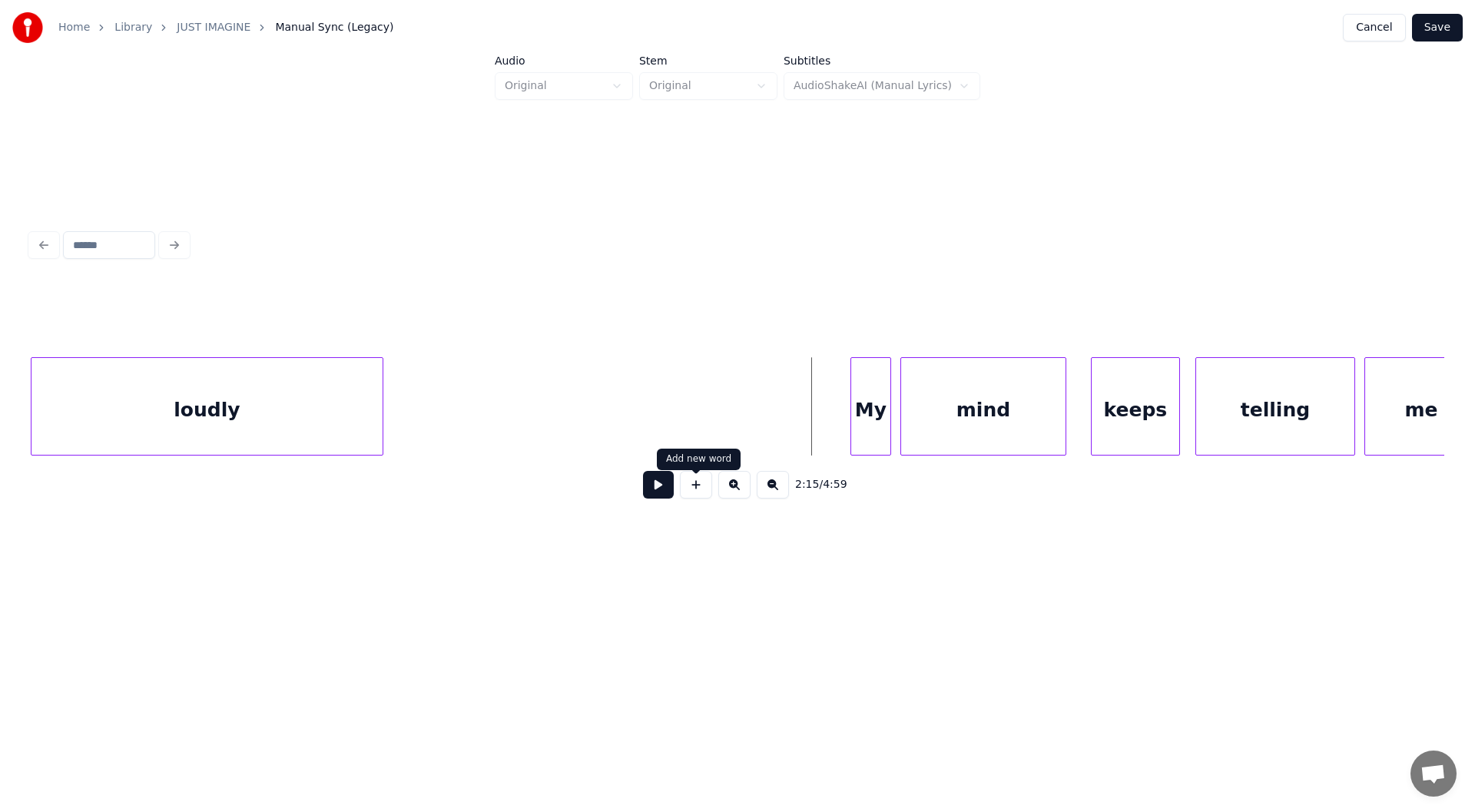
click at [695, 487] on button at bounding box center [695, 484] width 32 height 28
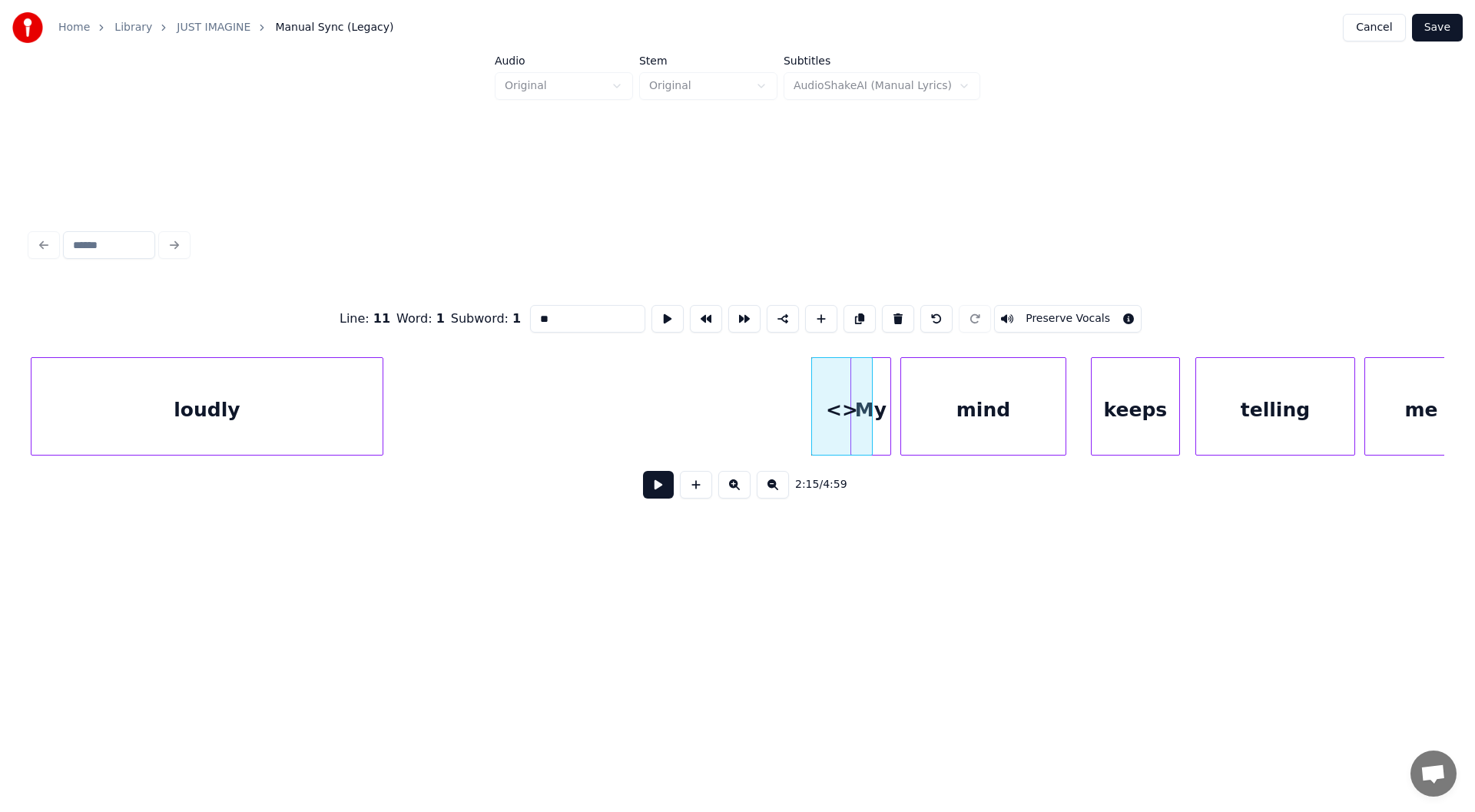
click at [565, 307] on input "**" at bounding box center [588, 319] width 115 height 28
click at [799, 394] on div "<>Does" at bounding box center [802, 410] width 60 height 105
click at [868, 406] on div "My" at bounding box center [870, 410] width 39 height 105
click at [876, 408] on div at bounding box center [878, 406] width 5 height 96
click at [865, 413] on div at bounding box center [866, 406] width 5 height 96
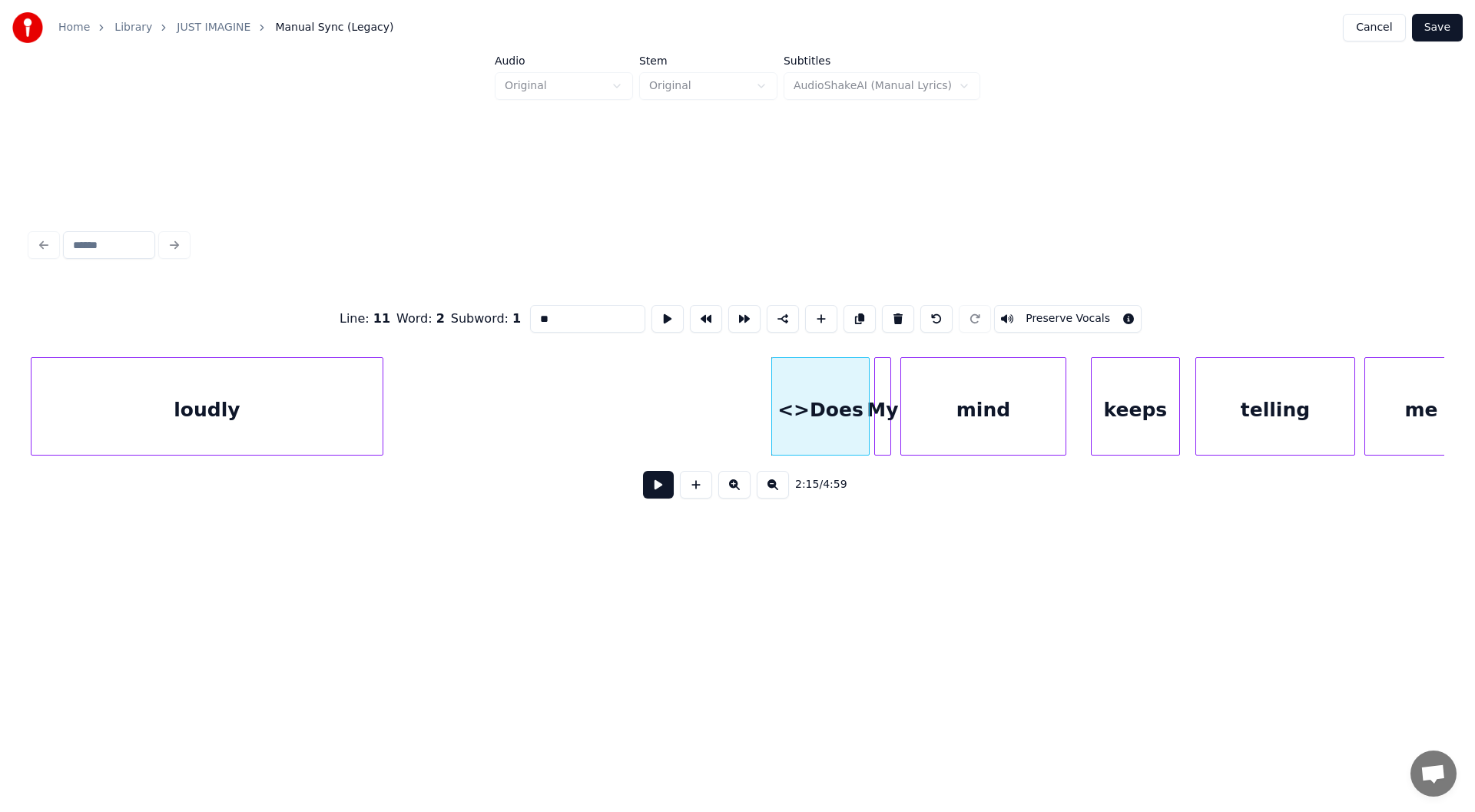
click at [313, 404] on div "loudly" at bounding box center [208, 410] width 351 height 105
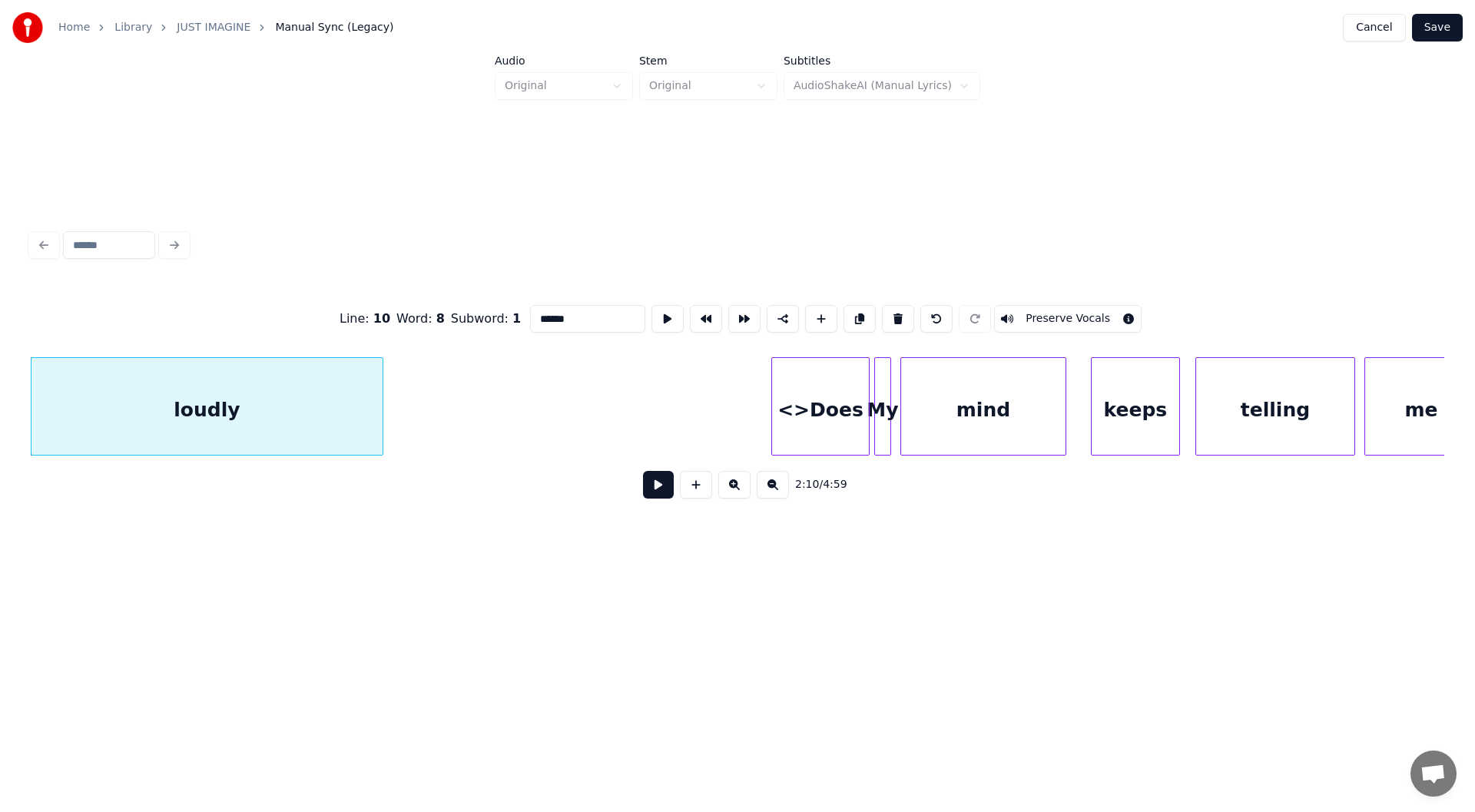
type input "******"
click at [653, 488] on button at bounding box center [659, 484] width 31 height 28
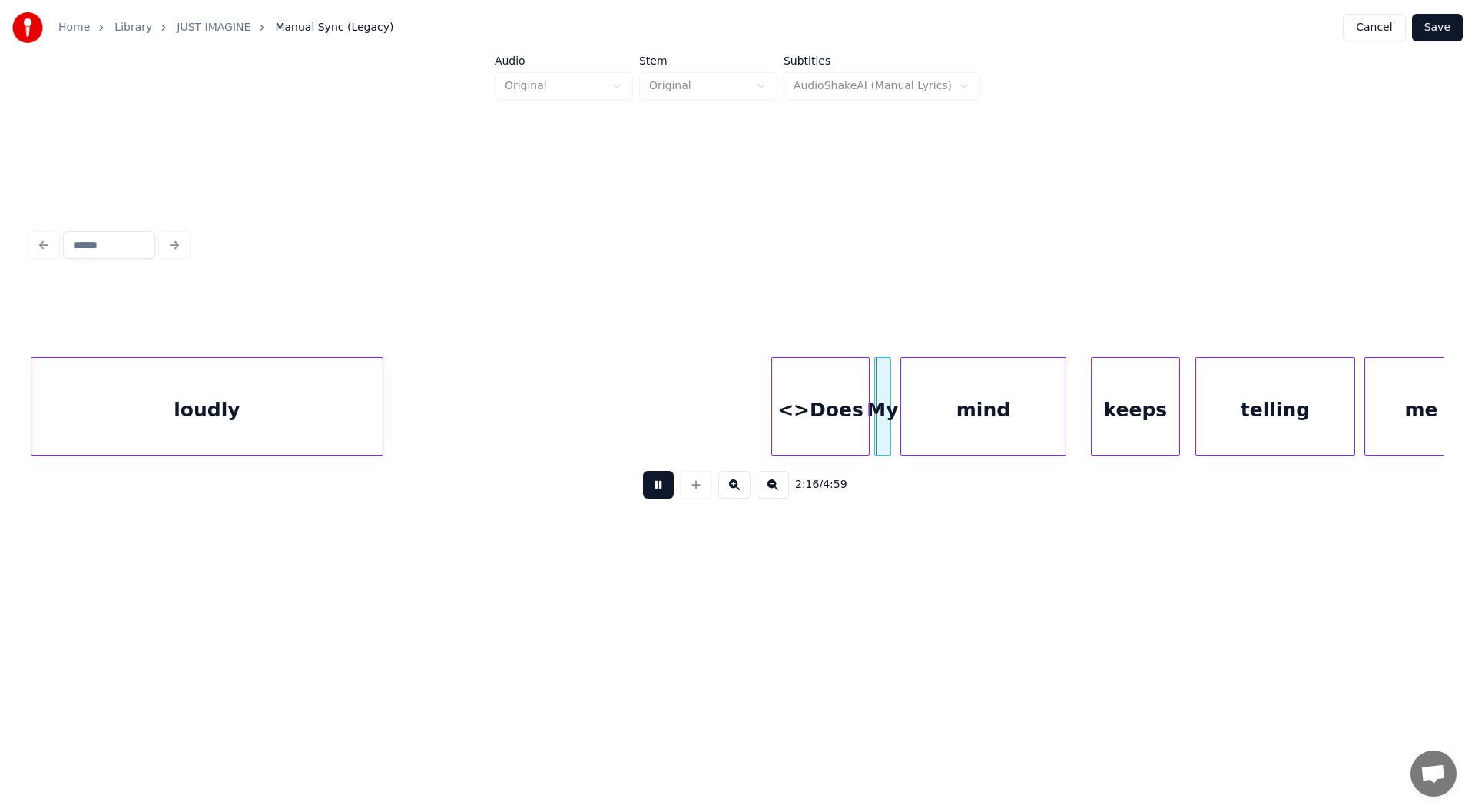
click at [656, 490] on button at bounding box center [659, 484] width 31 height 28
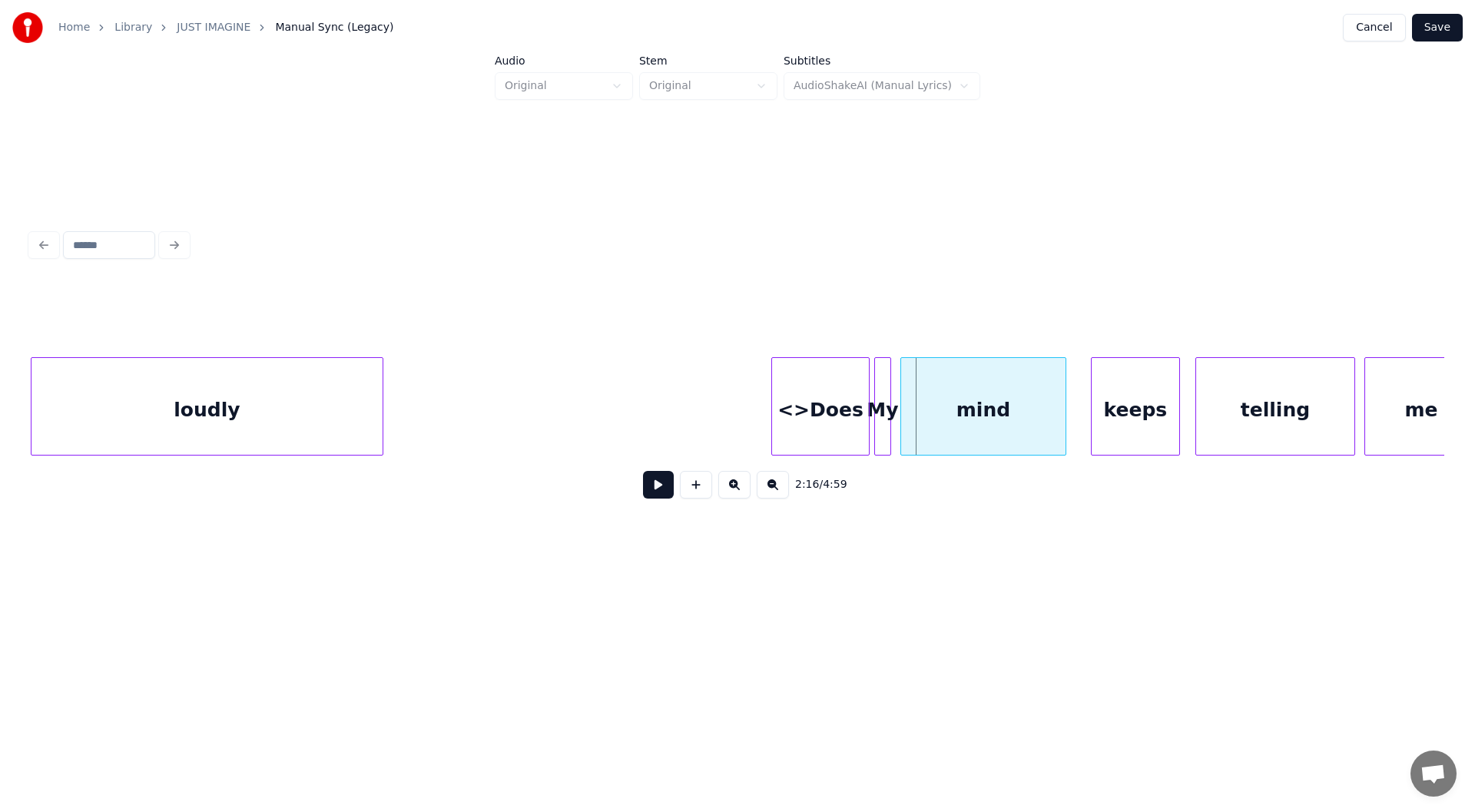
click at [656, 490] on button at bounding box center [659, 484] width 31 height 28
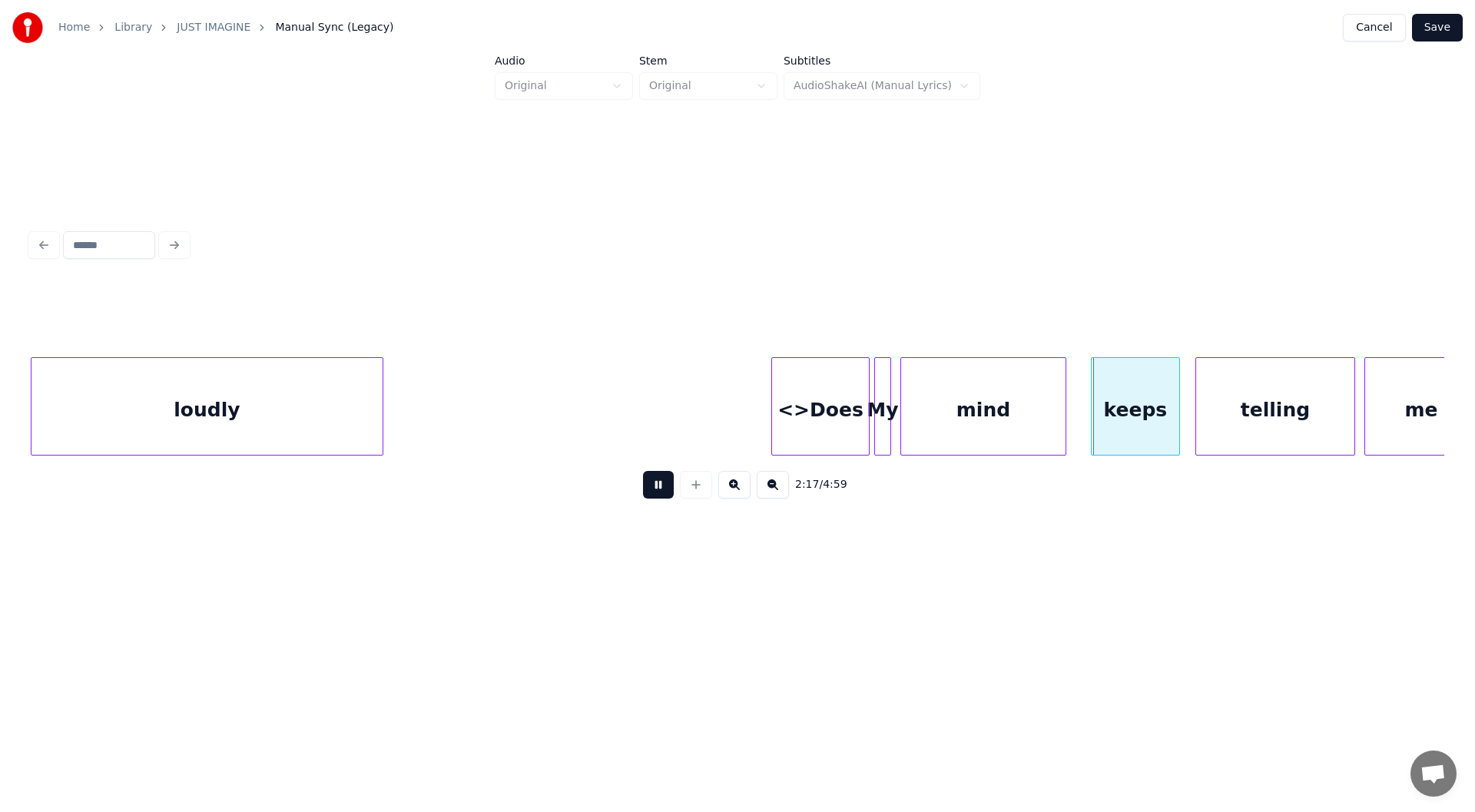
click at [656, 490] on button at bounding box center [659, 484] width 31 height 28
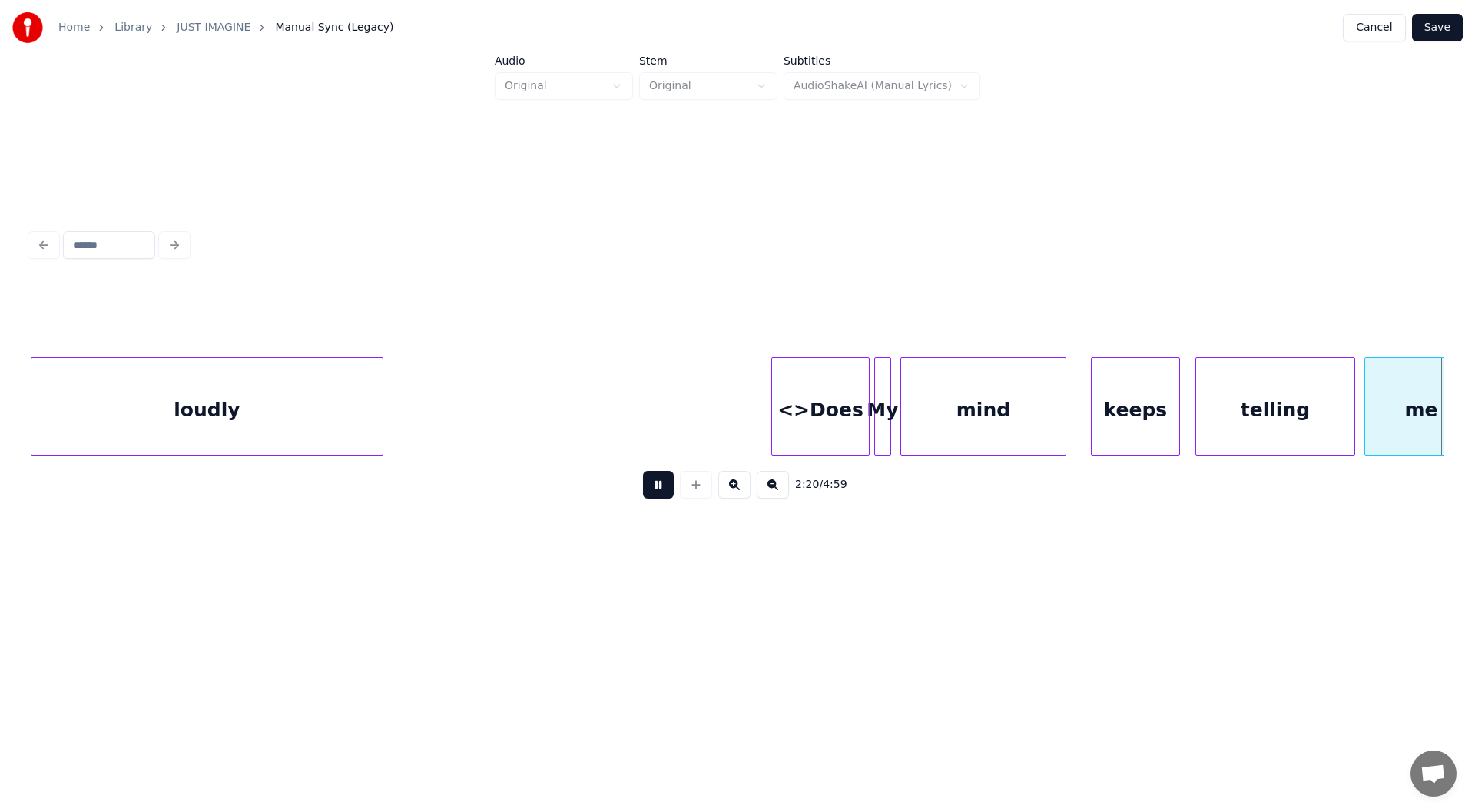
scroll to position [0, 21524]
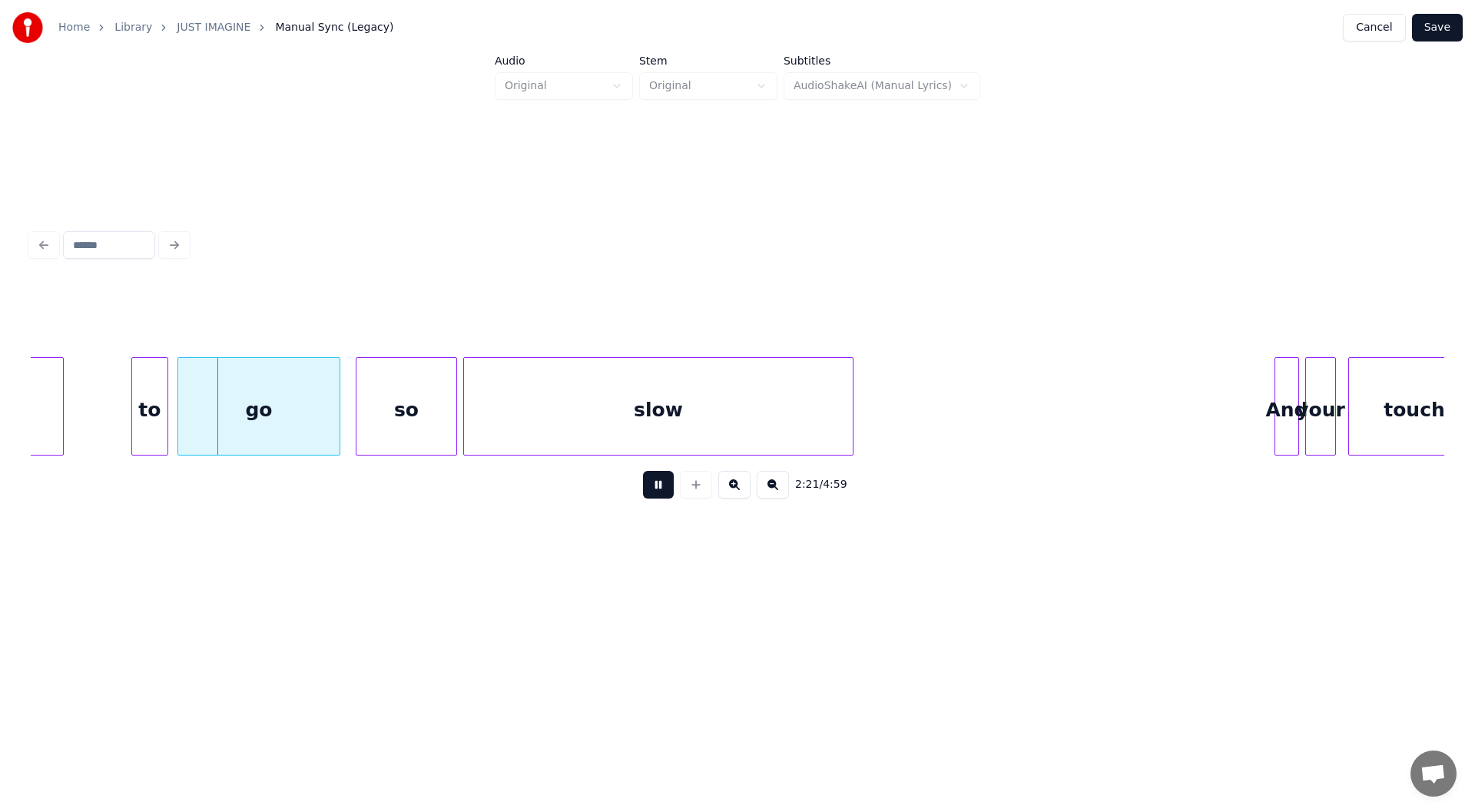
click at [655, 490] on button at bounding box center [659, 484] width 31 height 28
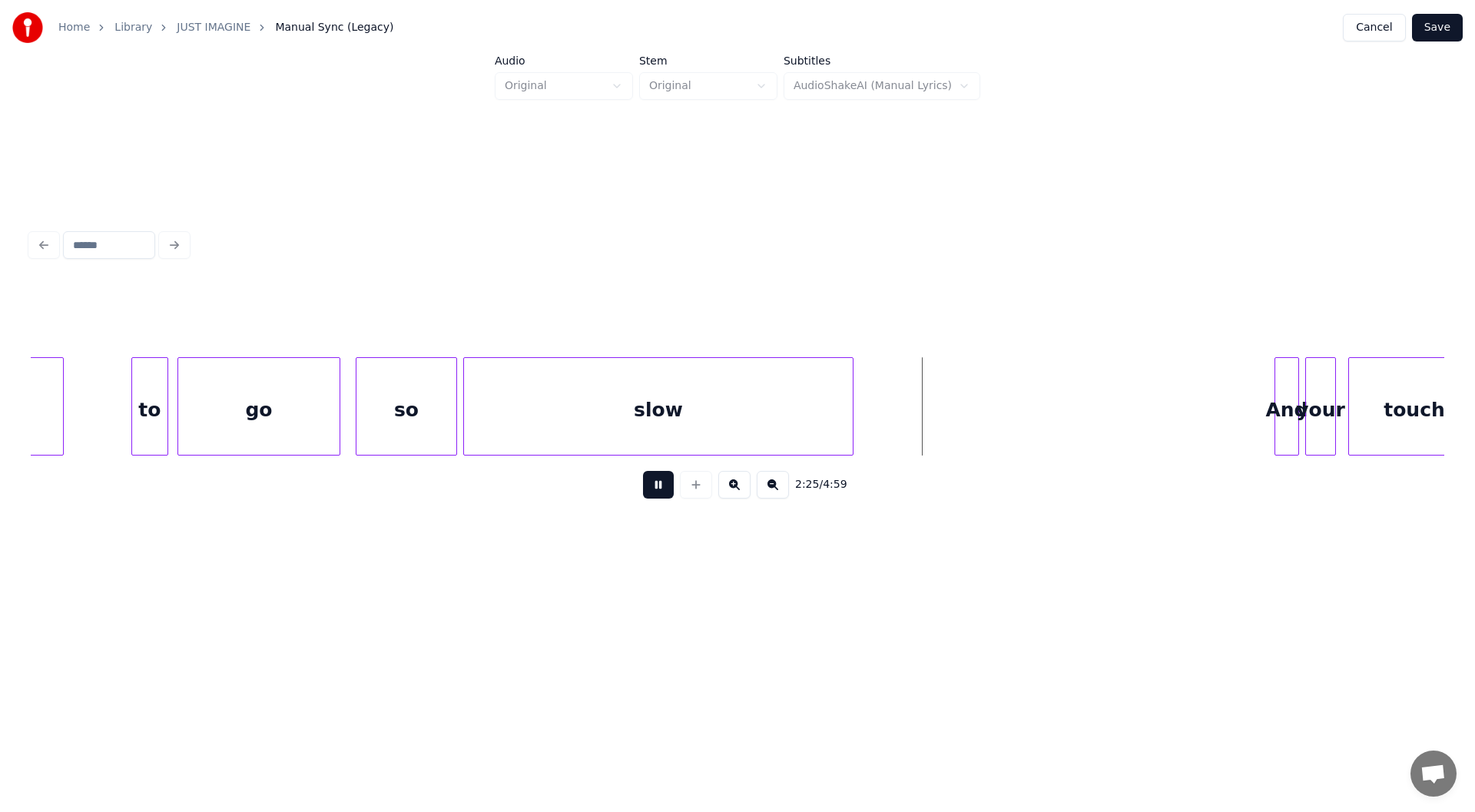
click at [656, 487] on button at bounding box center [659, 484] width 31 height 28
click at [954, 414] on div at bounding box center [955, 406] width 5 height 96
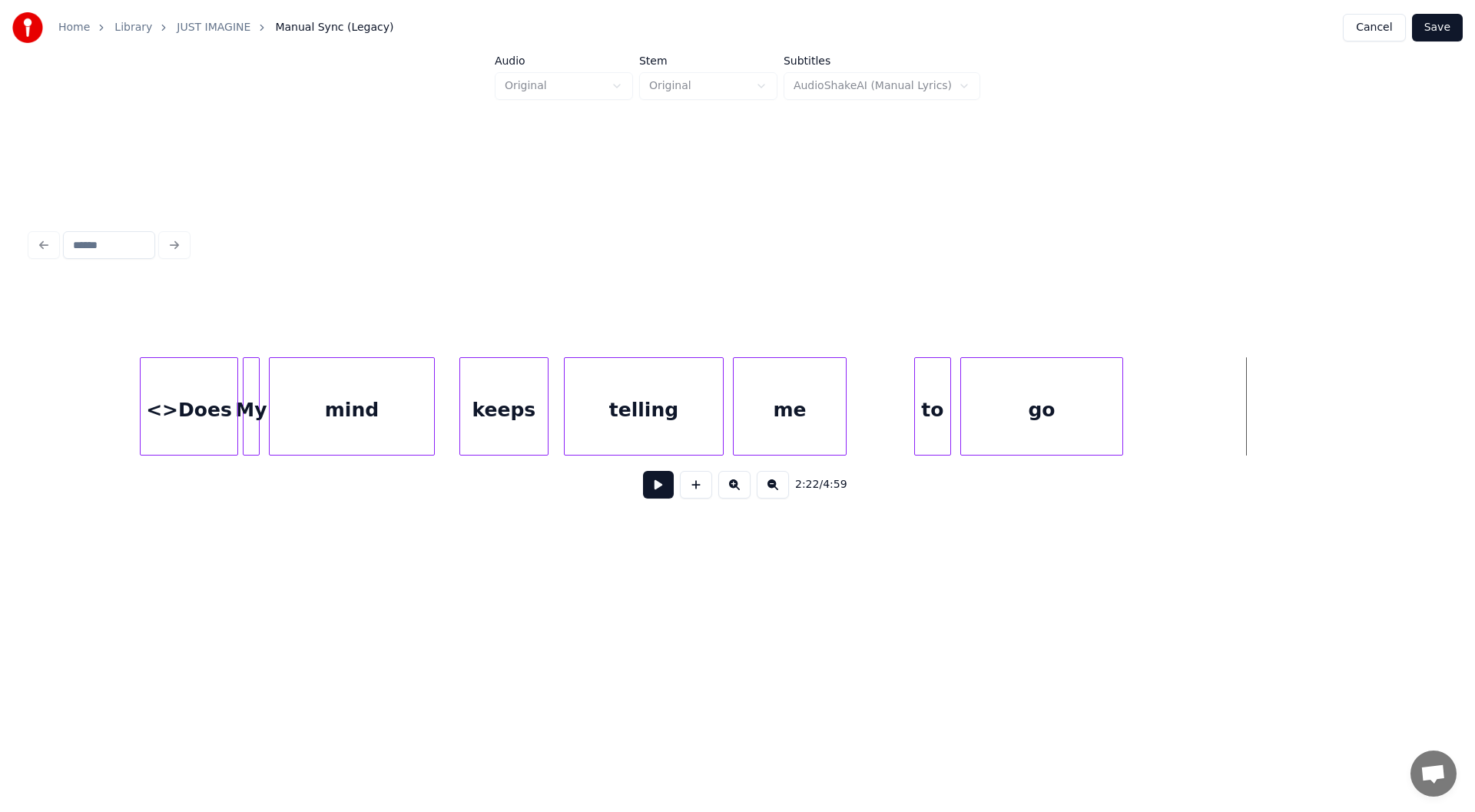
scroll to position [0, 20409]
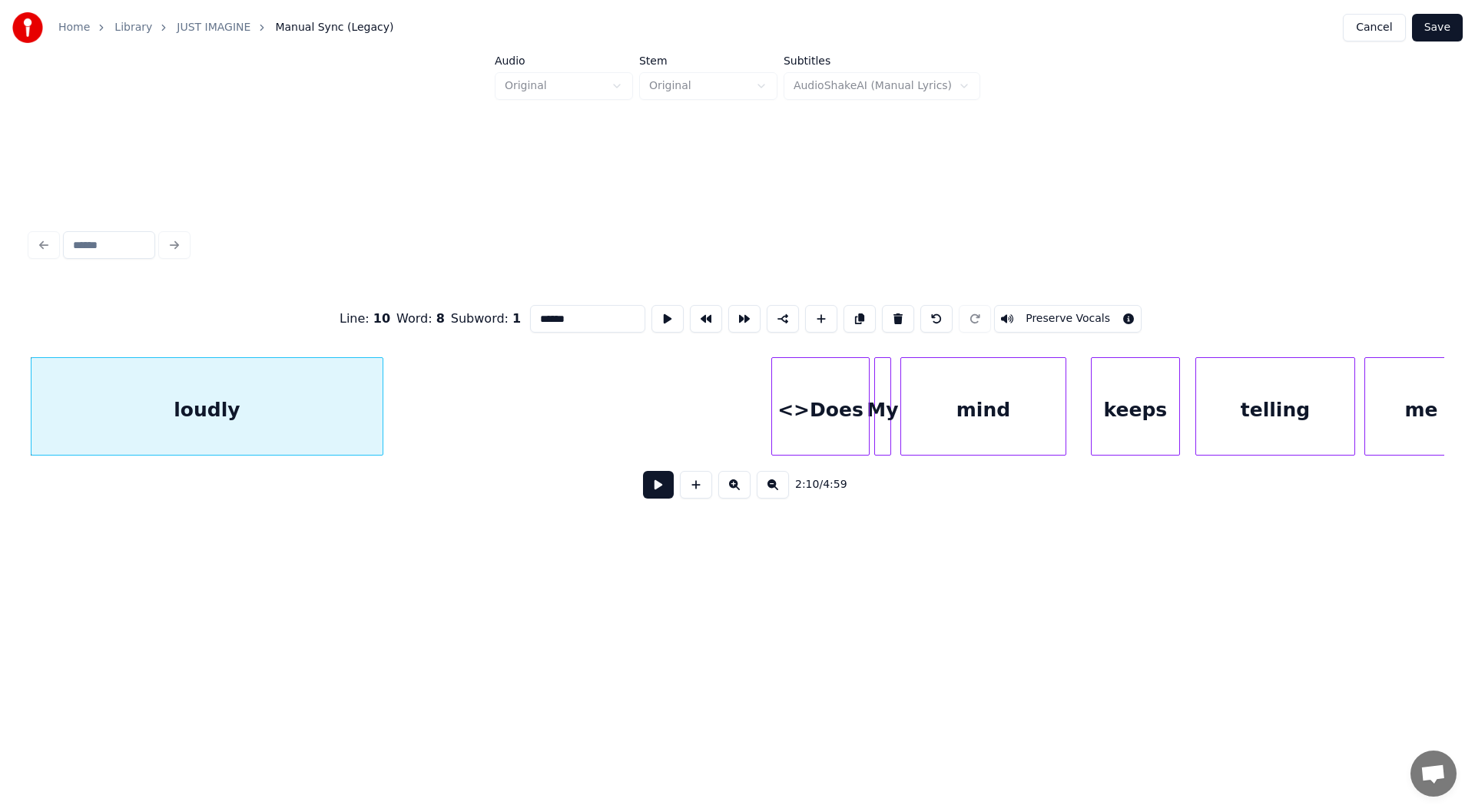
click at [646, 489] on button at bounding box center [659, 484] width 31 height 28
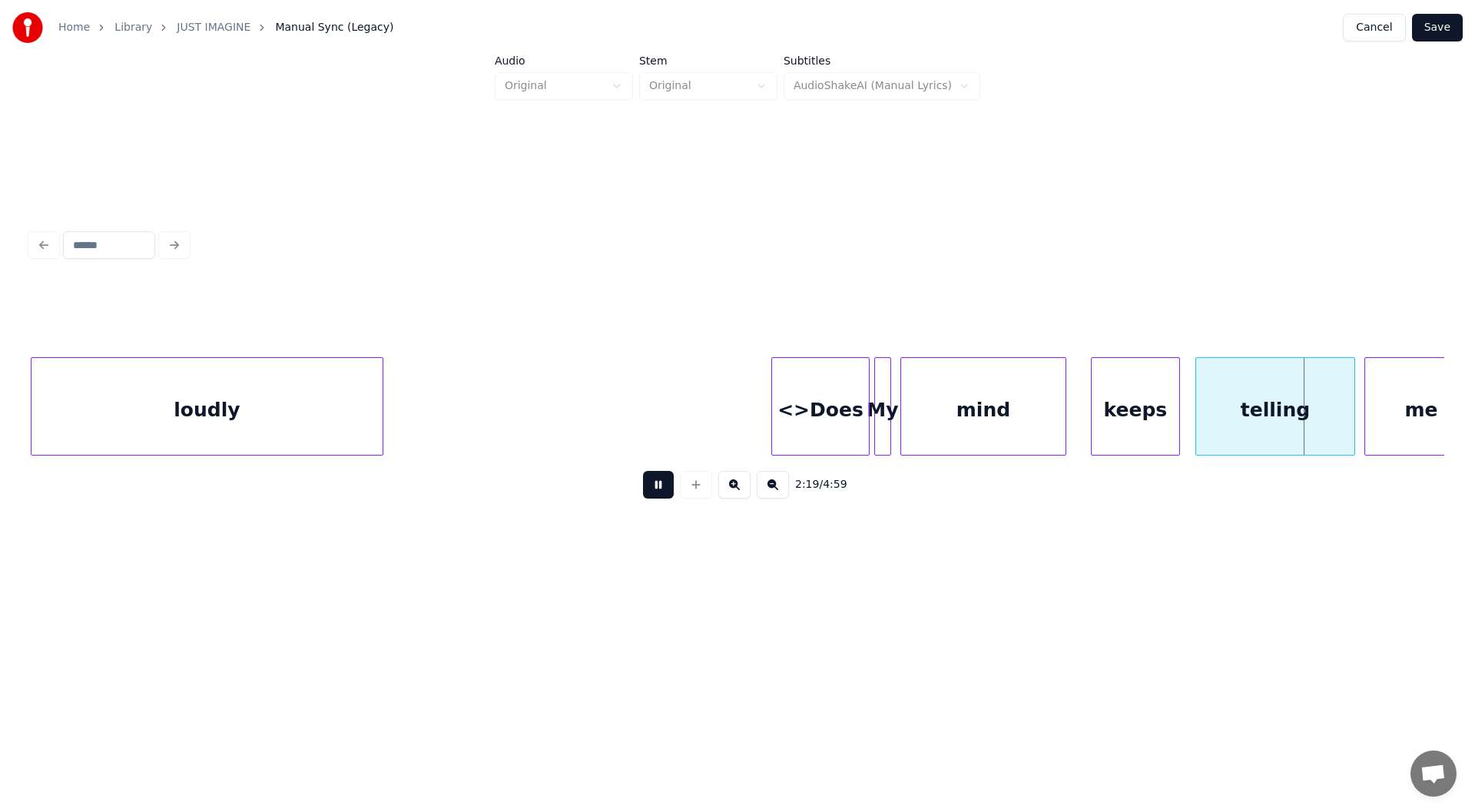
click at [647, 489] on button at bounding box center [659, 484] width 31 height 28
click at [838, 416] on div "<>Does" at bounding box center [820, 410] width 96 height 105
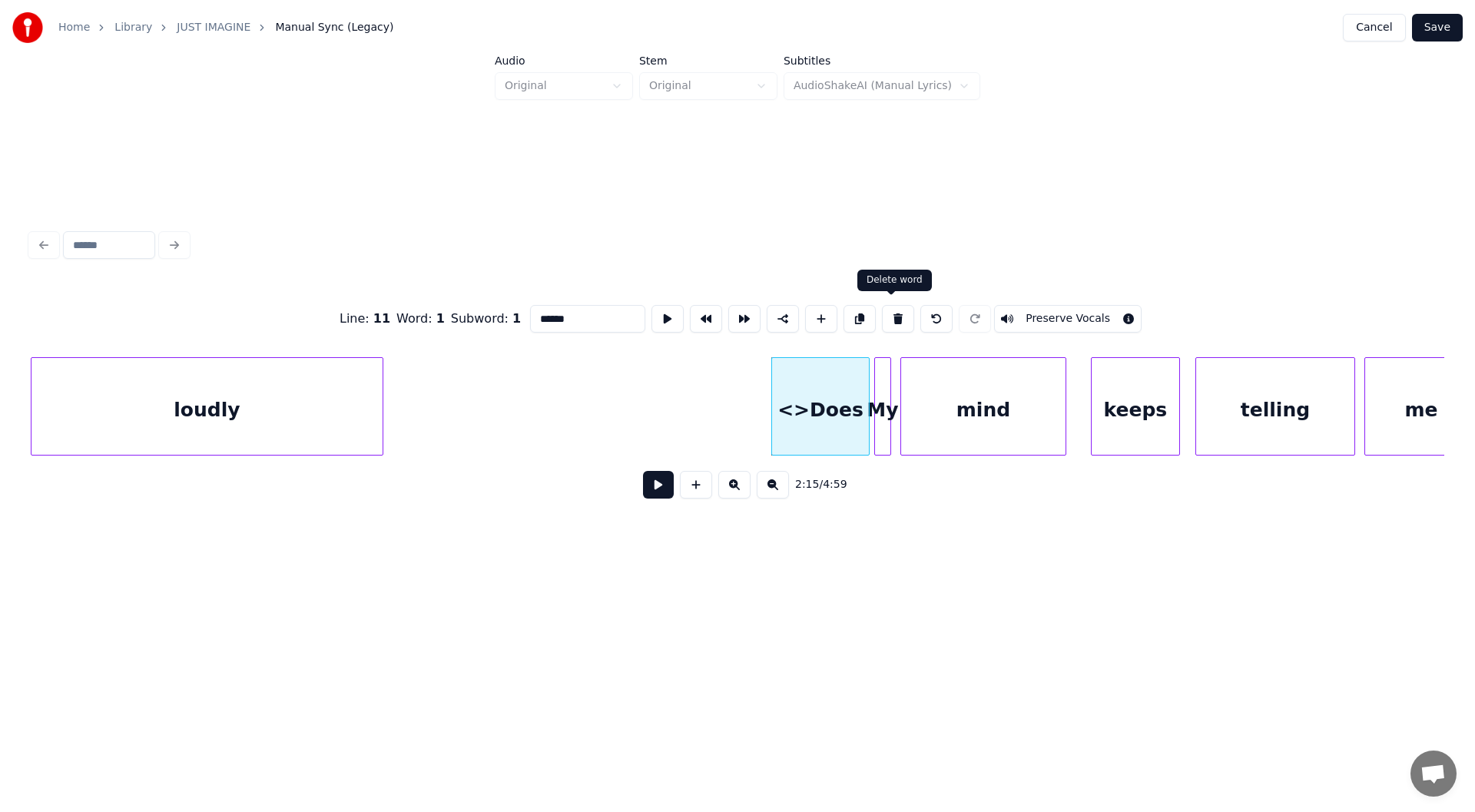
click at [892, 310] on button at bounding box center [897, 319] width 32 height 28
type input "**"
click at [810, 417] on div at bounding box center [811, 406] width 5 height 96
click at [655, 478] on button at bounding box center [659, 484] width 31 height 28
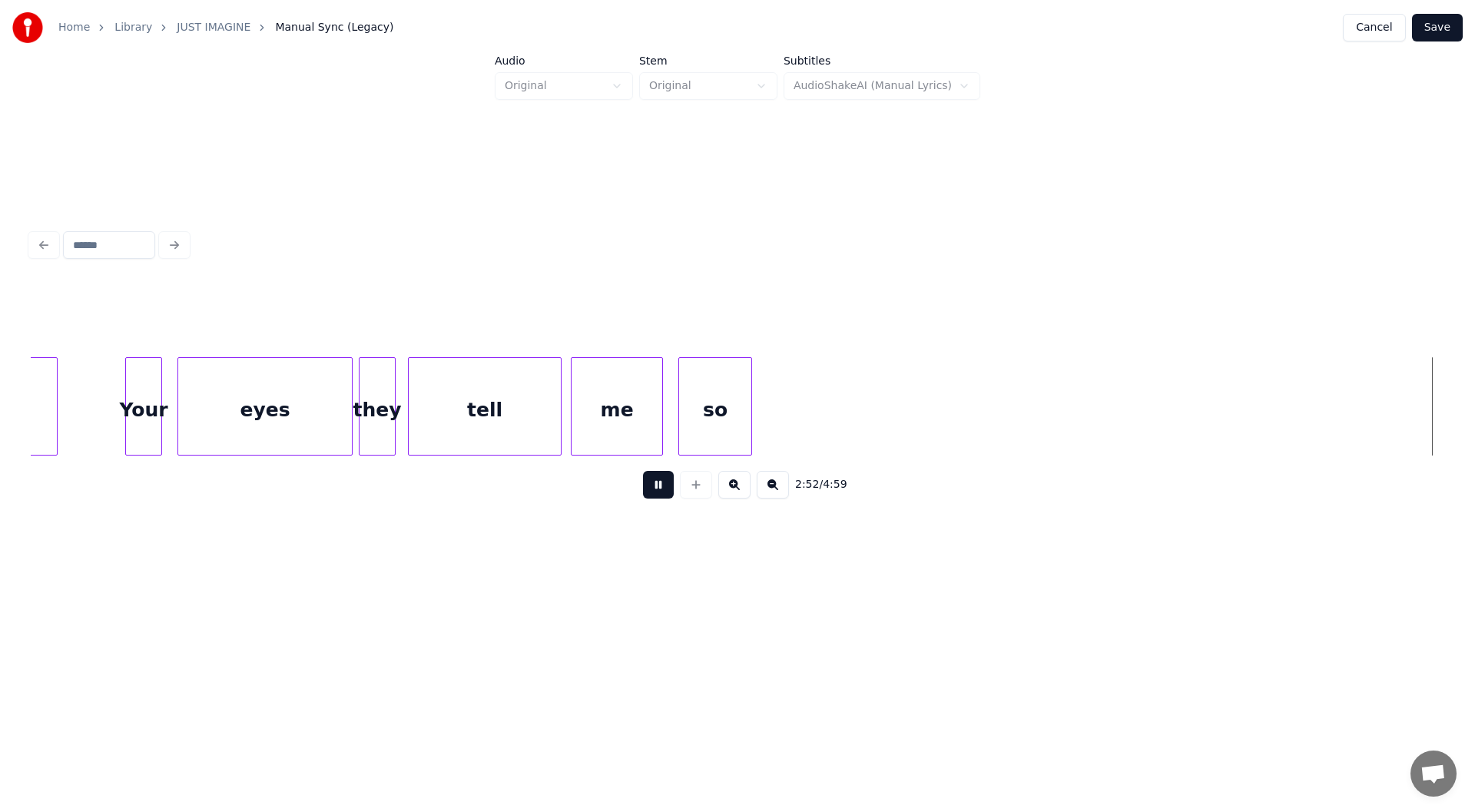
scroll to position [0, 26440]
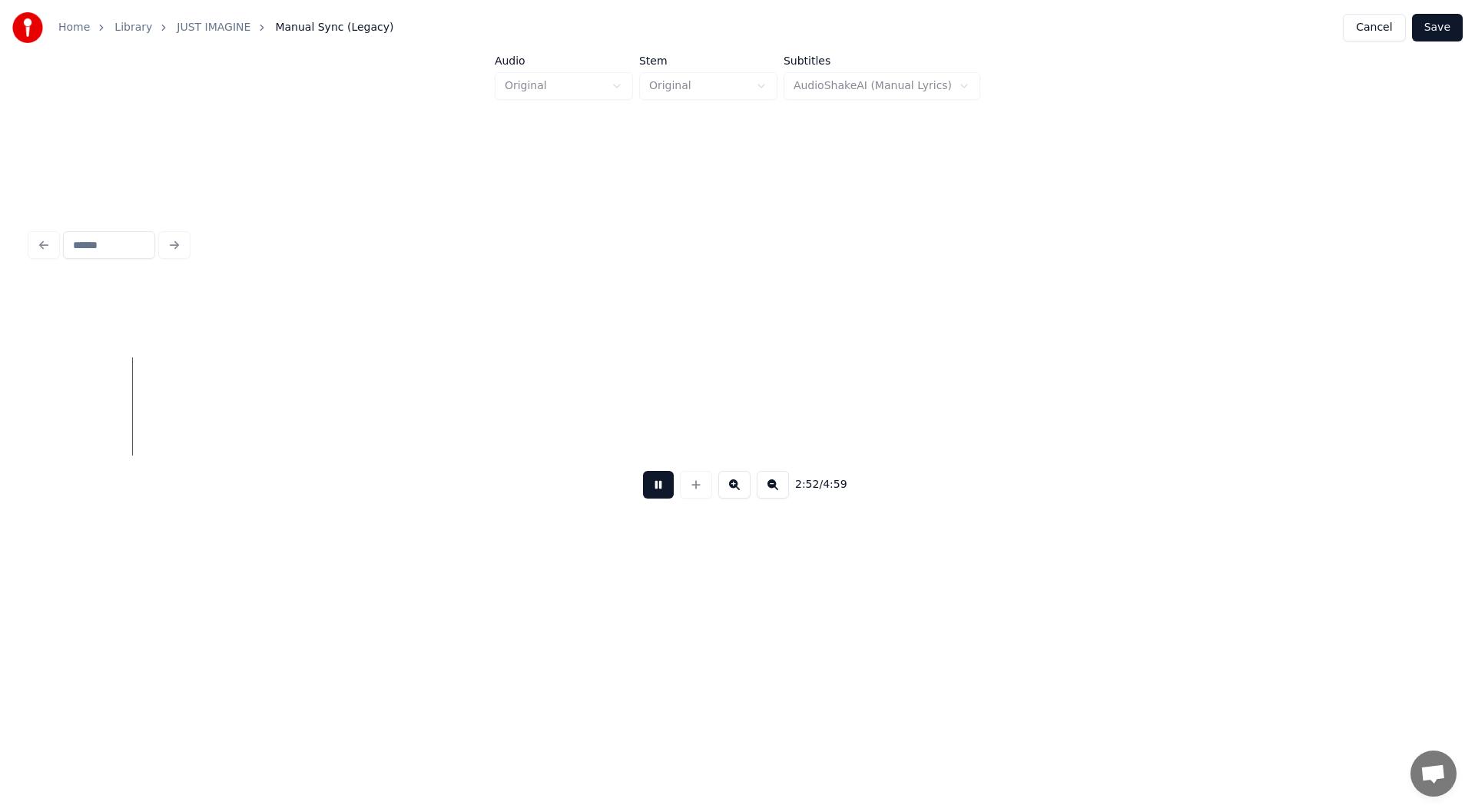
click at [656, 491] on button at bounding box center [659, 484] width 31 height 28
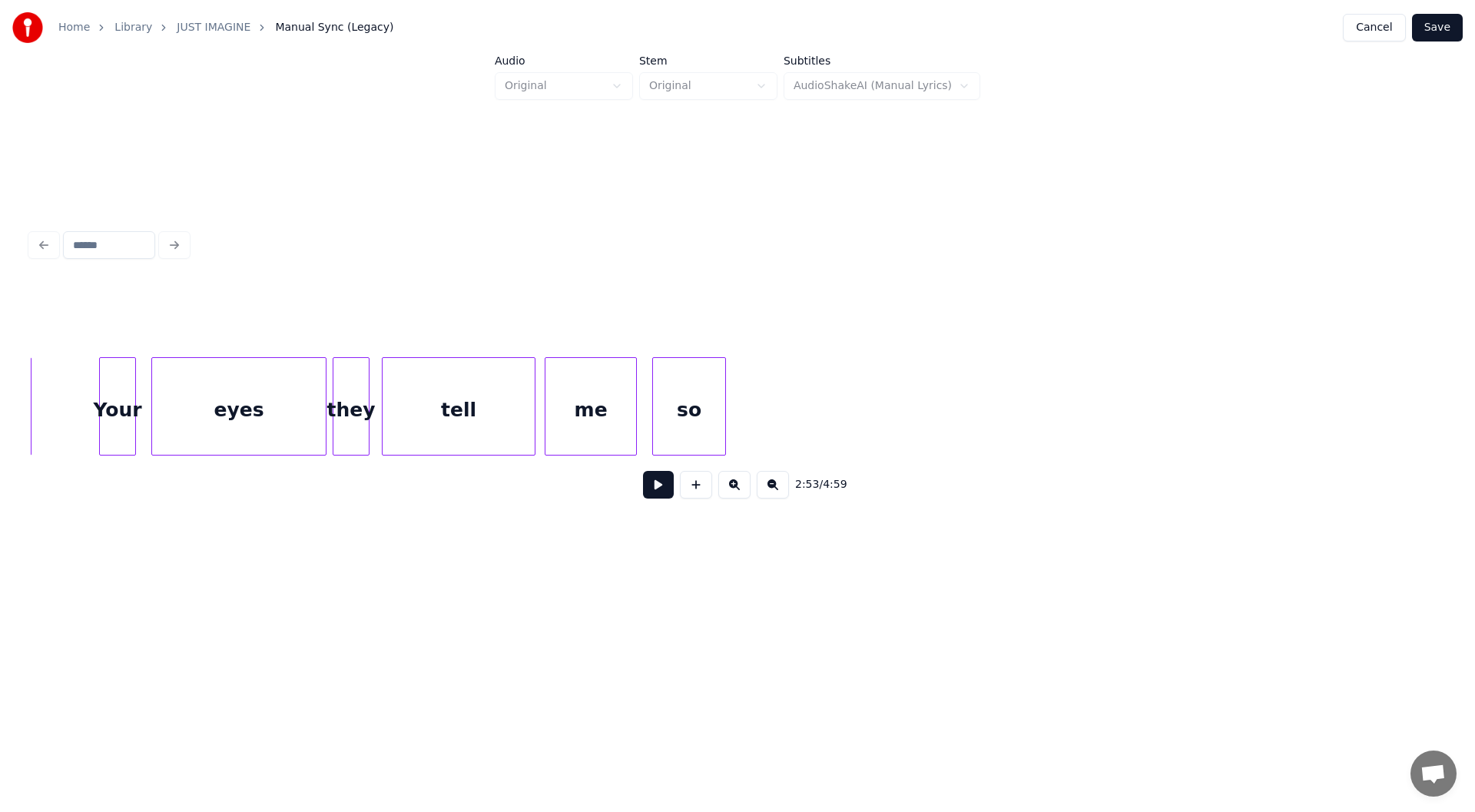
scroll to position [0, 25231]
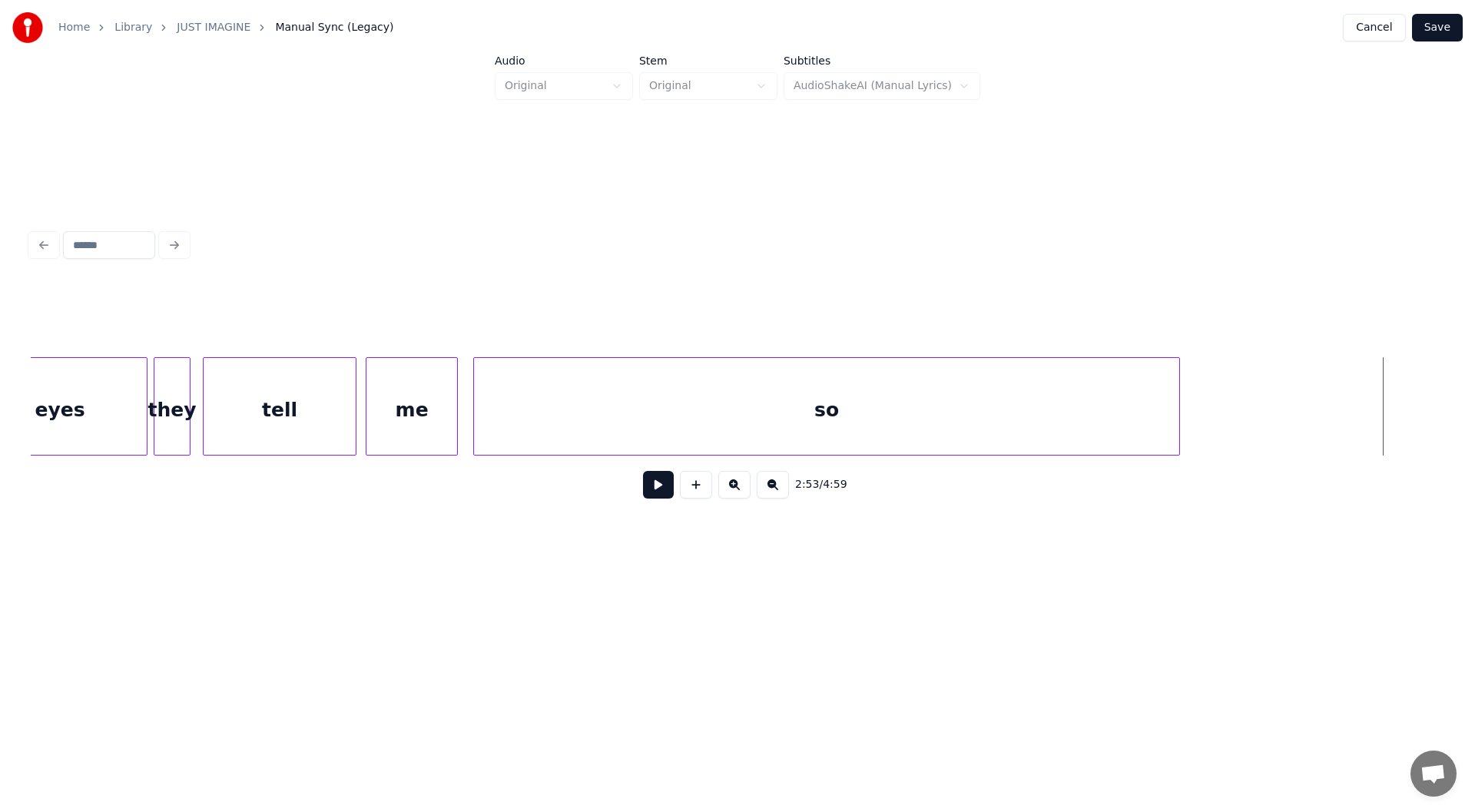
click at [1178, 396] on div at bounding box center [1177, 406] width 5 height 96
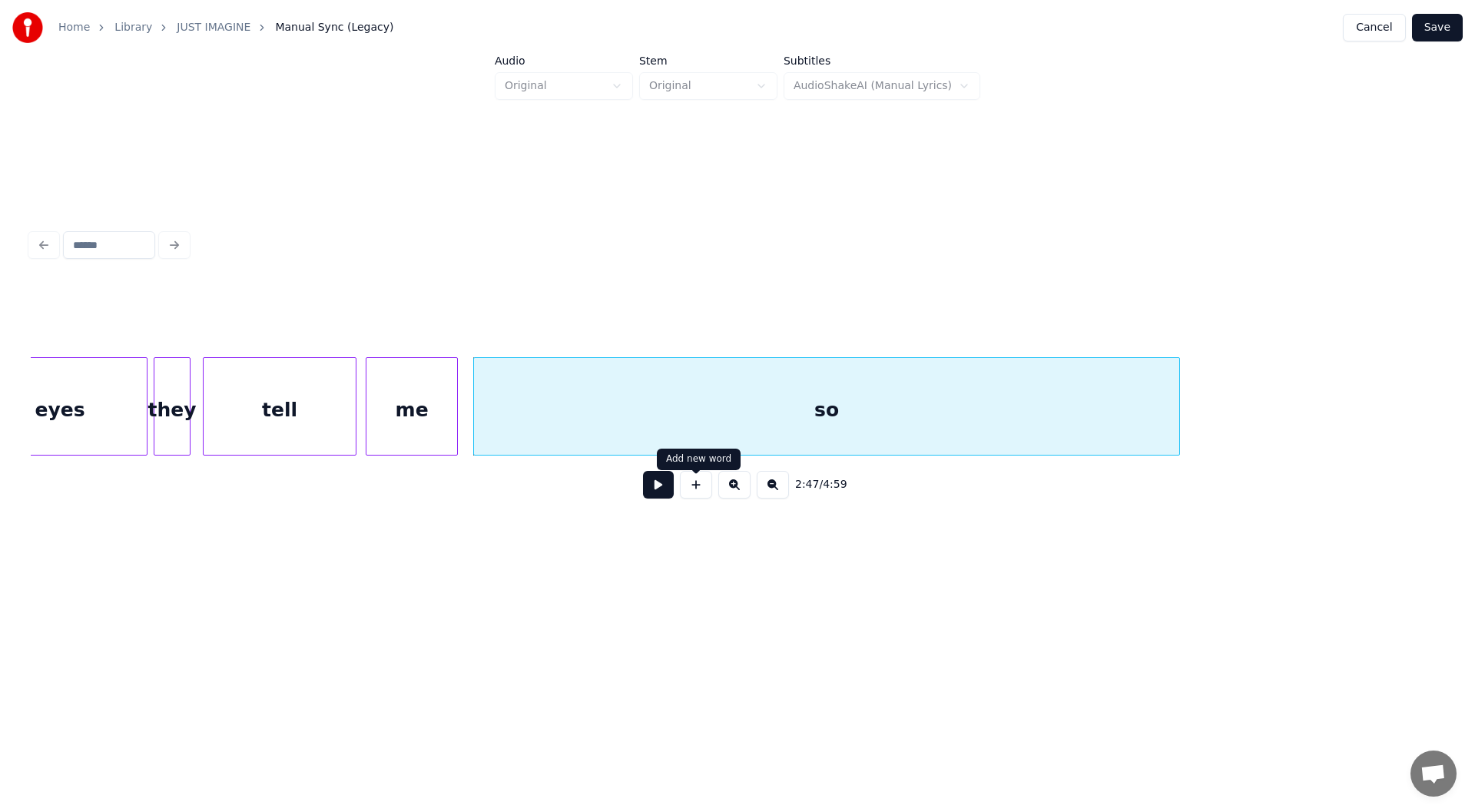
click at [656, 489] on button at bounding box center [659, 484] width 31 height 28
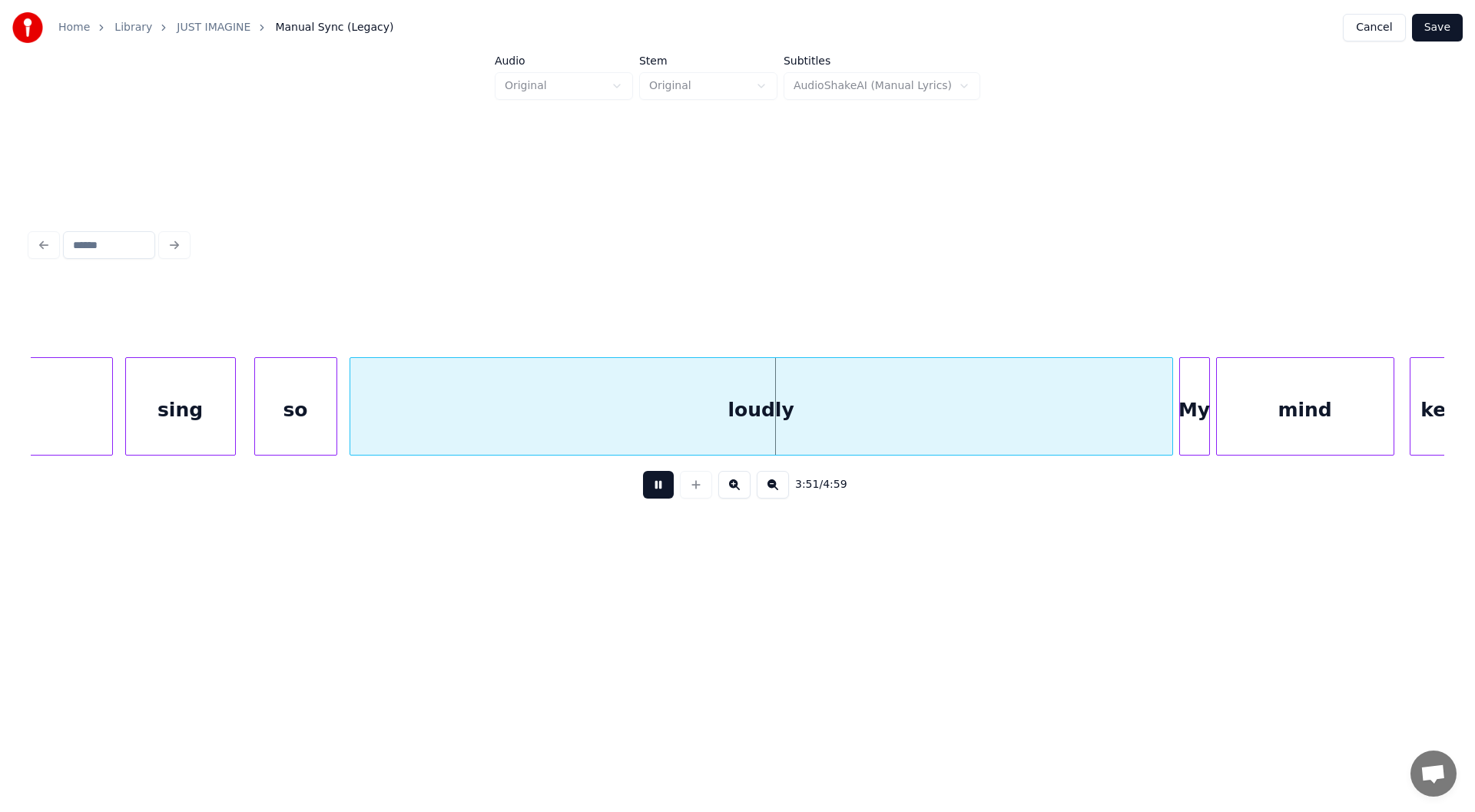
scroll to position [0, 34825]
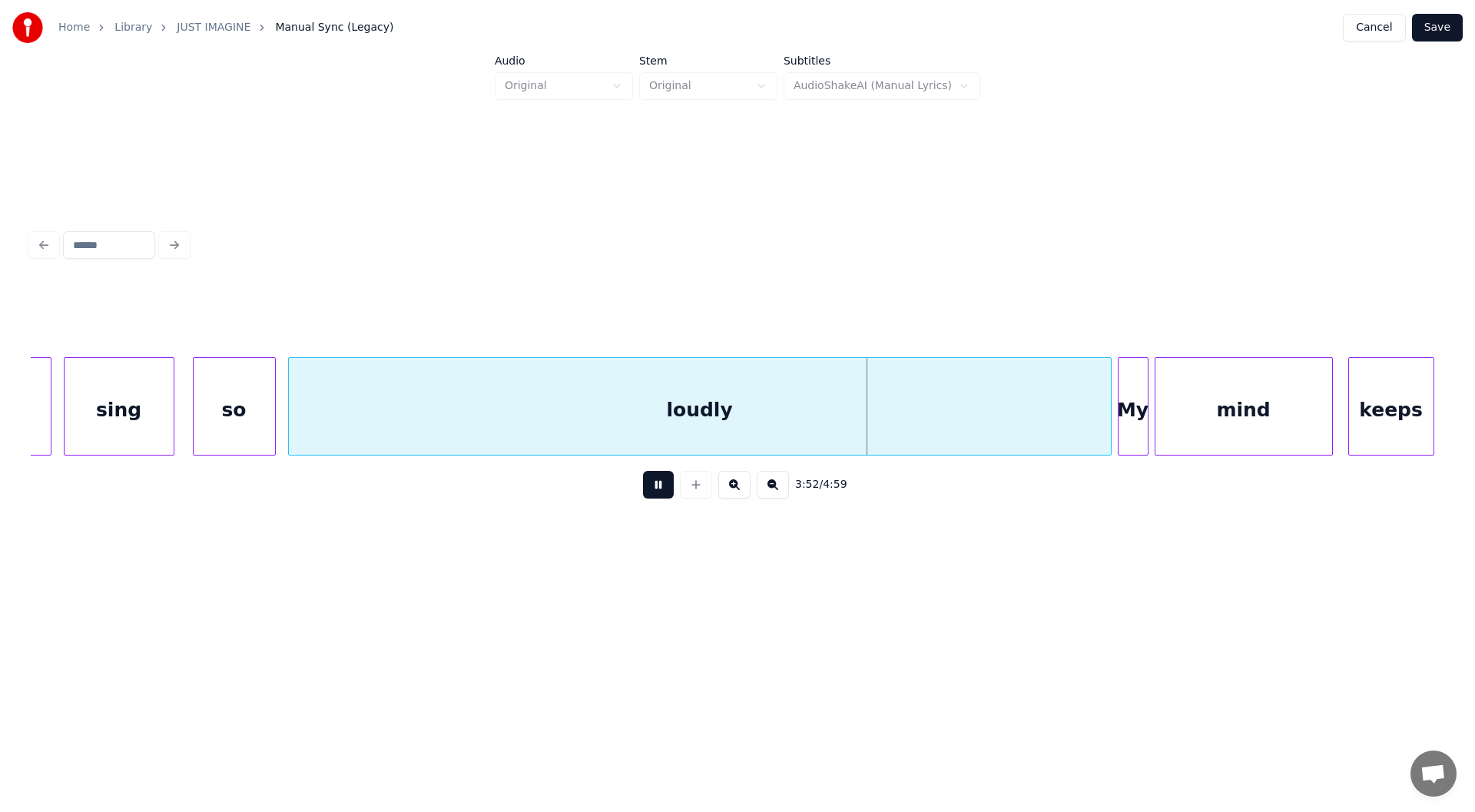
click at [655, 490] on button at bounding box center [659, 484] width 31 height 28
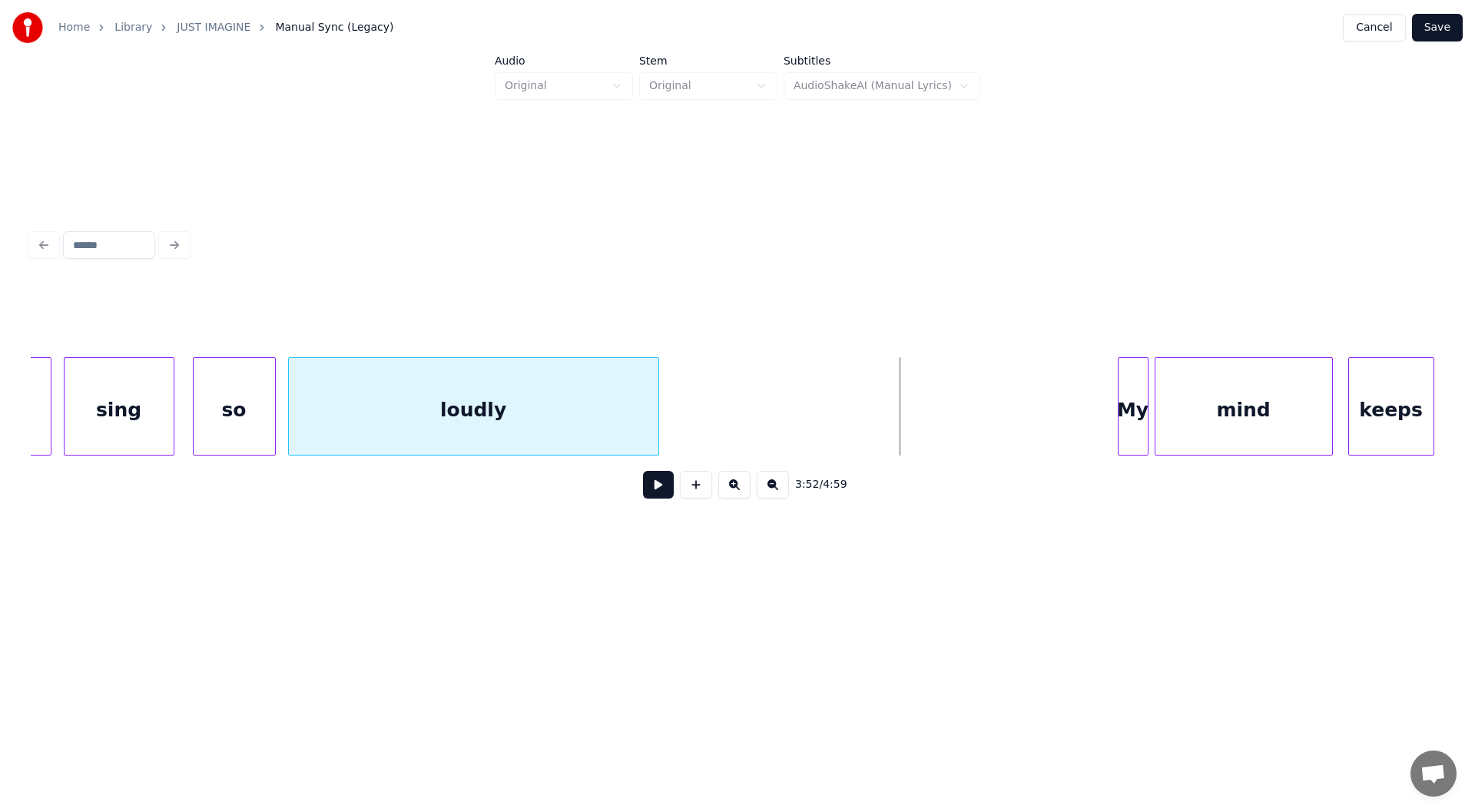
click at [656, 420] on div at bounding box center [656, 406] width 5 height 96
click at [655, 492] on button at bounding box center [659, 484] width 31 height 28
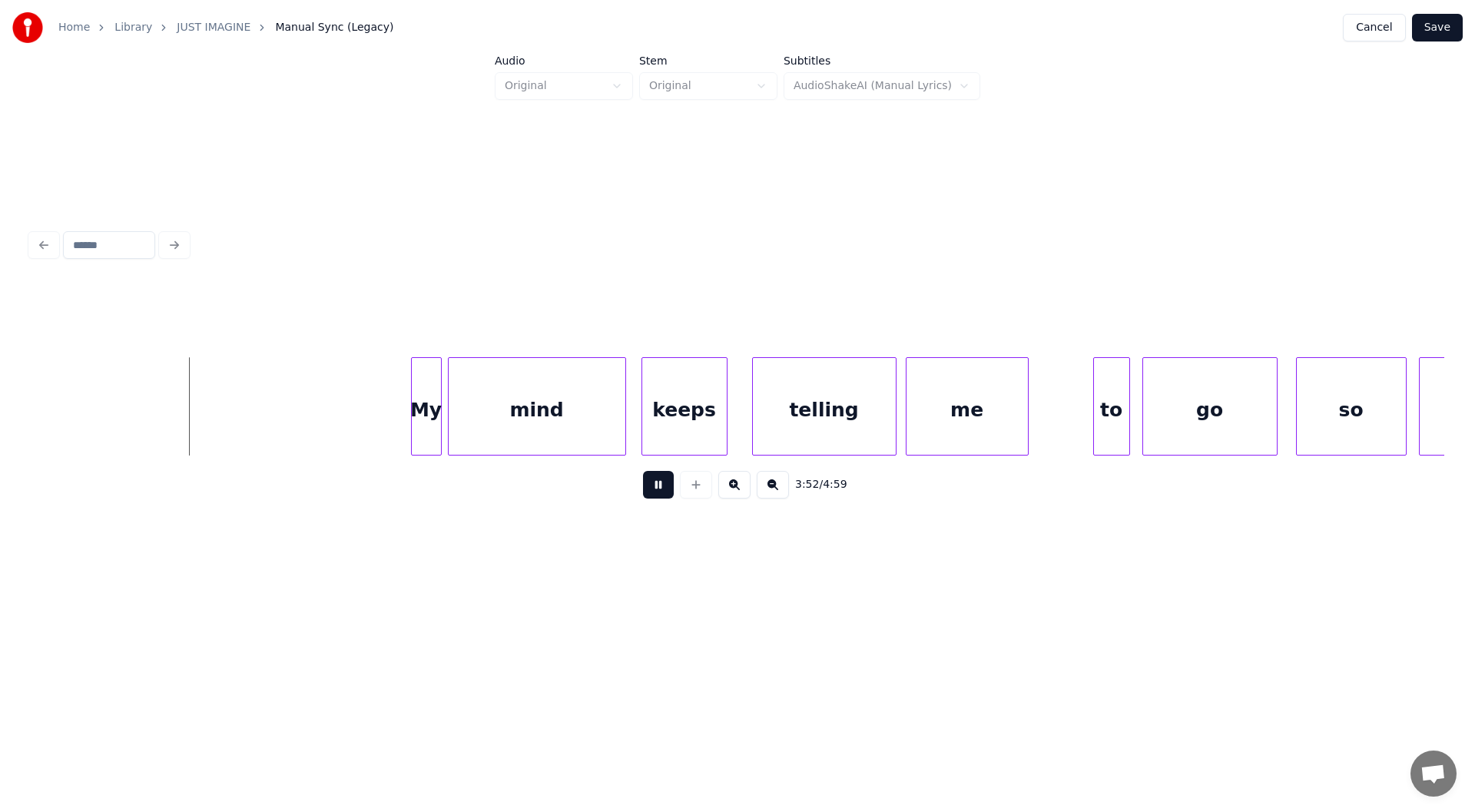
scroll to position [0, 35562]
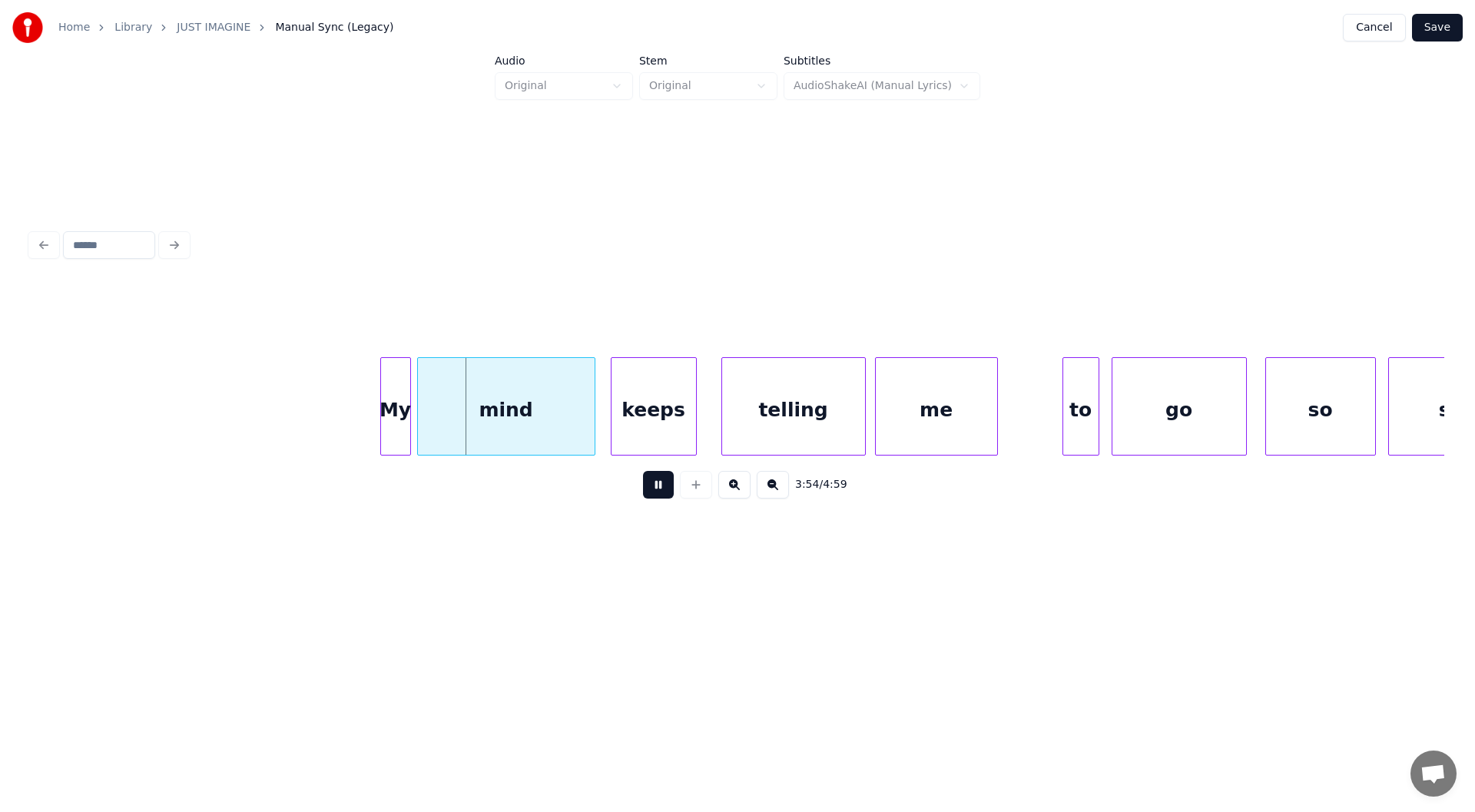
click at [655, 489] on button at bounding box center [659, 484] width 31 height 28
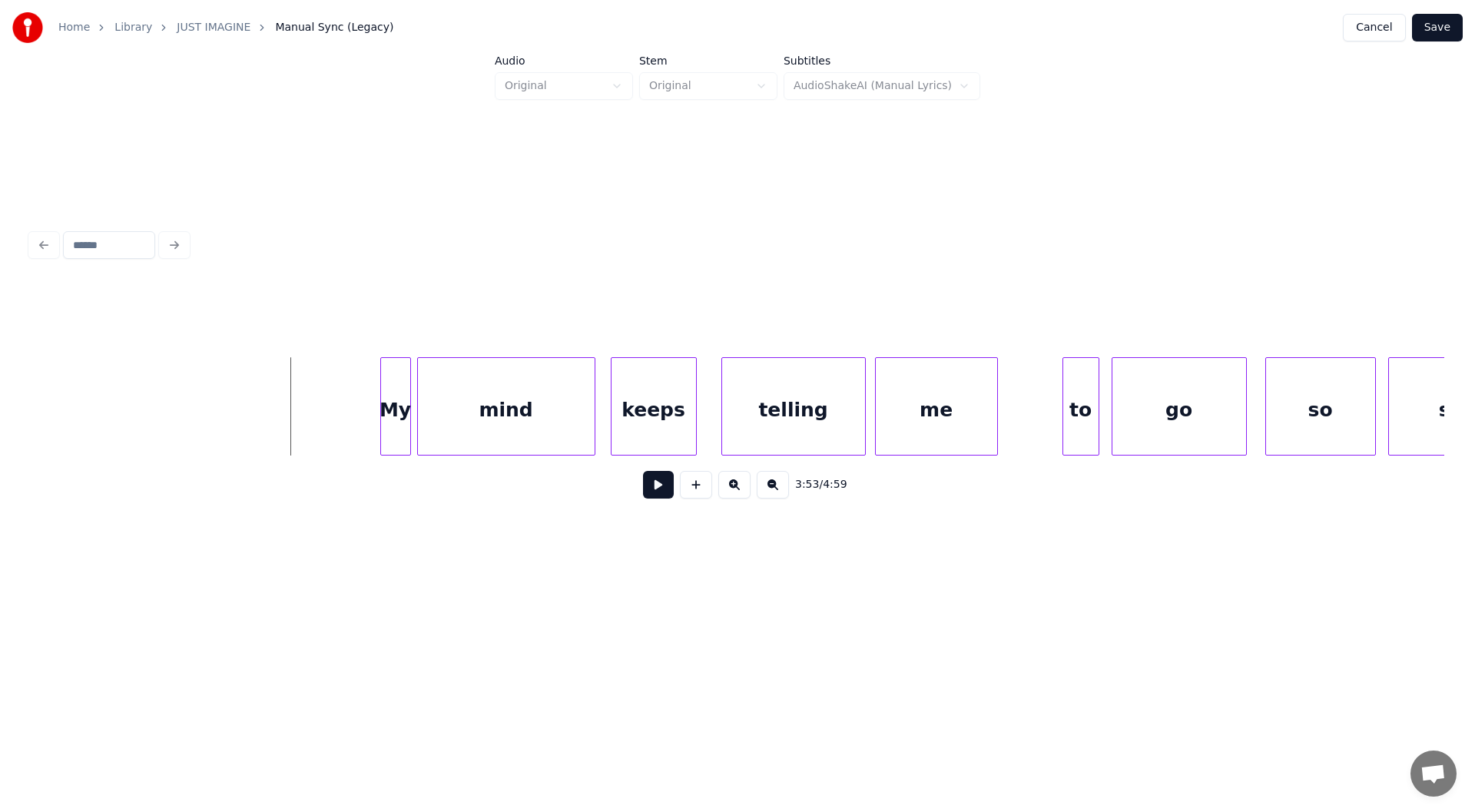
click at [655, 488] on button at bounding box center [659, 484] width 31 height 28
click at [654, 488] on button at bounding box center [659, 484] width 31 height 28
click at [659, 487] on button at bounding box center [659, 484] width 31 height 28
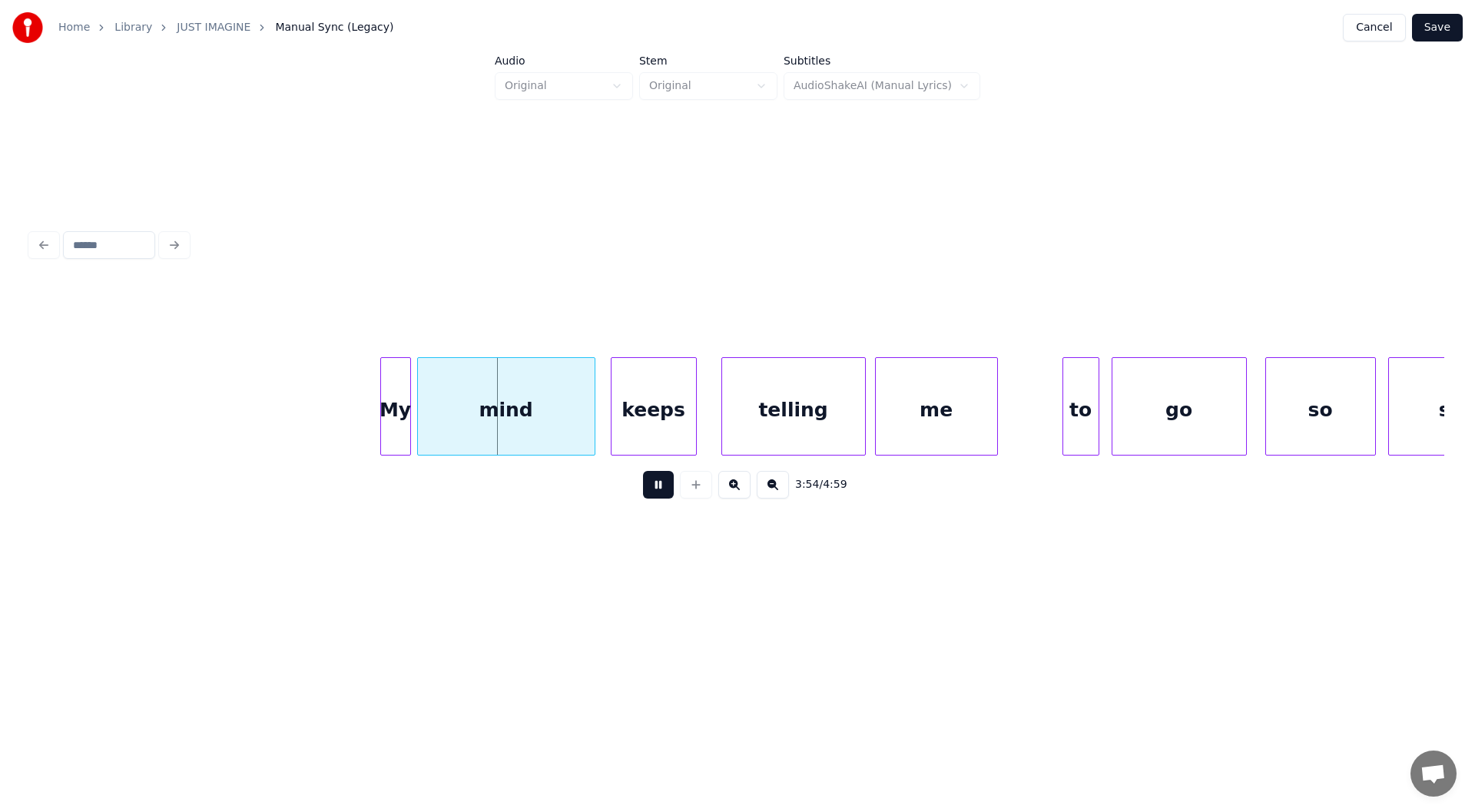
click at [655, 487] on button at bounding box center [659, 484] width 31 height 28
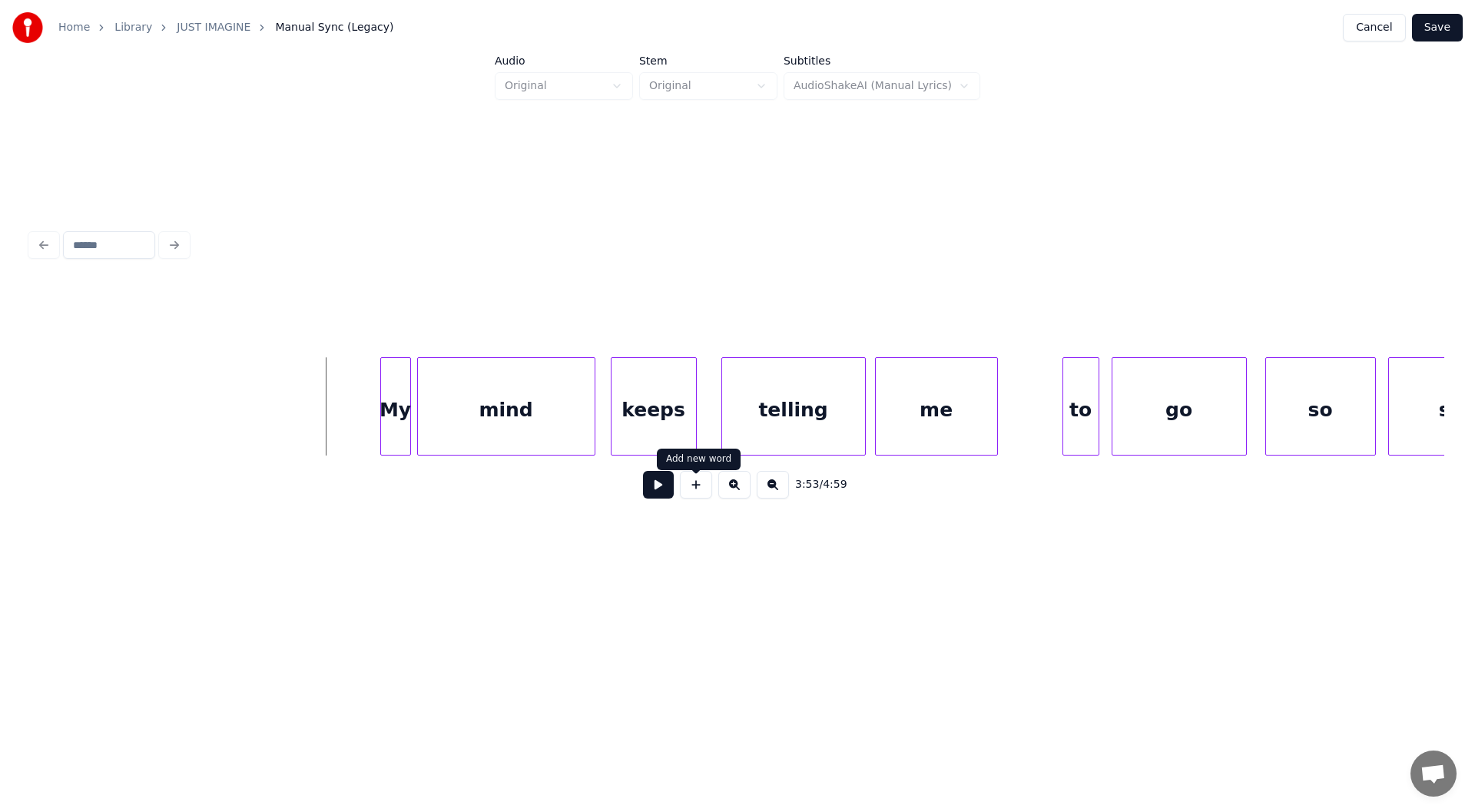
click at [693, 491] on button at bounding box center [695, 484] width 32 height 28
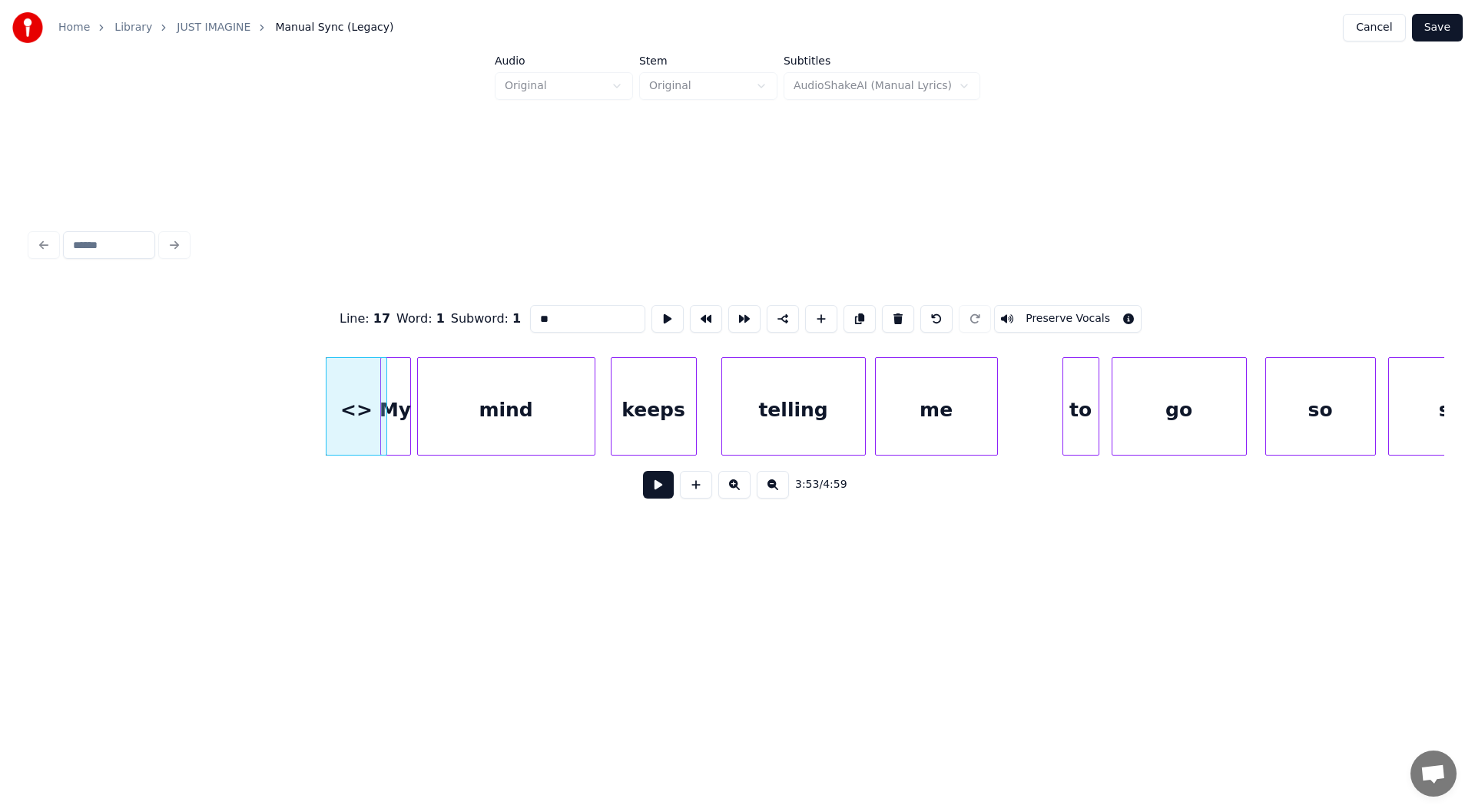
drag, startPoint x: 552, startPoint y: 313, endPoint x: 518, endPoint y: 318, distance: 34.4
click at [518, 318] on div "Line : 17 Word : 1 Subword : 1 ** Preserve Vocals" at bounding box center [737, 319] width 1413 height 77
click at [356, 413] on div "and" at bounding box center [355, 410] width 60 height 105
type input "***"
click at [650, 492] on button at bounding box center [659, 484] width 31 height 28
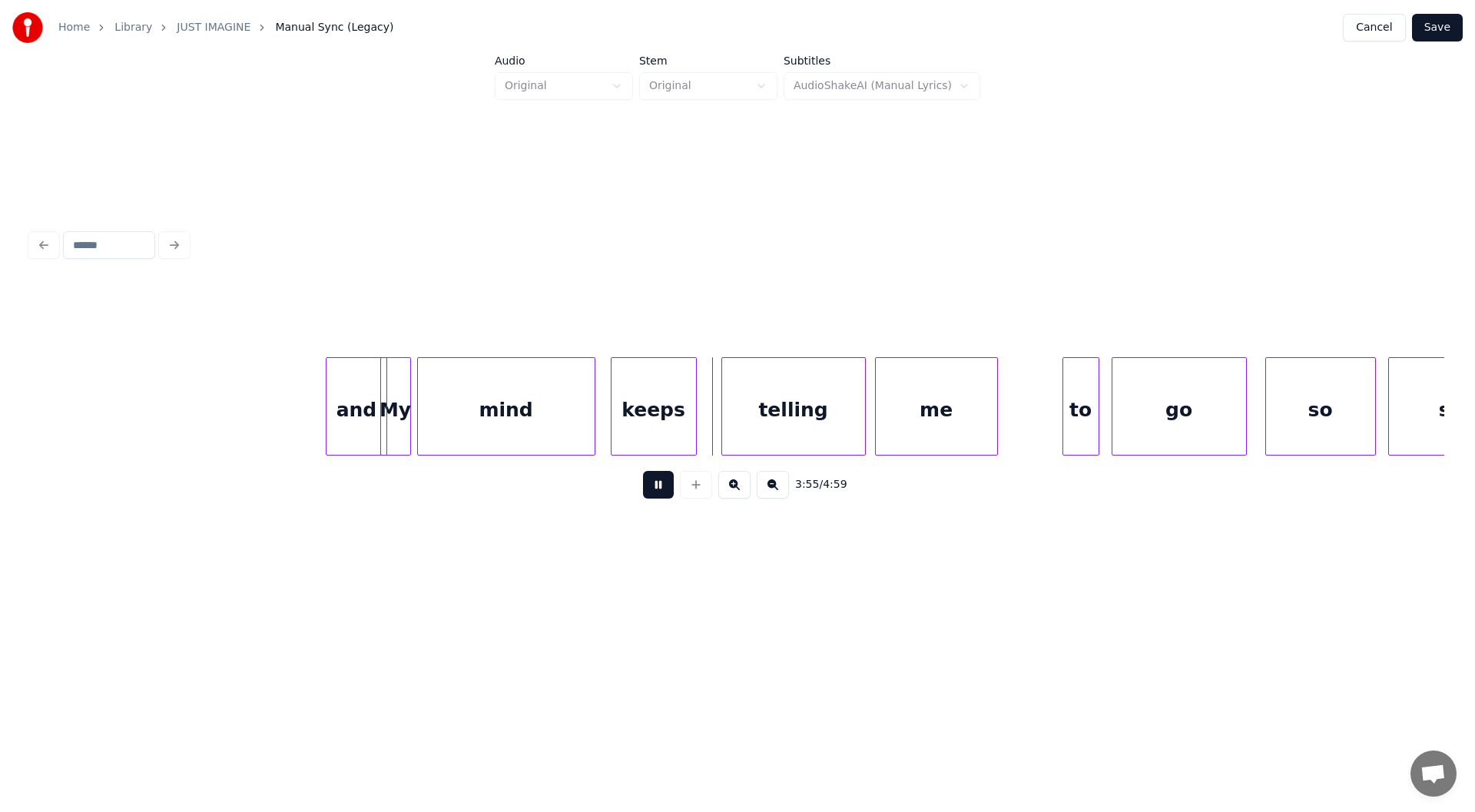
click at [656, 489] on button at bounding box center [659, 484] width 31 height 28
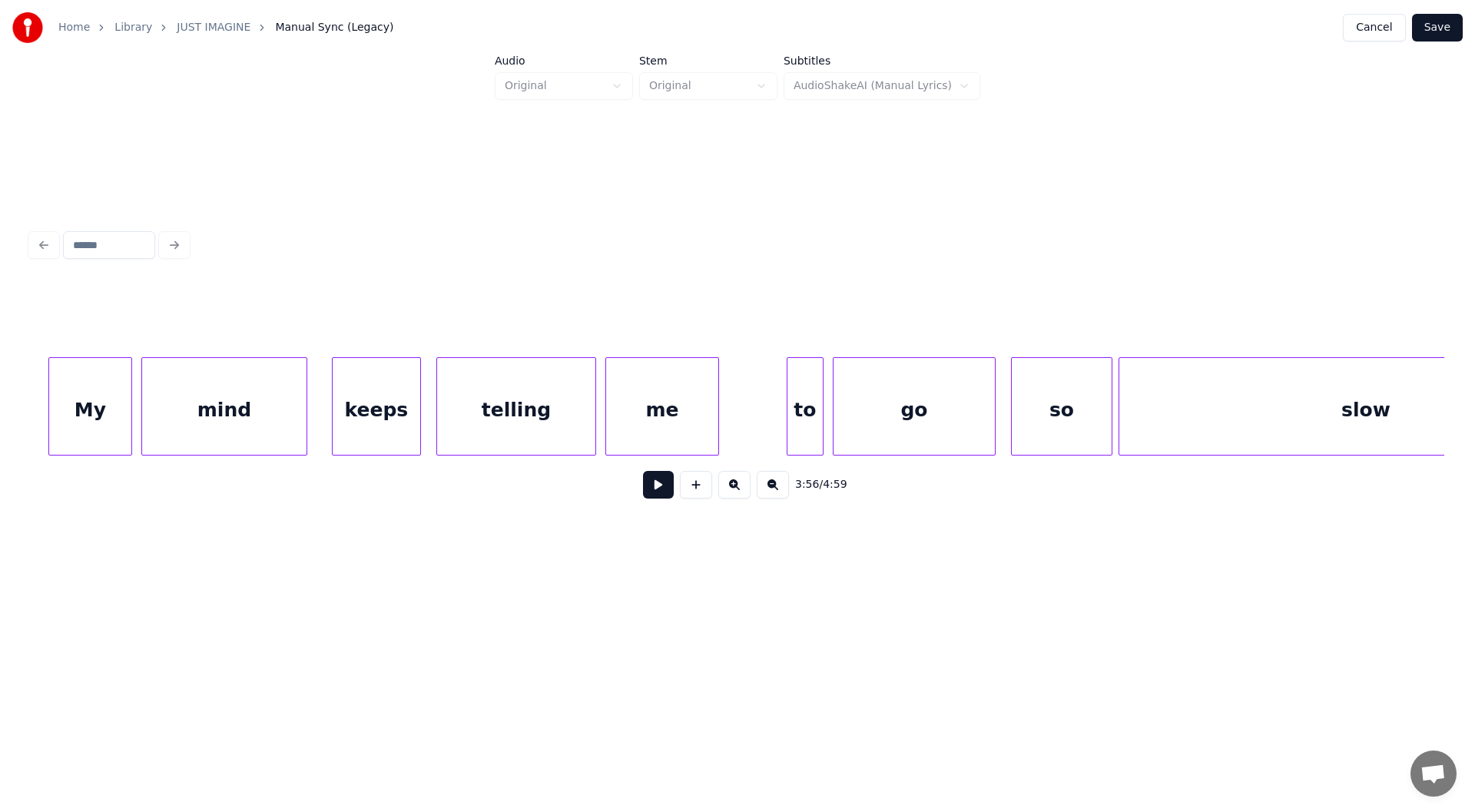
scroll to position [0, 20308]
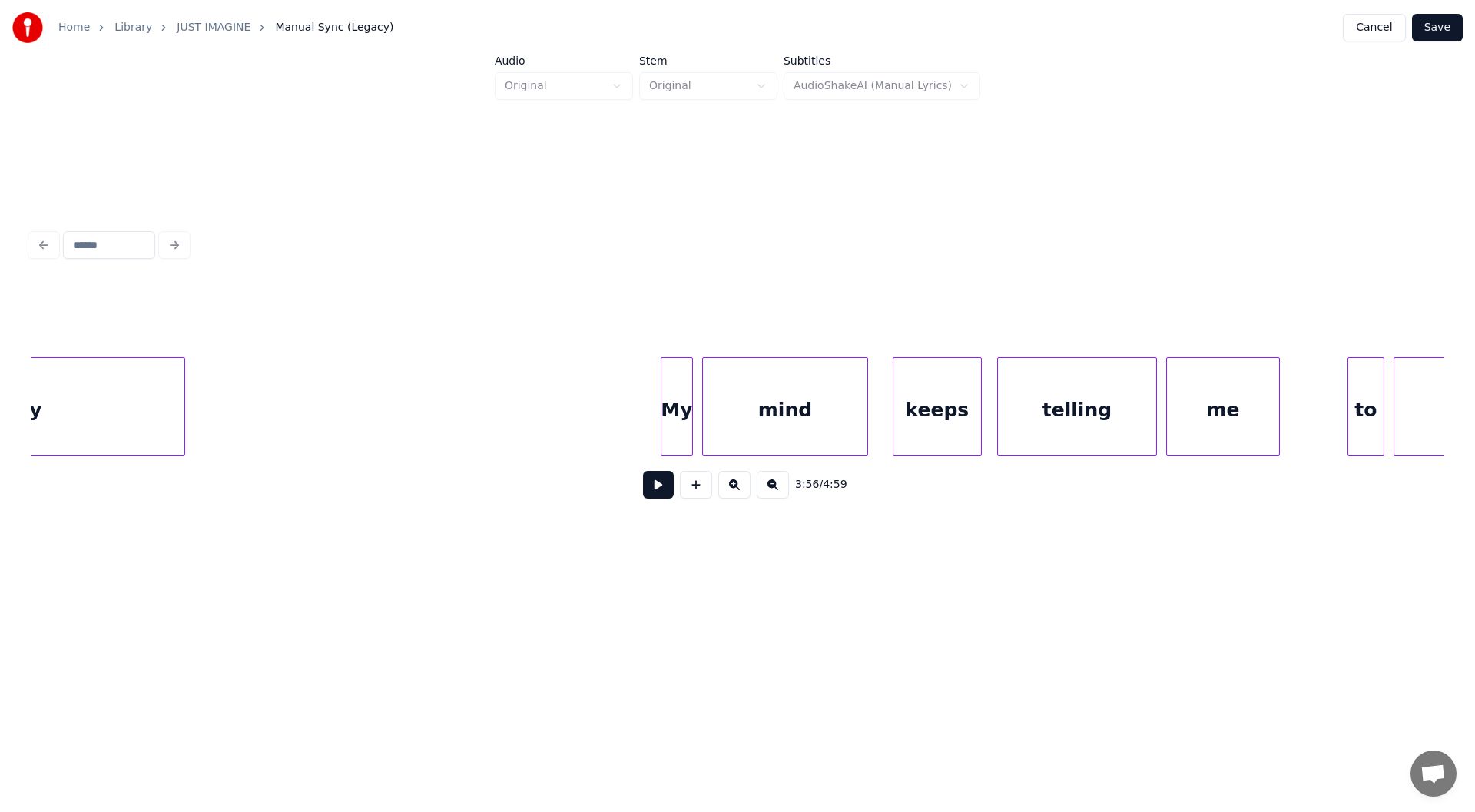
click at [662, 420] on div at bounding box center [664, 406] width 5 height 96
click at [691, 495] on button at bounding box center [695, 484] width 32 height 28
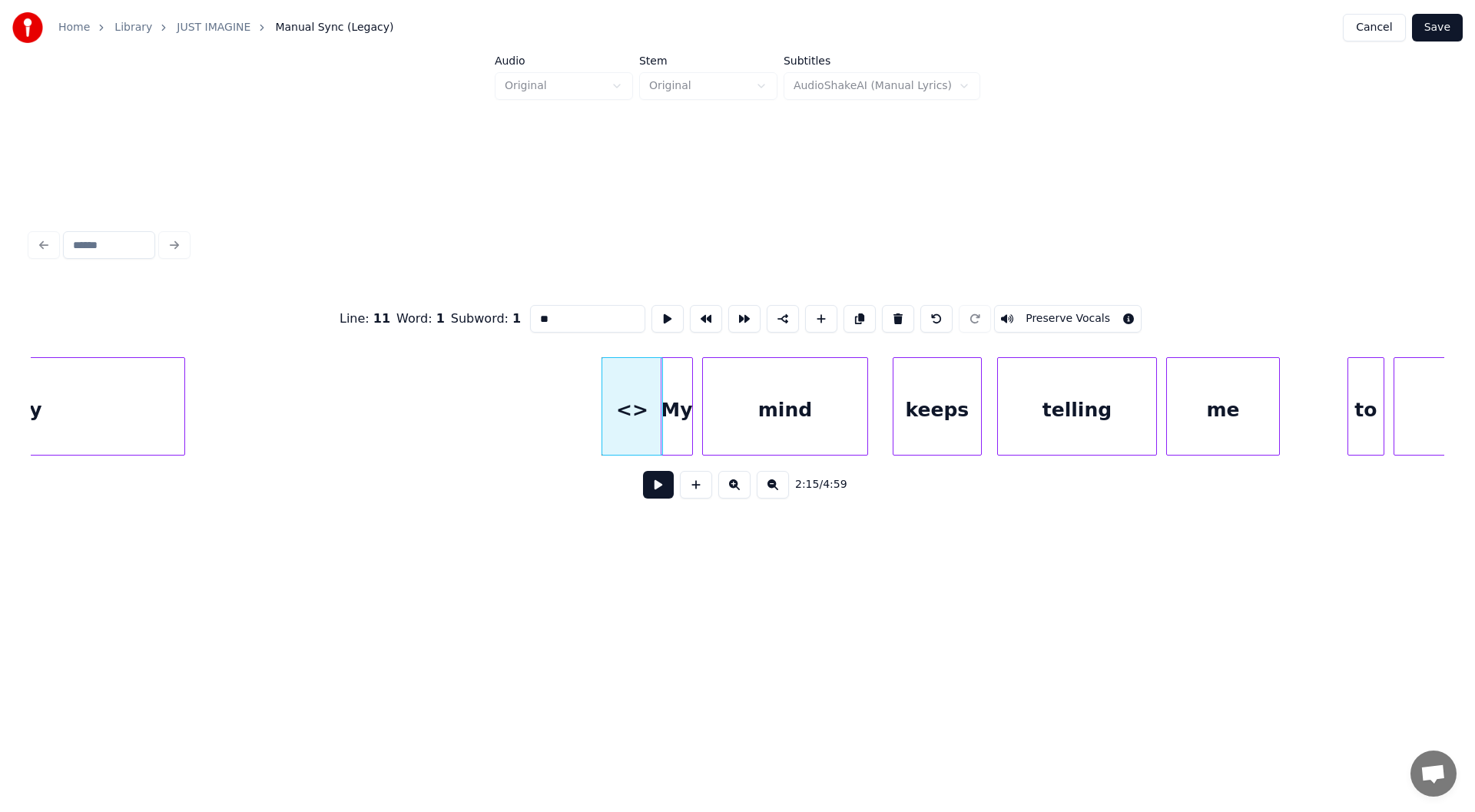
drag, startPoint x: 573, startPoint y: 309, endPoint x: 480, endPoint y: 289, distance: 95.1
click at [480, 289] on div "Line : 11 Word : 1 Subword : 1 ** Preserve Vocals" at bounding box center [737, 319] width 1413 height 77
type input "***"
click at [650, 489] on button at bounding box center [659, 484] width 31 height 28
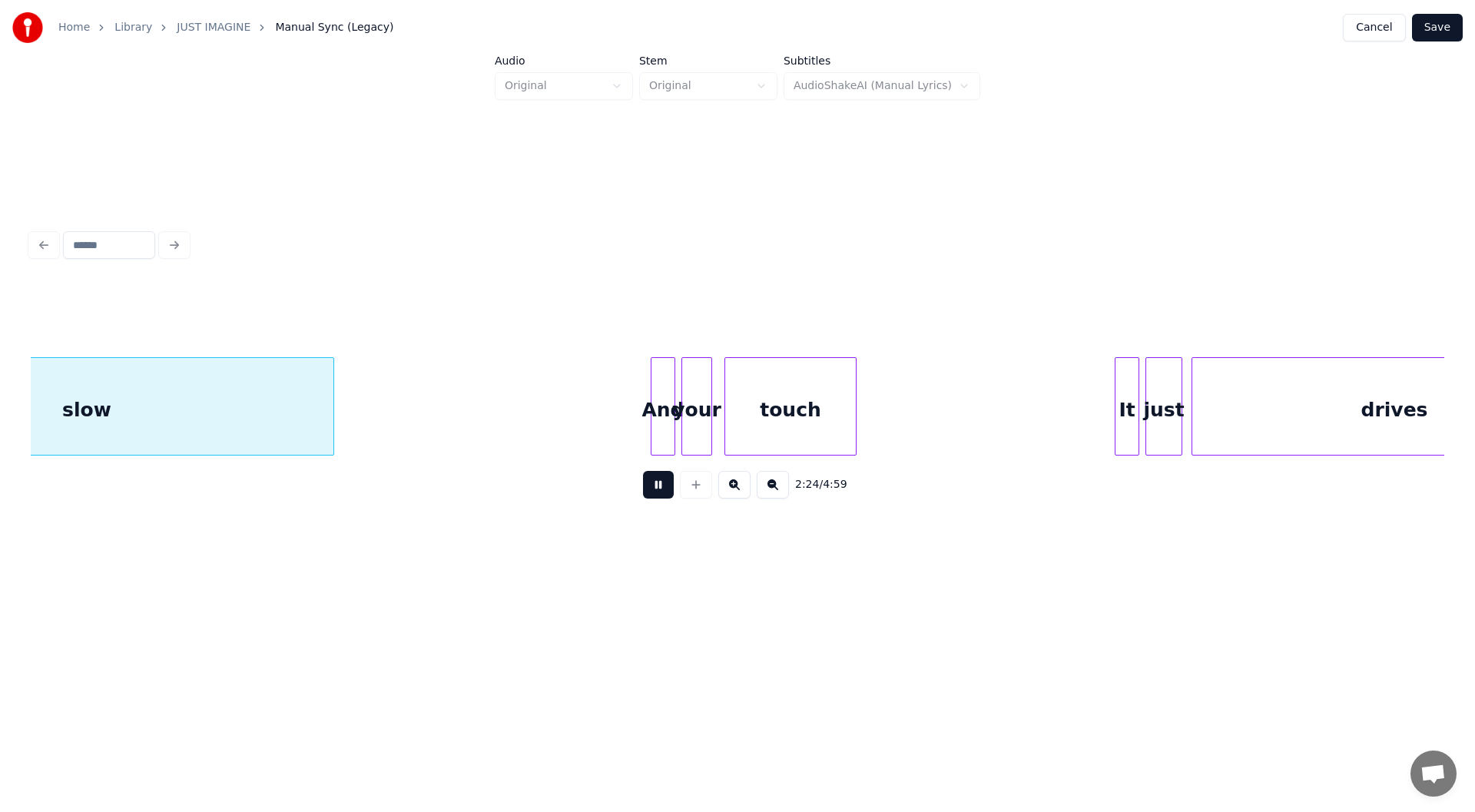
scroll to position [0, 22170]
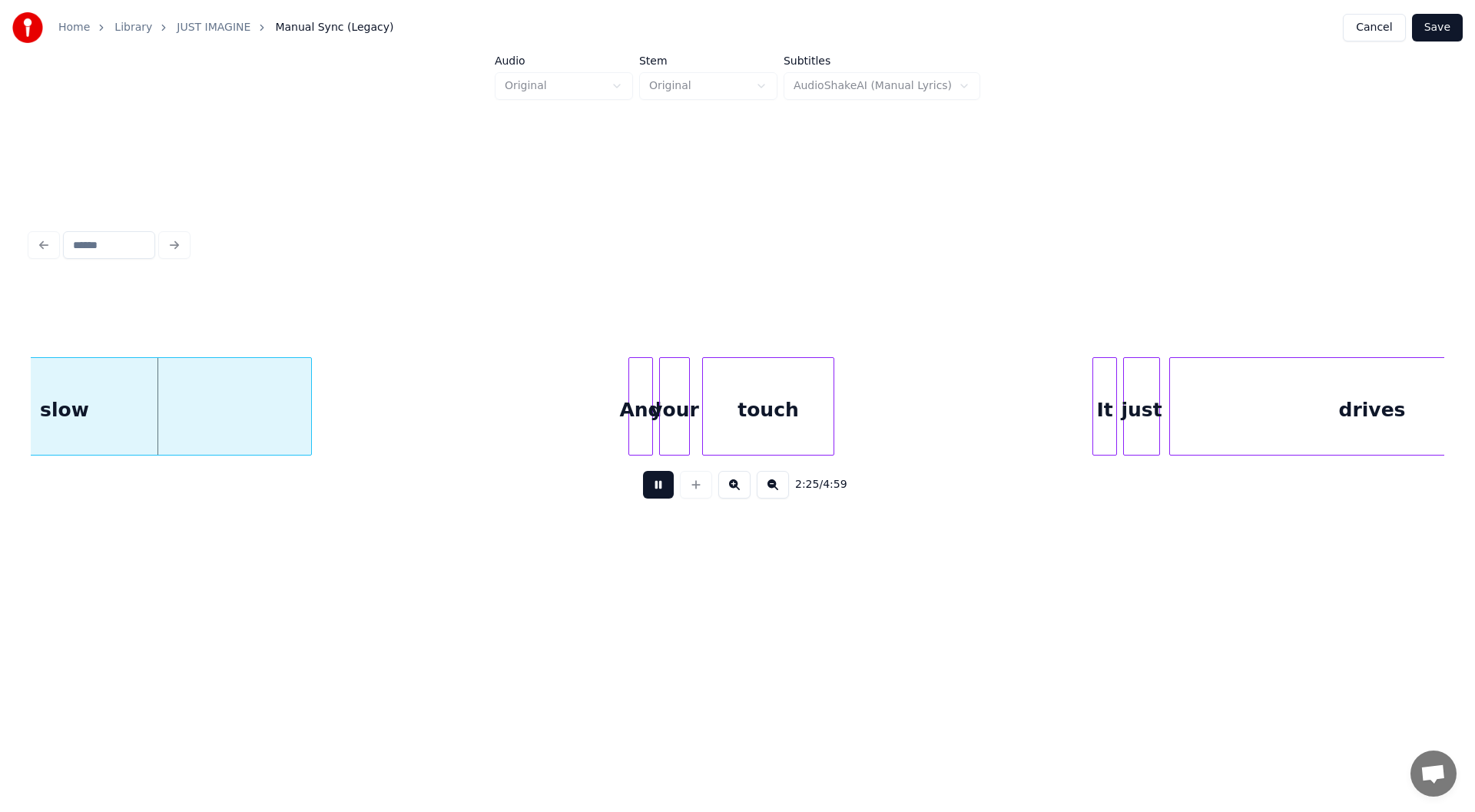
click at [659, 484] on button at bounding box center [659, 484] width 31 height 28
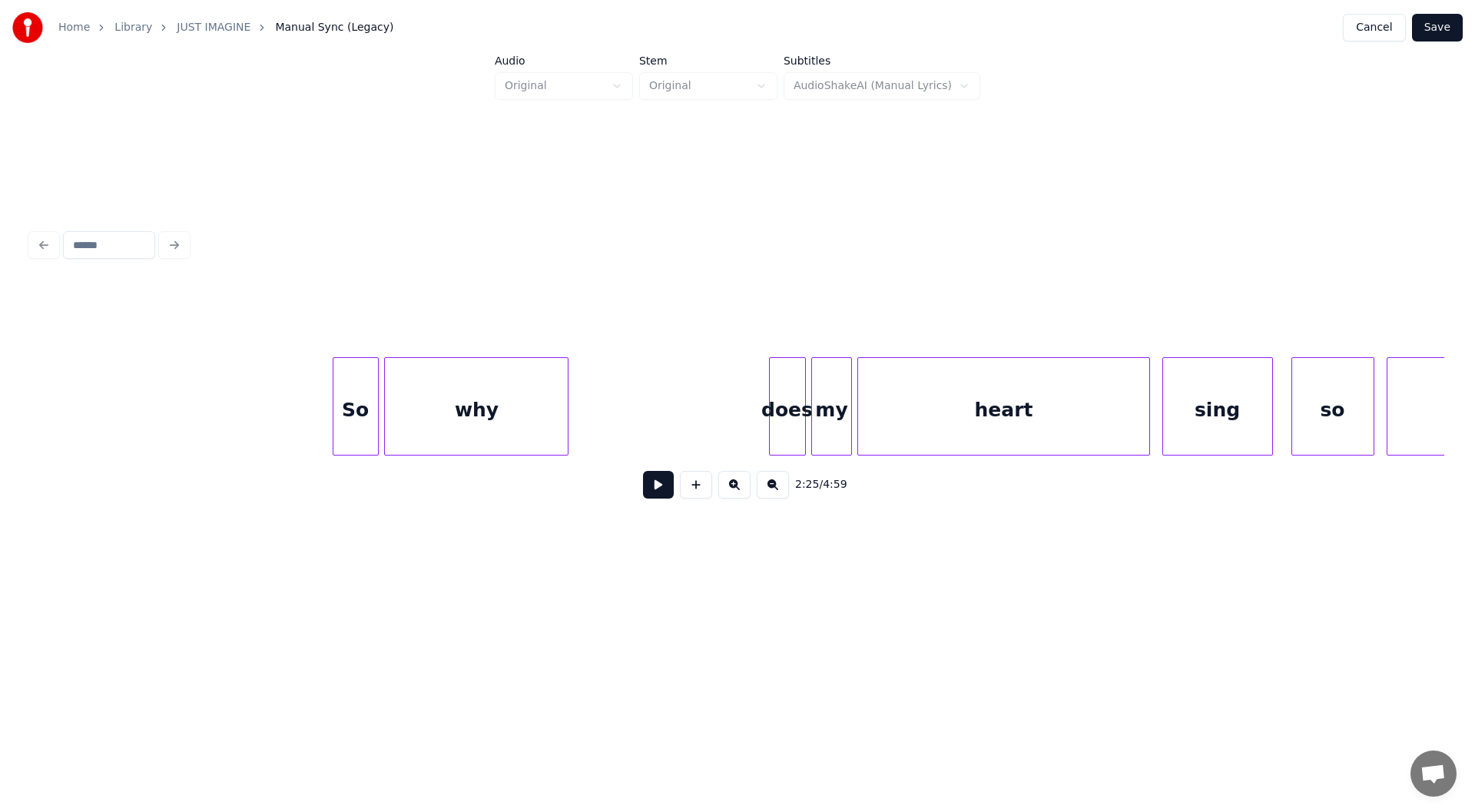
scroll to position [0, 33931]
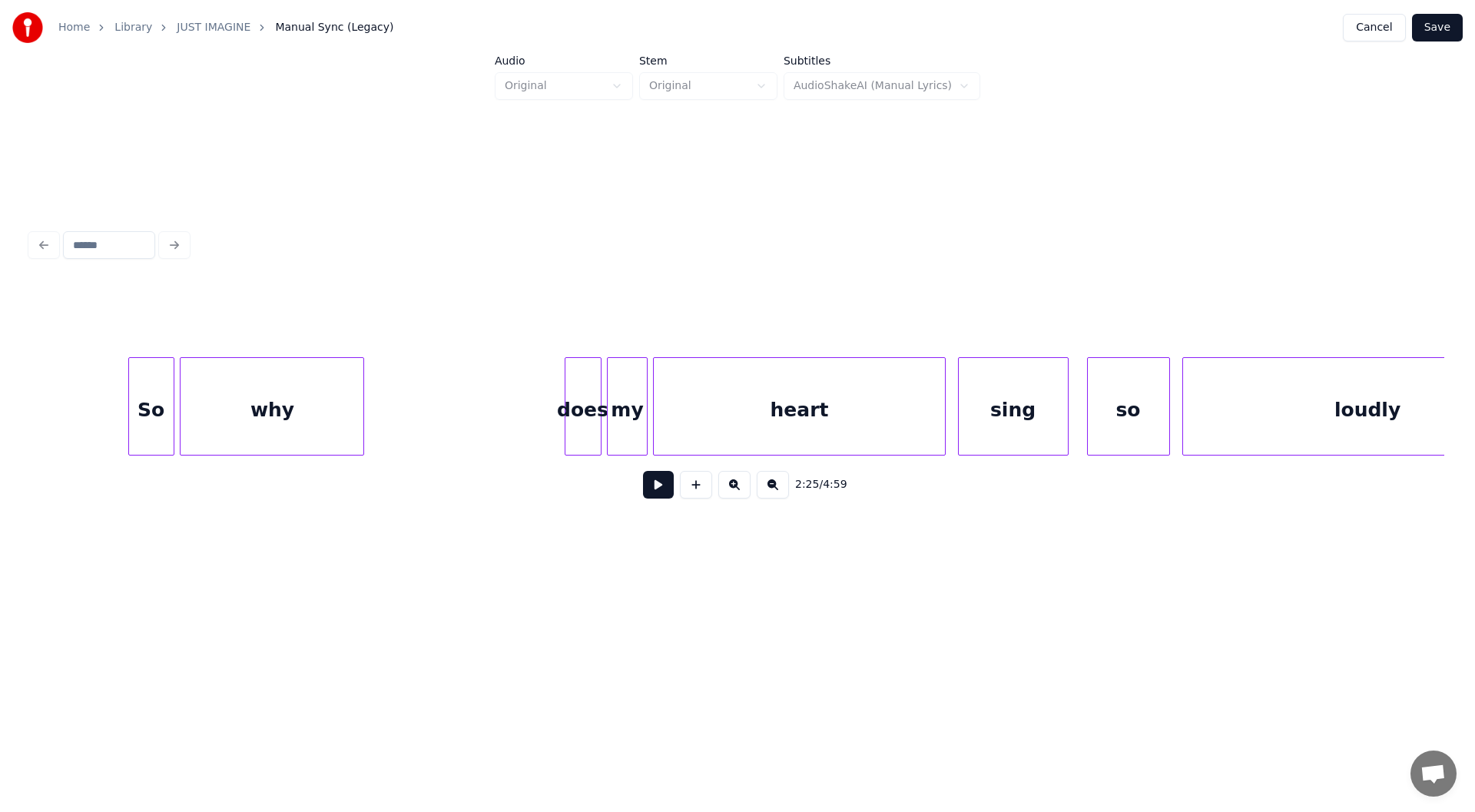
click at [159, 395] on div "So" at bounding box center [151, 410] width 45 height 105
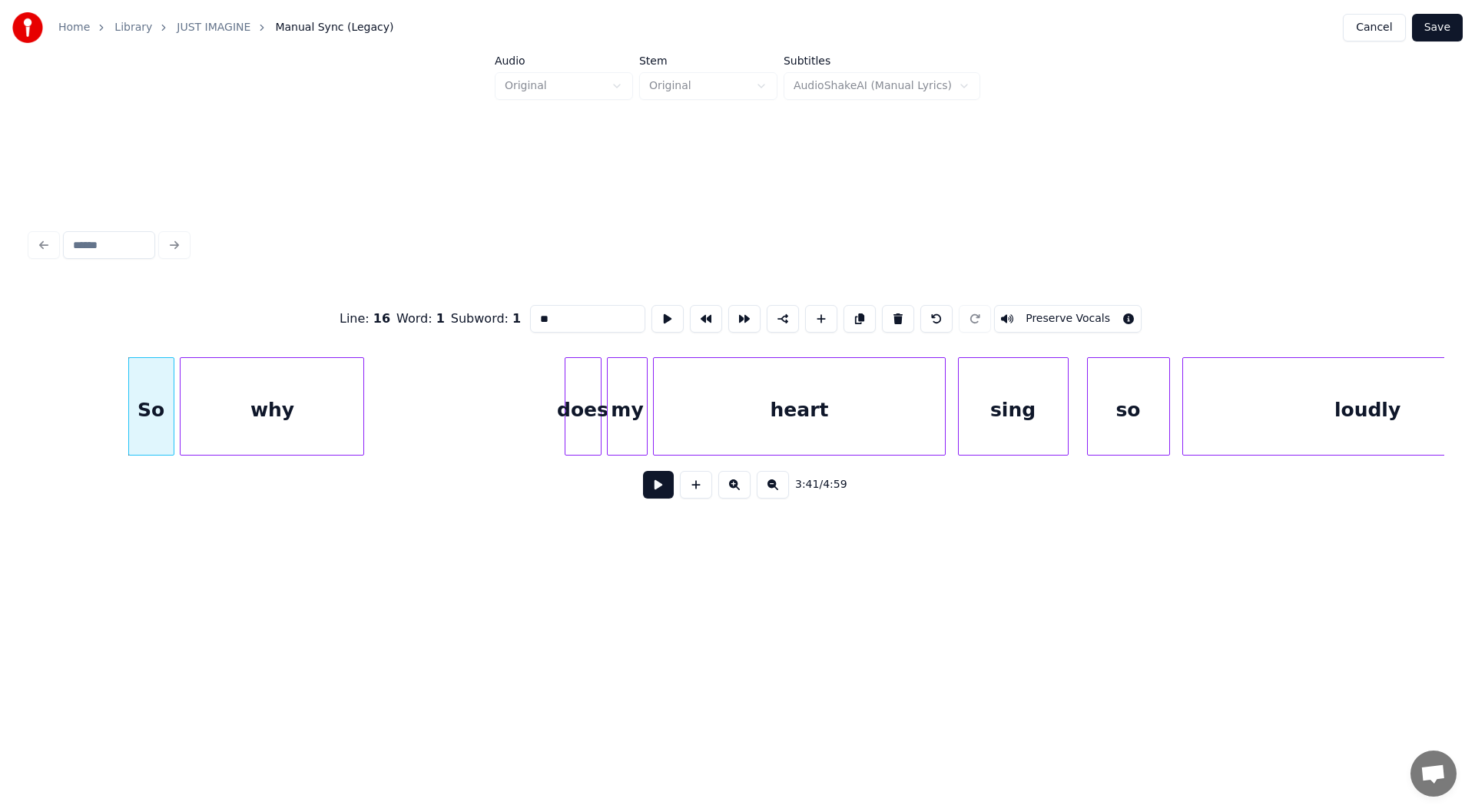
click at [664, 492] on button at bounding box center [659, 484] width 31 height 28
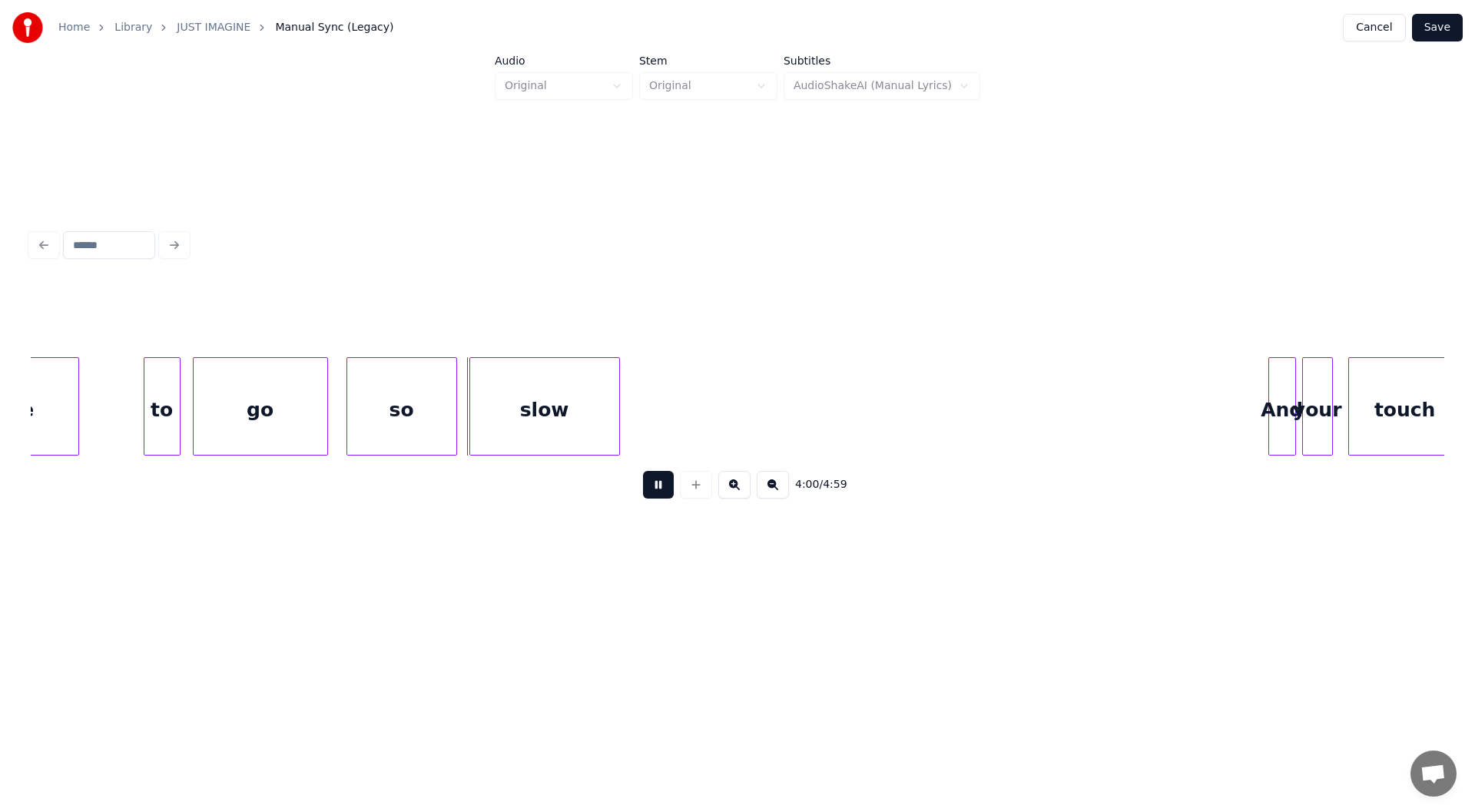
scroll to position [0, 36542]
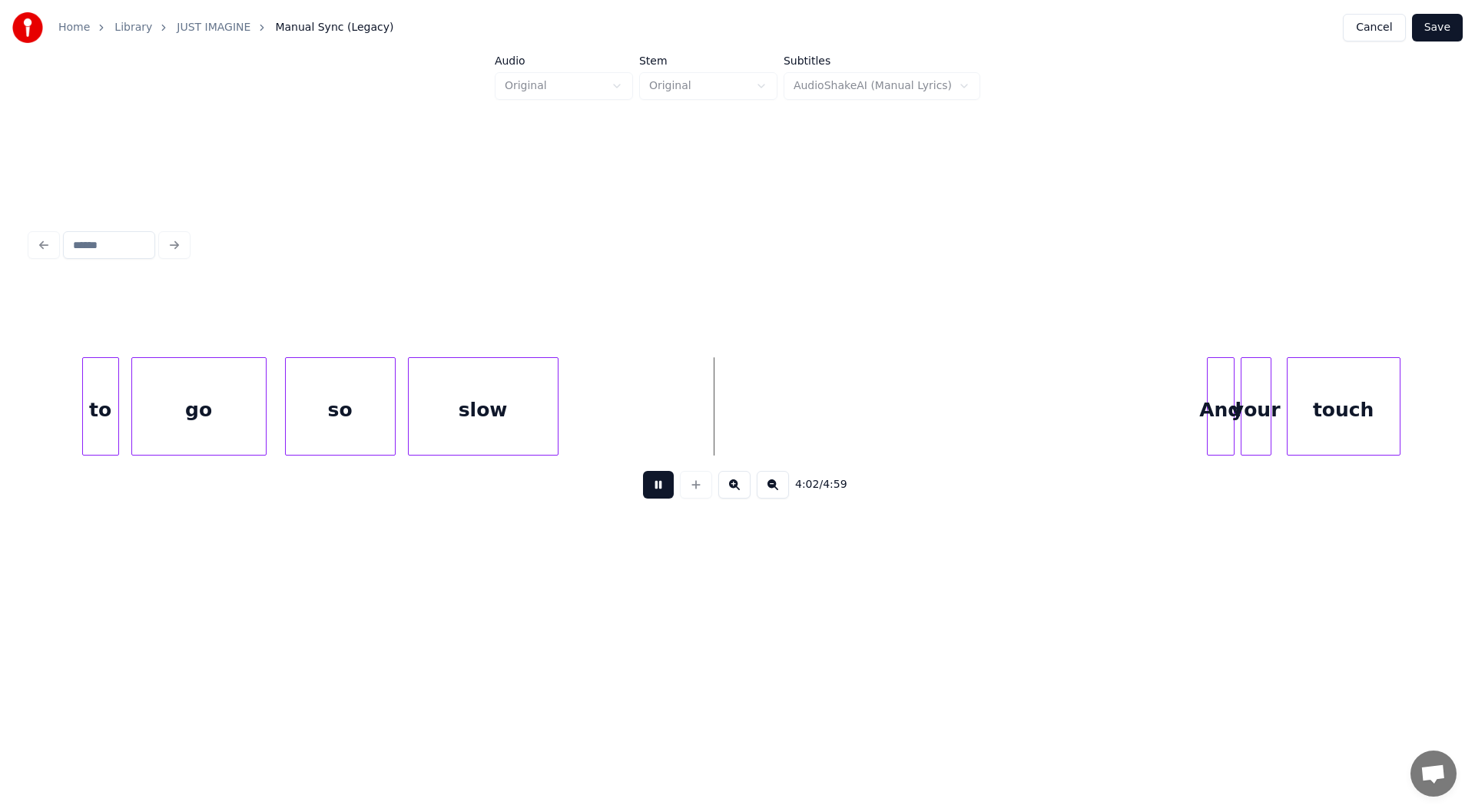
click at [656, 483] on button at bounding box center [659, 484] width 31 height 28
click at [716, 396] on div at bounding box center [718, 406] width 5 height 96
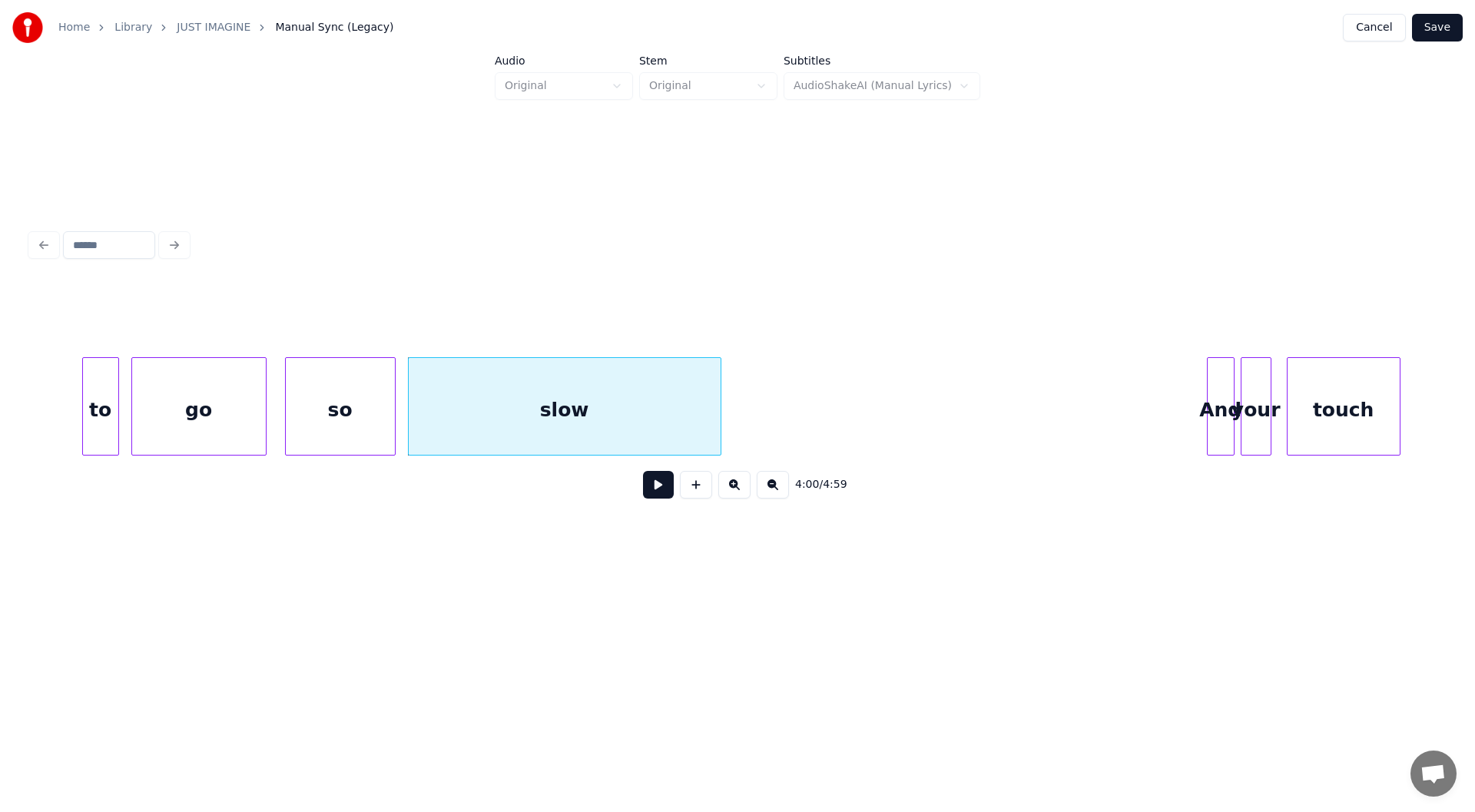
click at [646, 489] on button at bounding box center [659, 484] width 31 height 28
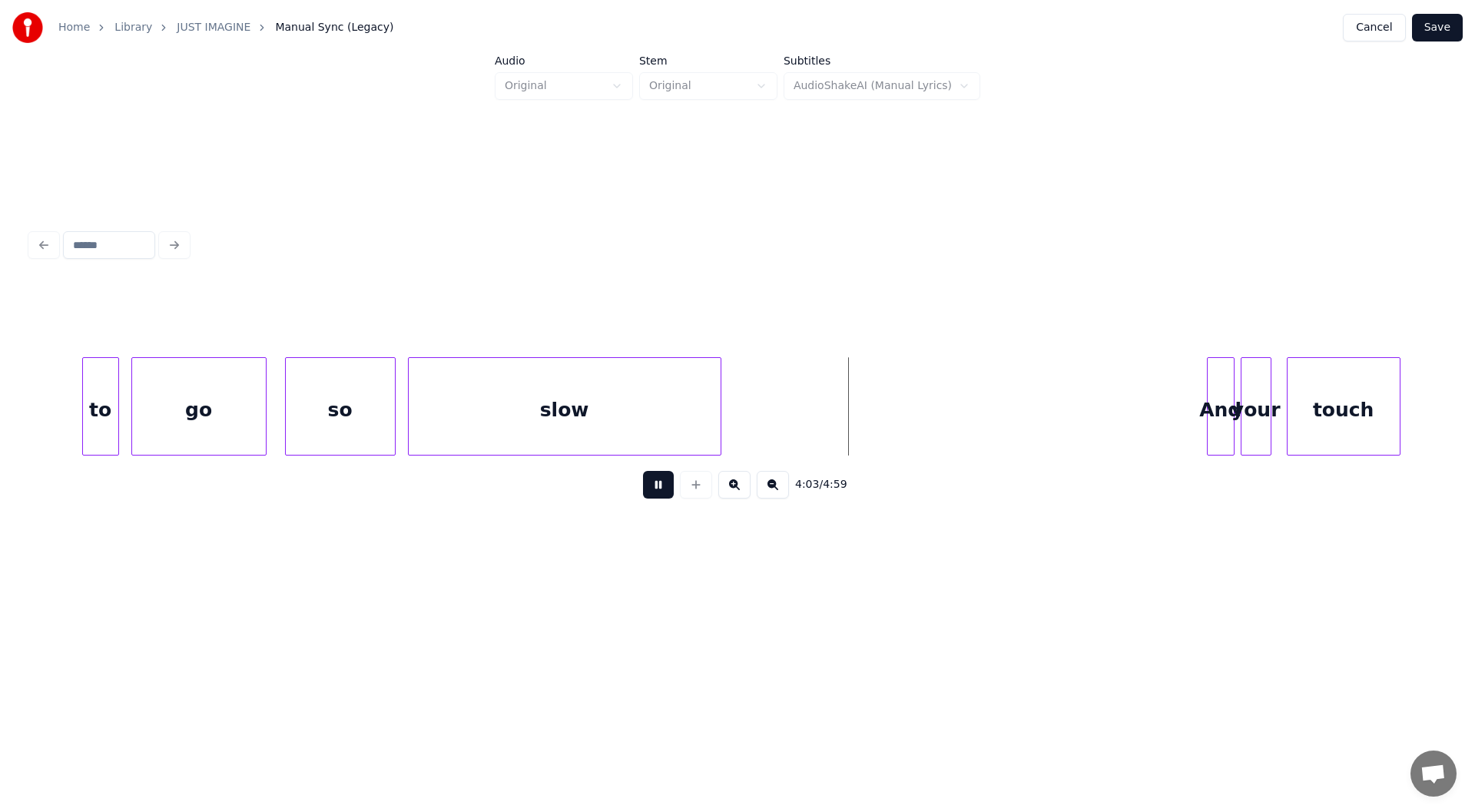
click at [652, 489] on button at bounding box center [659, 484] width 31 height 28
click at [823, 417] on div at bounding box center [825, 406] width 5 height 96
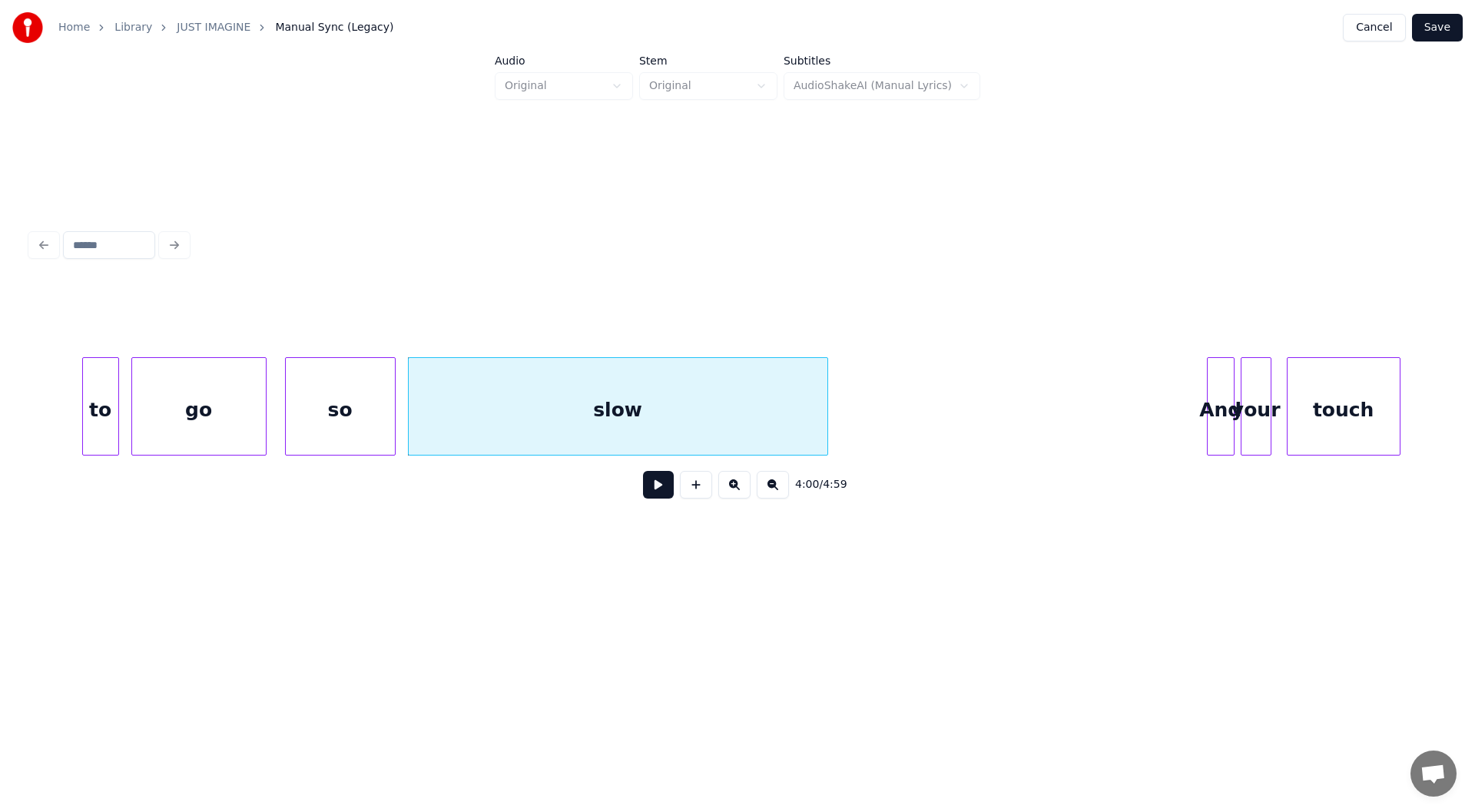
click at [660, 483] on button at bounding box center [659, 484] width 31 height 28
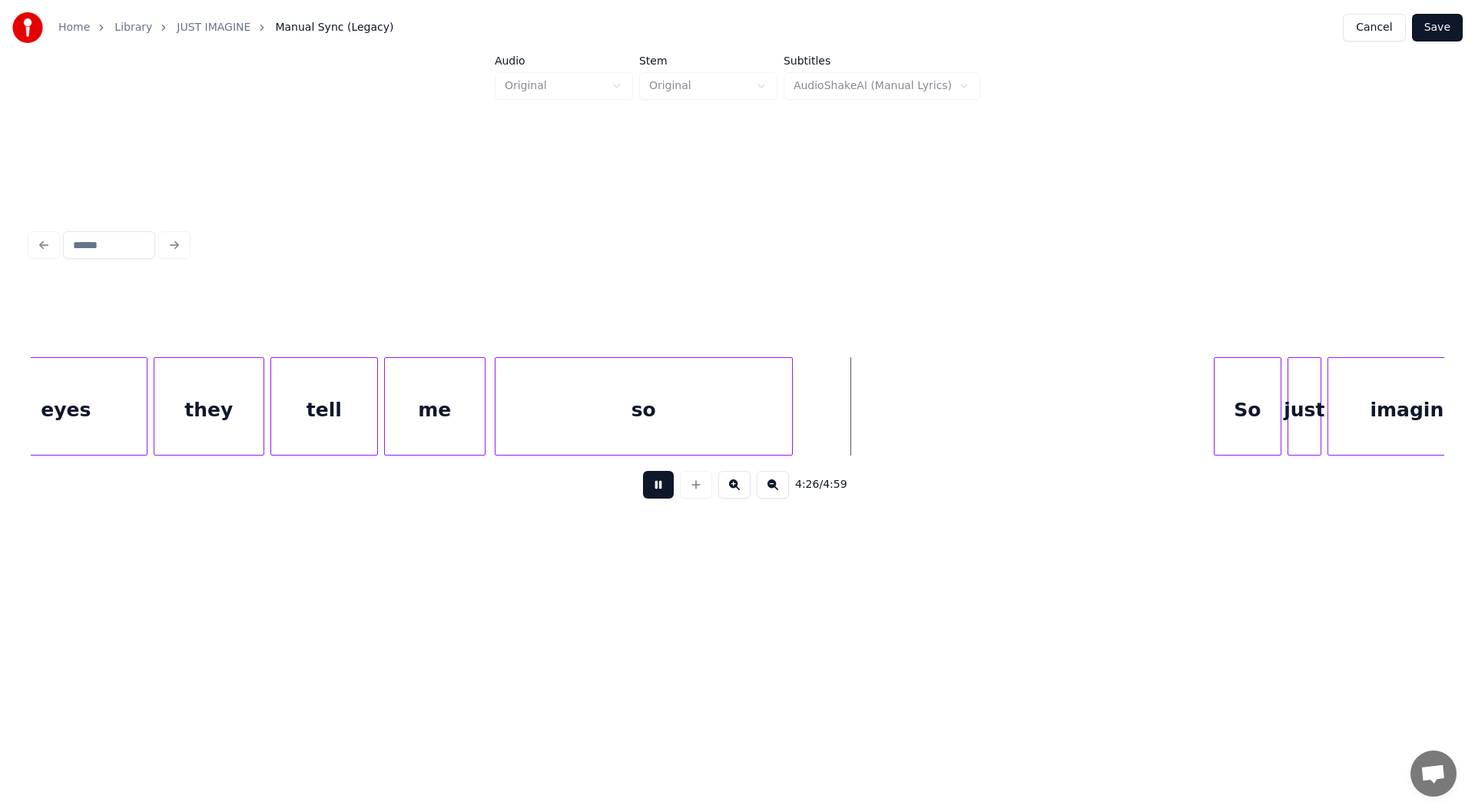
scroll to position [0, 40225]
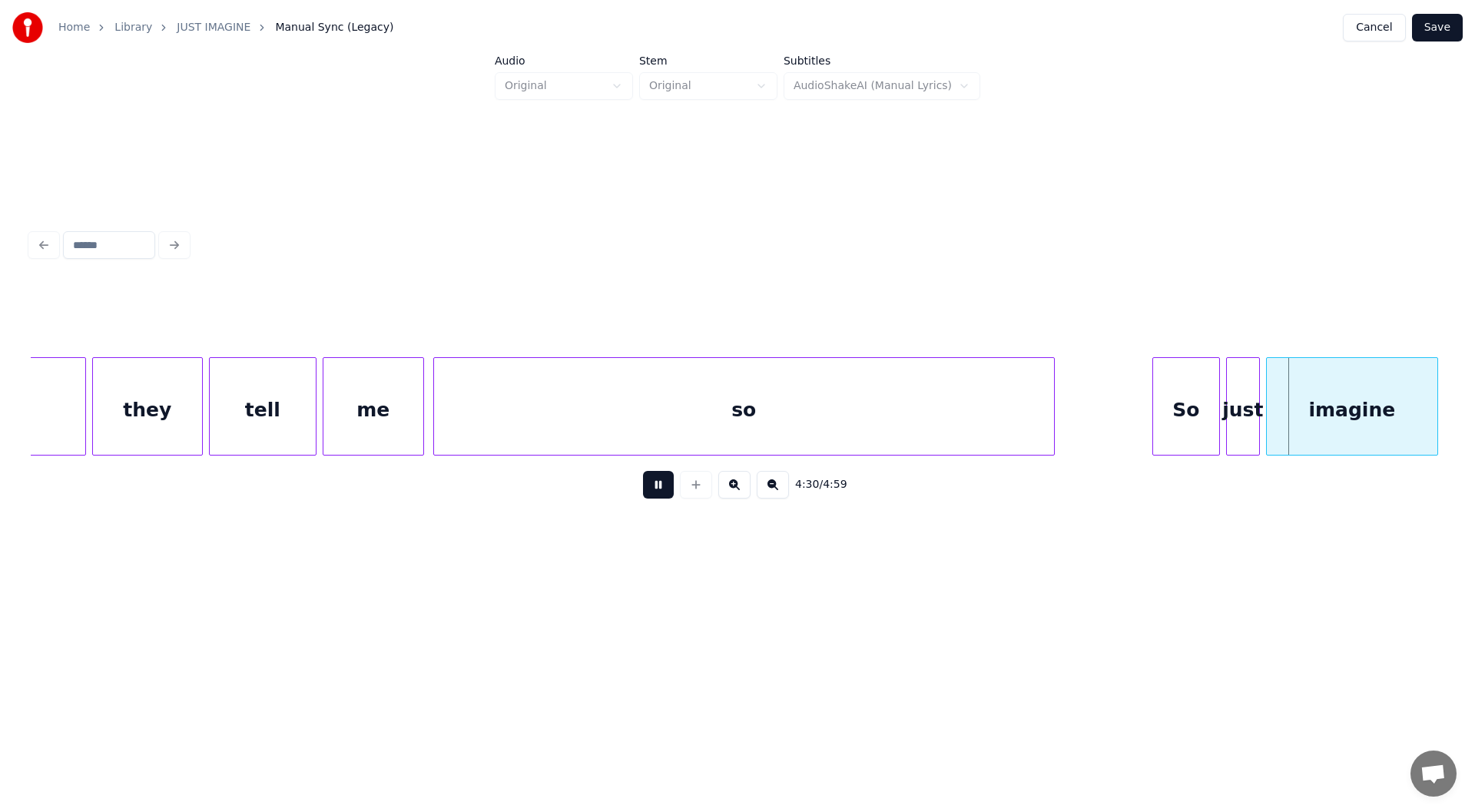
click at [1053, 395] on div at bounding box center [1052, 406] width 5 height 96
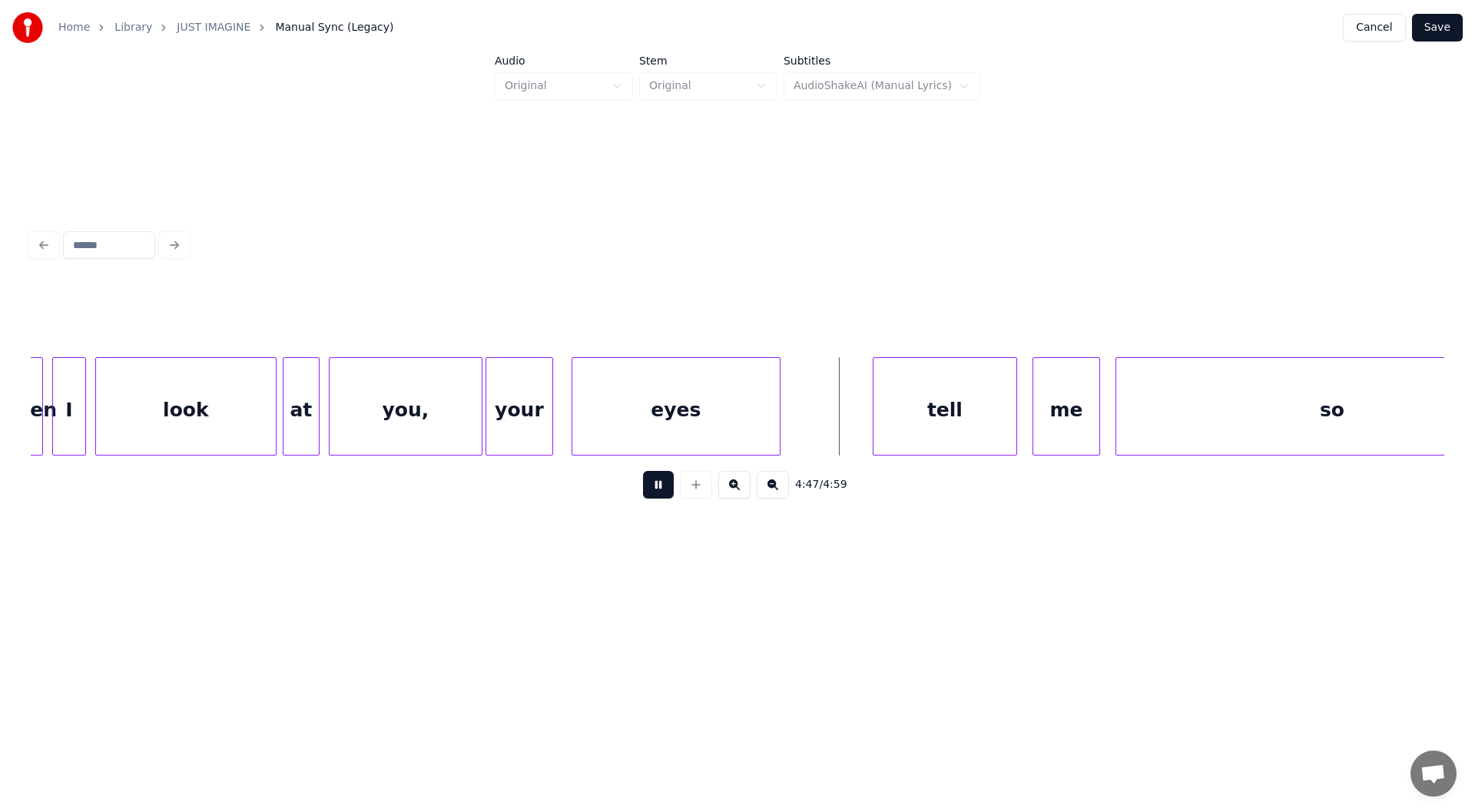
scroll to position [0, 43328]
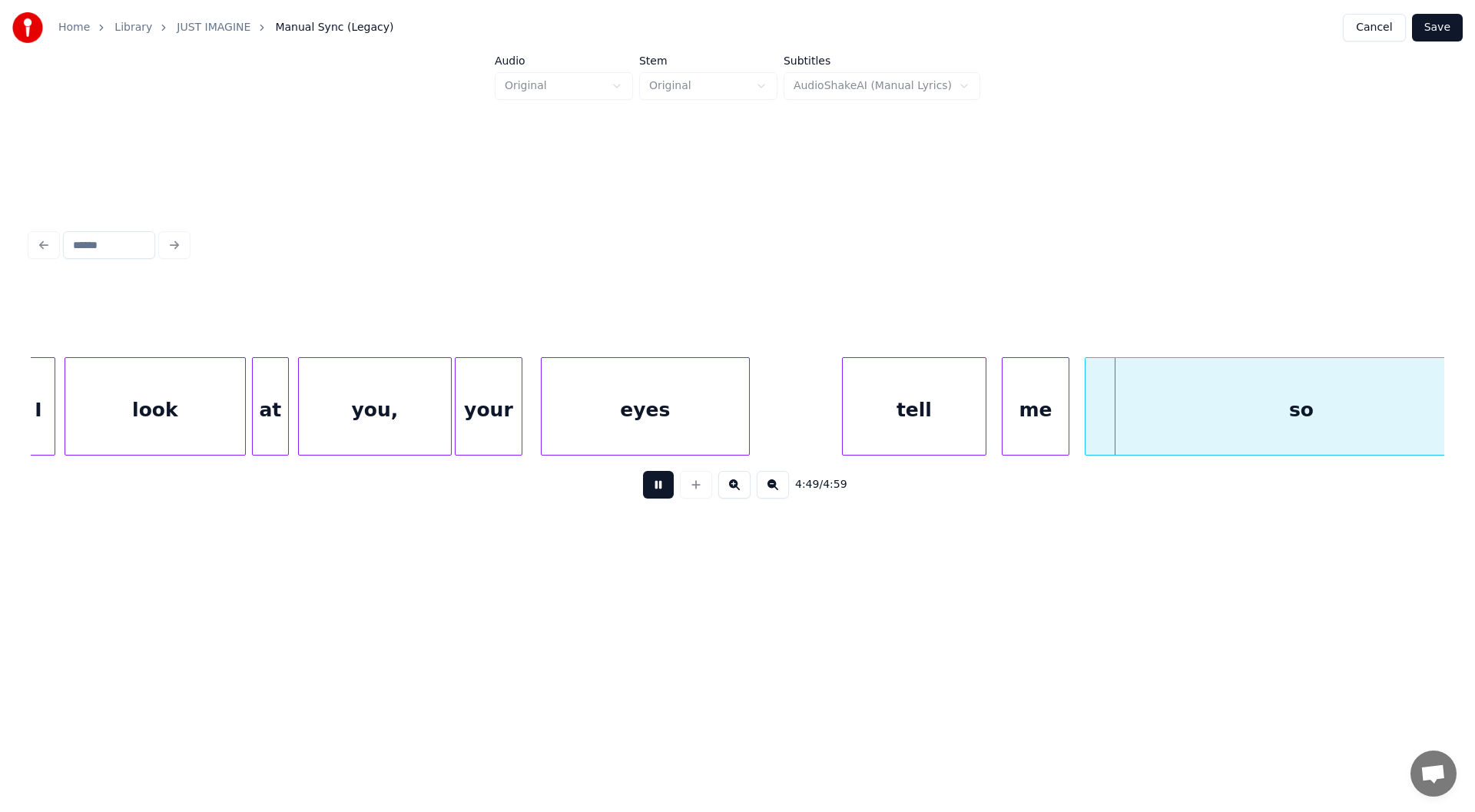
click at [662, 487] on button at bounding box center [659, 484] width 31 height 28
click at [644, 418] on div "eyes" at bounding box center [646, 410] width 208 height 105
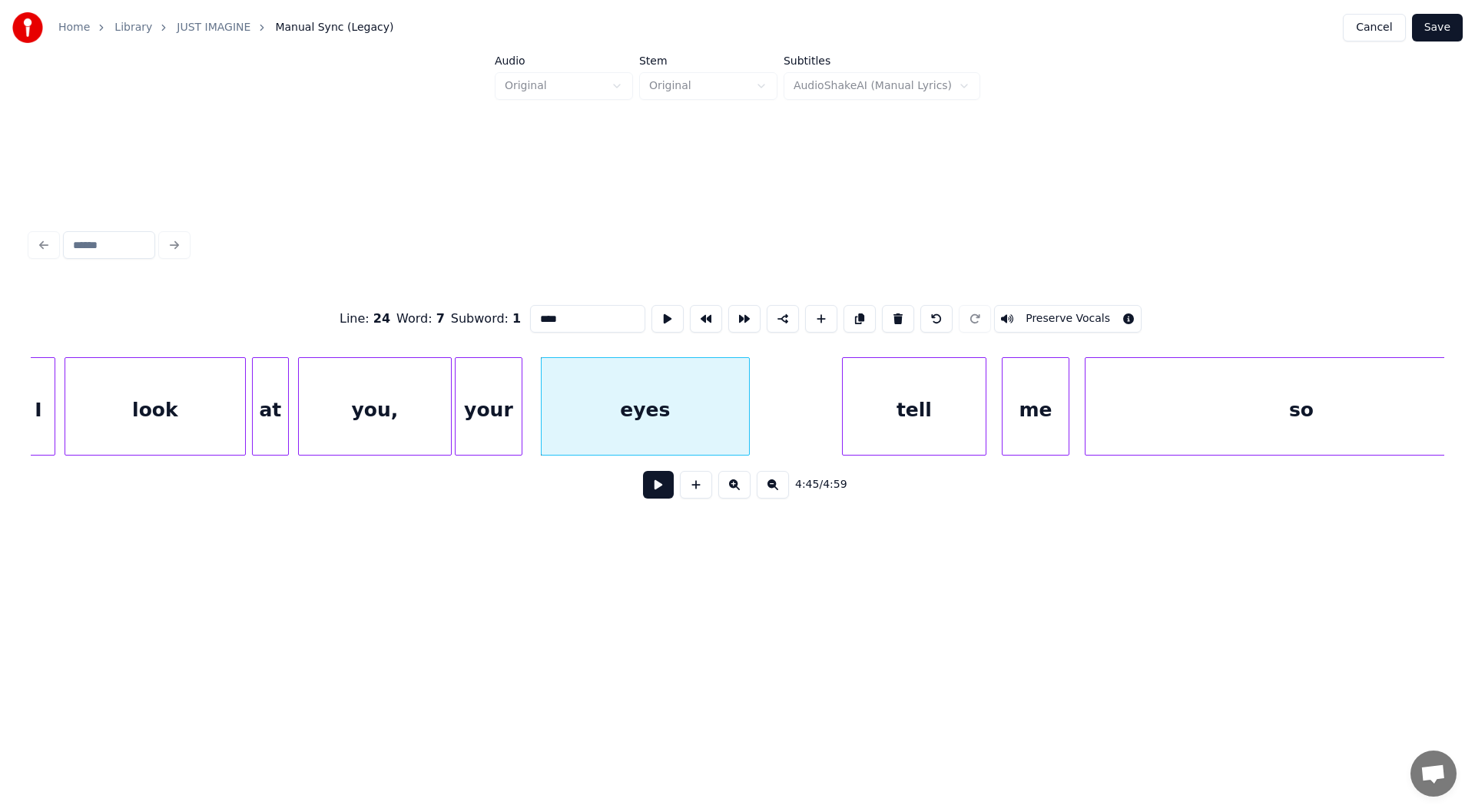
click at [659, 493] on button at bounding box center [659, 484] width 31 height 28
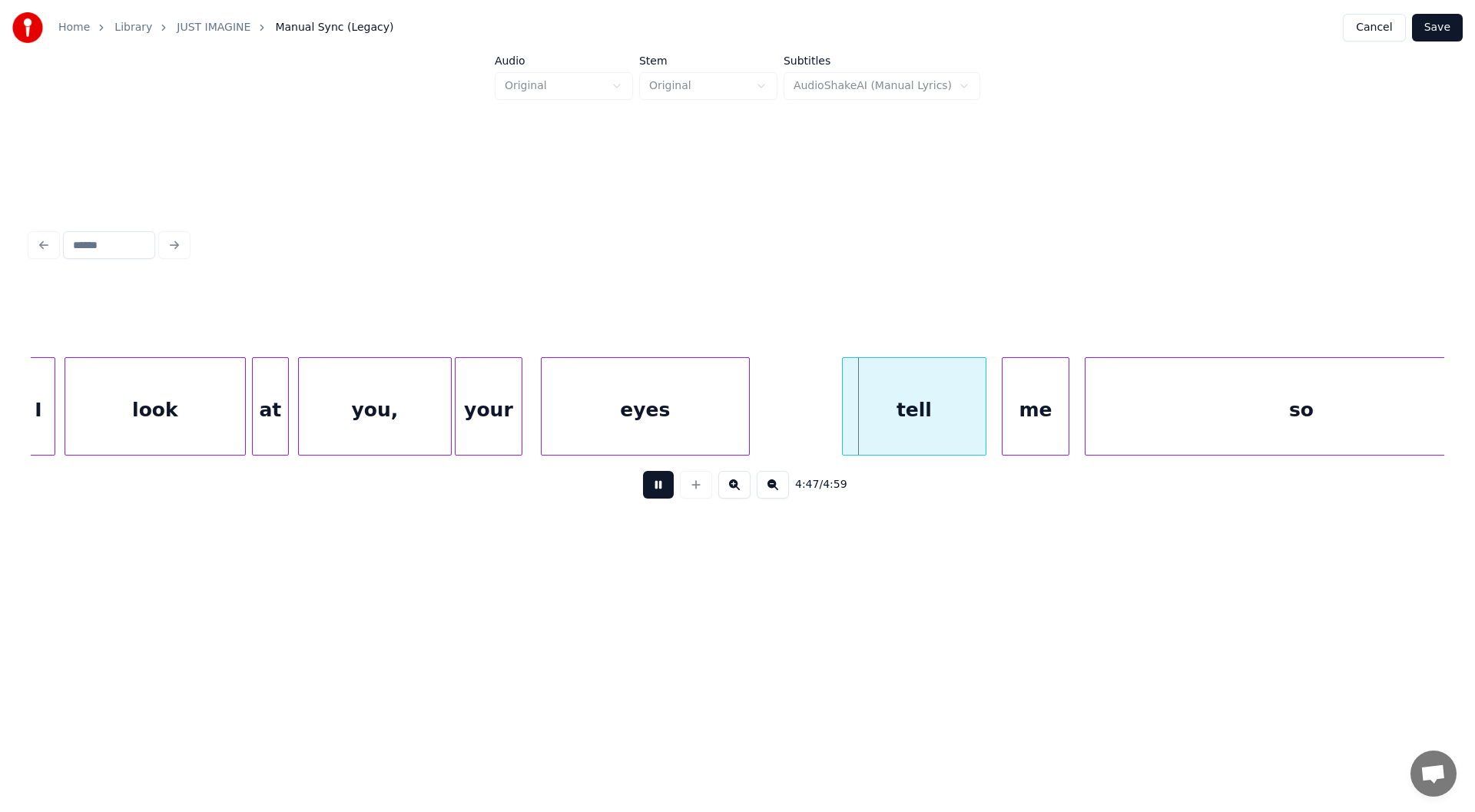
click at [656, 489] on button at bounding box center [659, 484] width 31 height 28
click at [799, 426] on div at bounding box center [802, 406] width 5 height 96
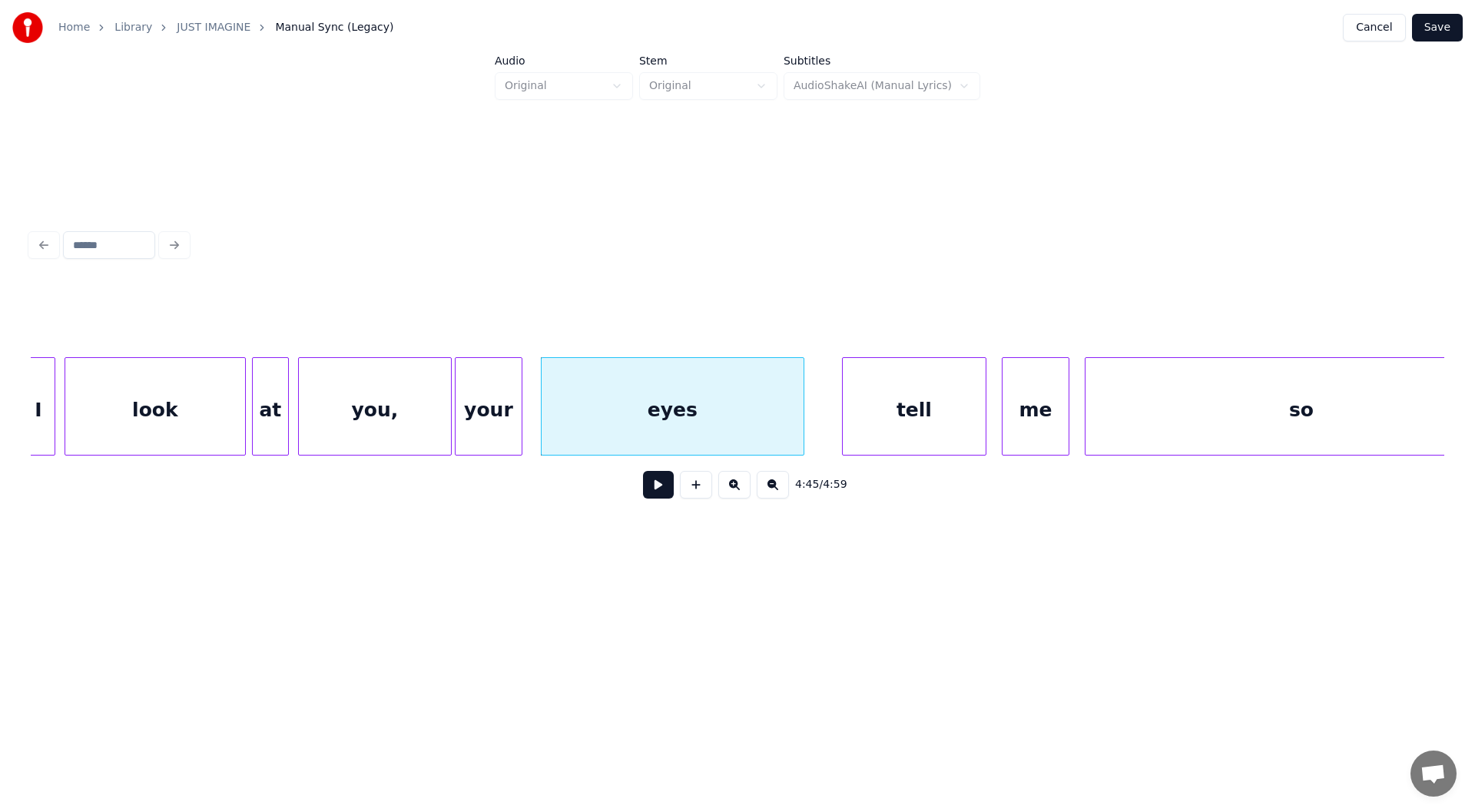
click at [652, 486] on button at bounding box center [659, 484] width 31 height 28
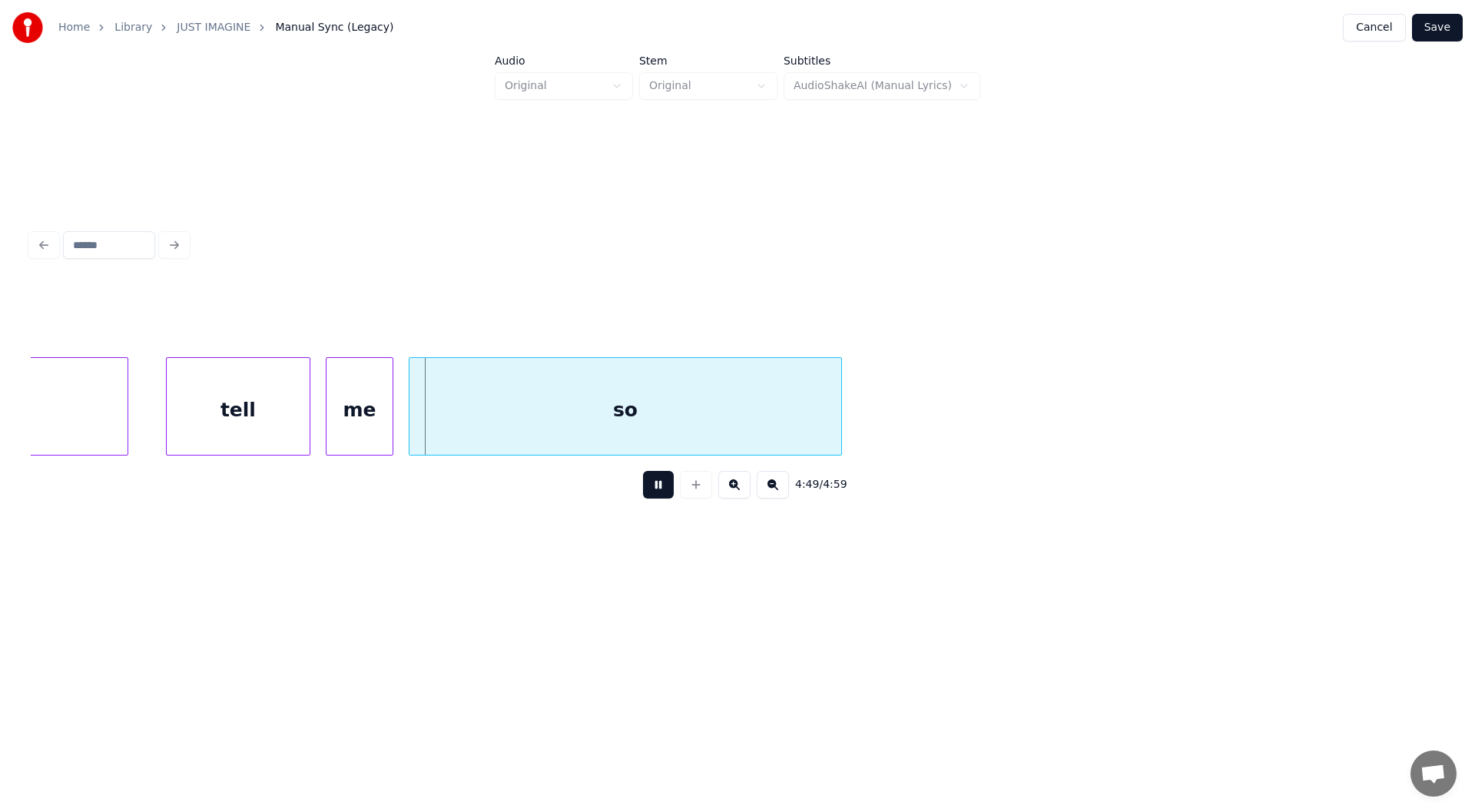
scroll to position [0, 44096]
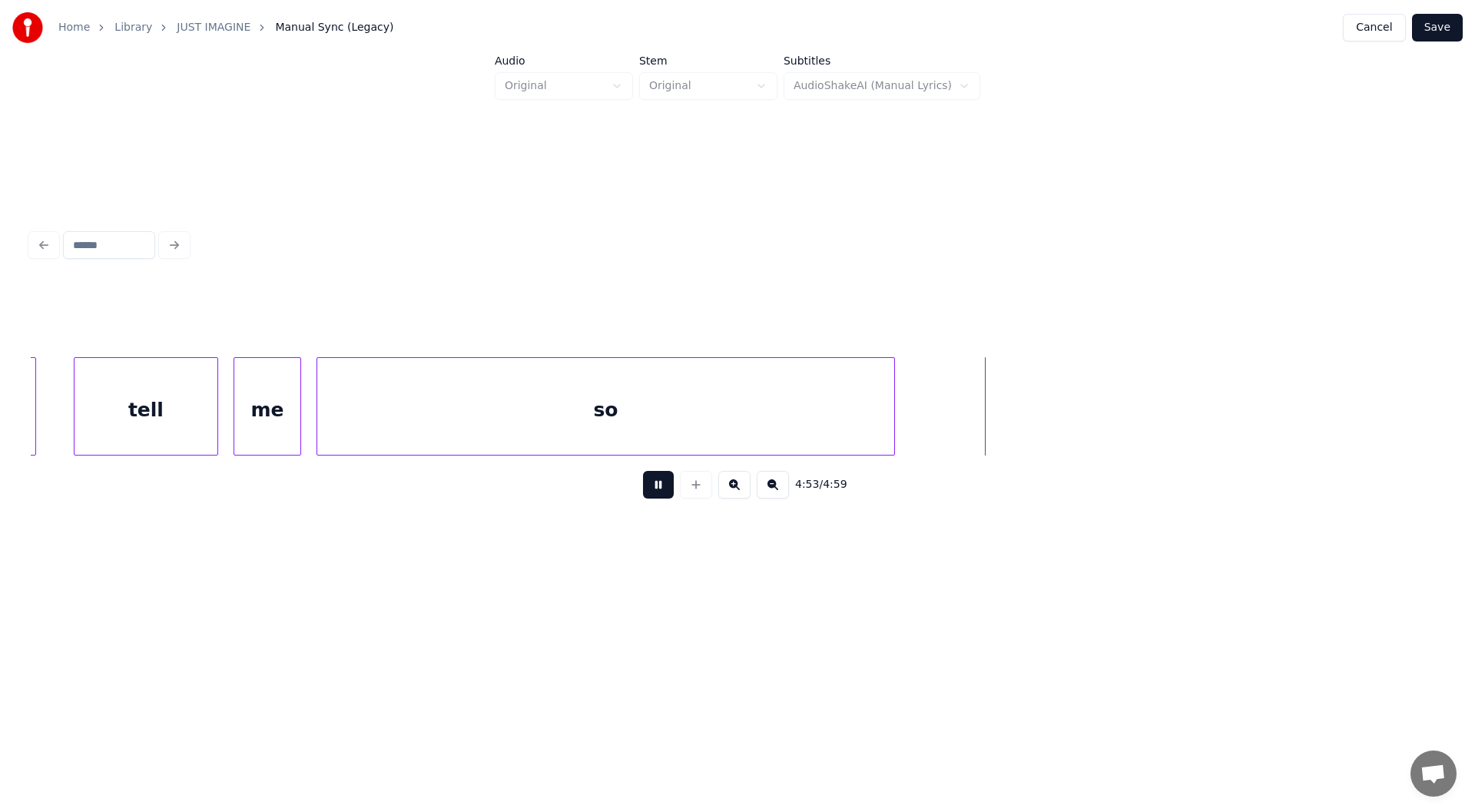
click at [892, 419] on div at bounding box center [892, 406] width 5 height 96
click at [1437, 25] on button "Save" at bounding box center [1437, 28] width 51 height 28
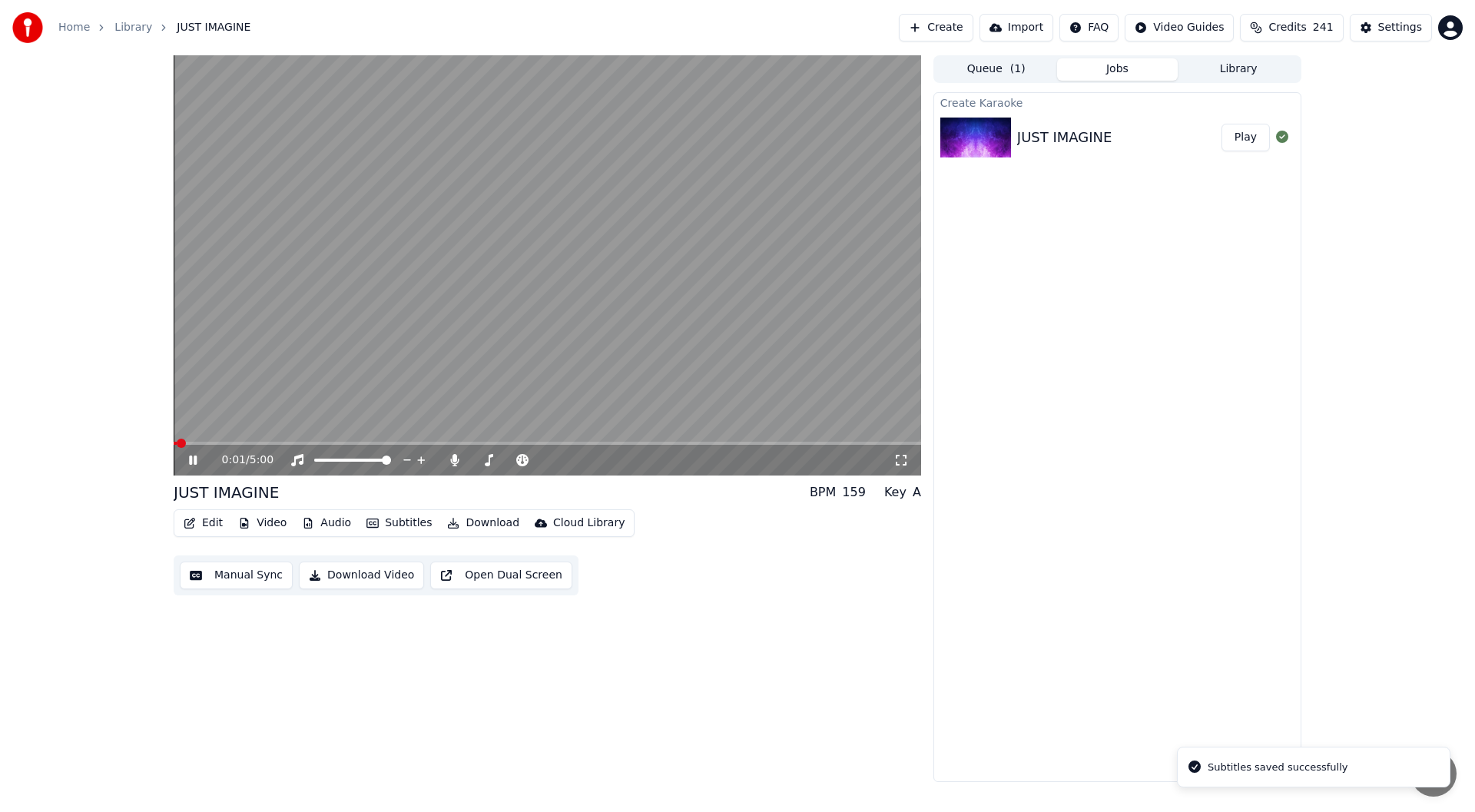
click at [896, 456] on icon at bounding box center [901, 459] width 11 height 11
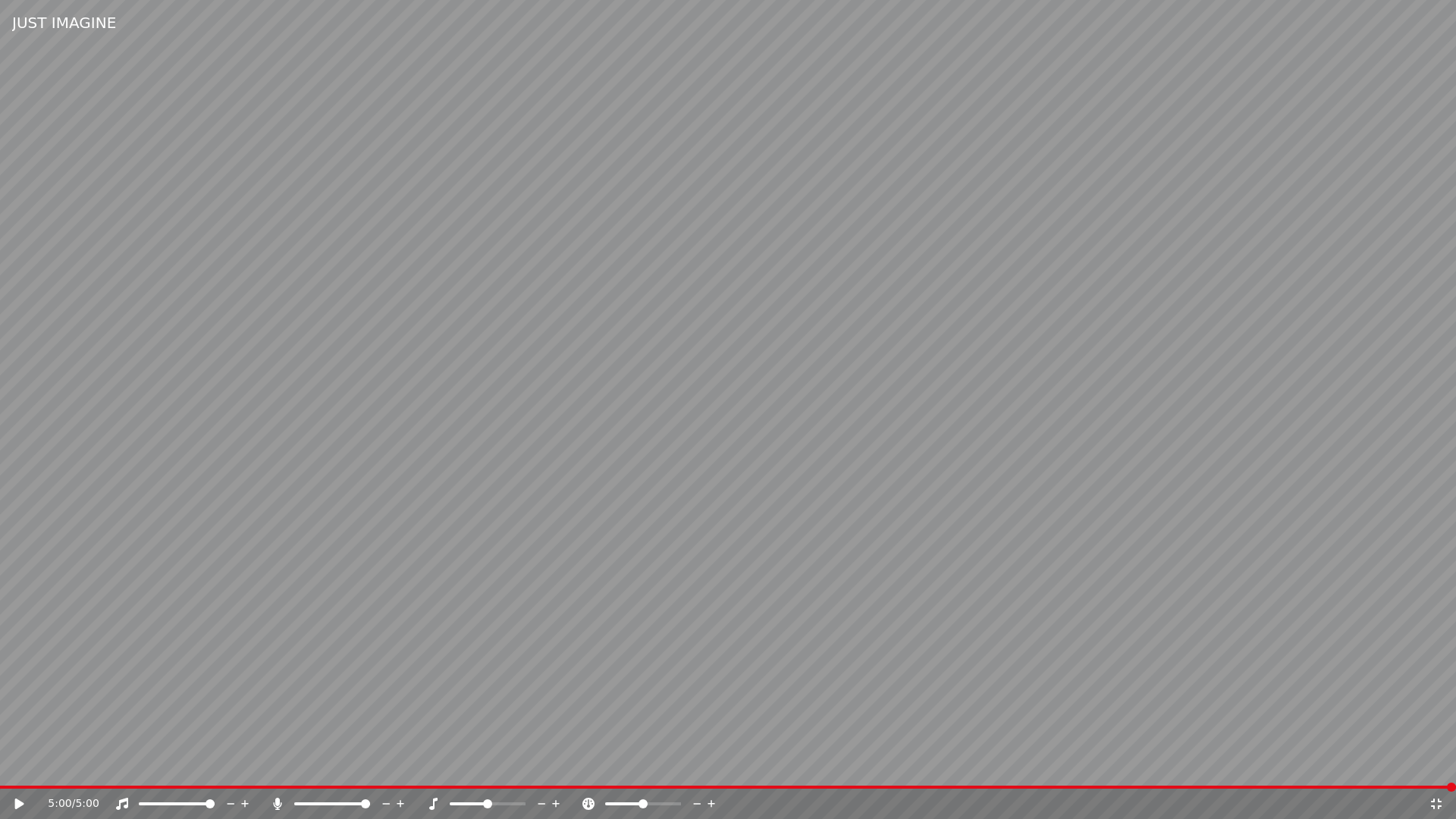
click at [1439, 801] on icon at bounding box center [1436, 804] width 10 height 10
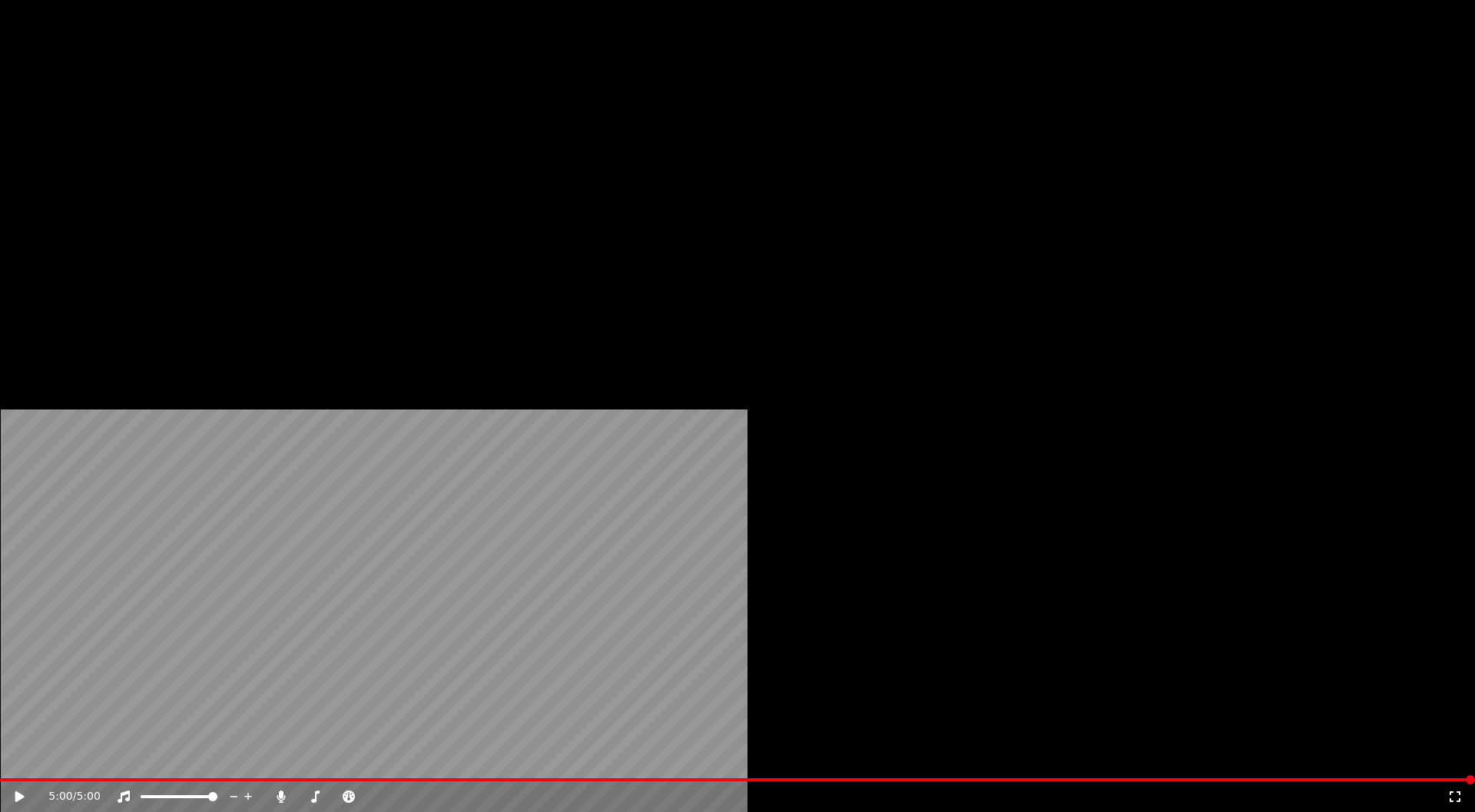
click at [478, 114] on button "Download" at bounding box center [483, 103] width 84 height 21
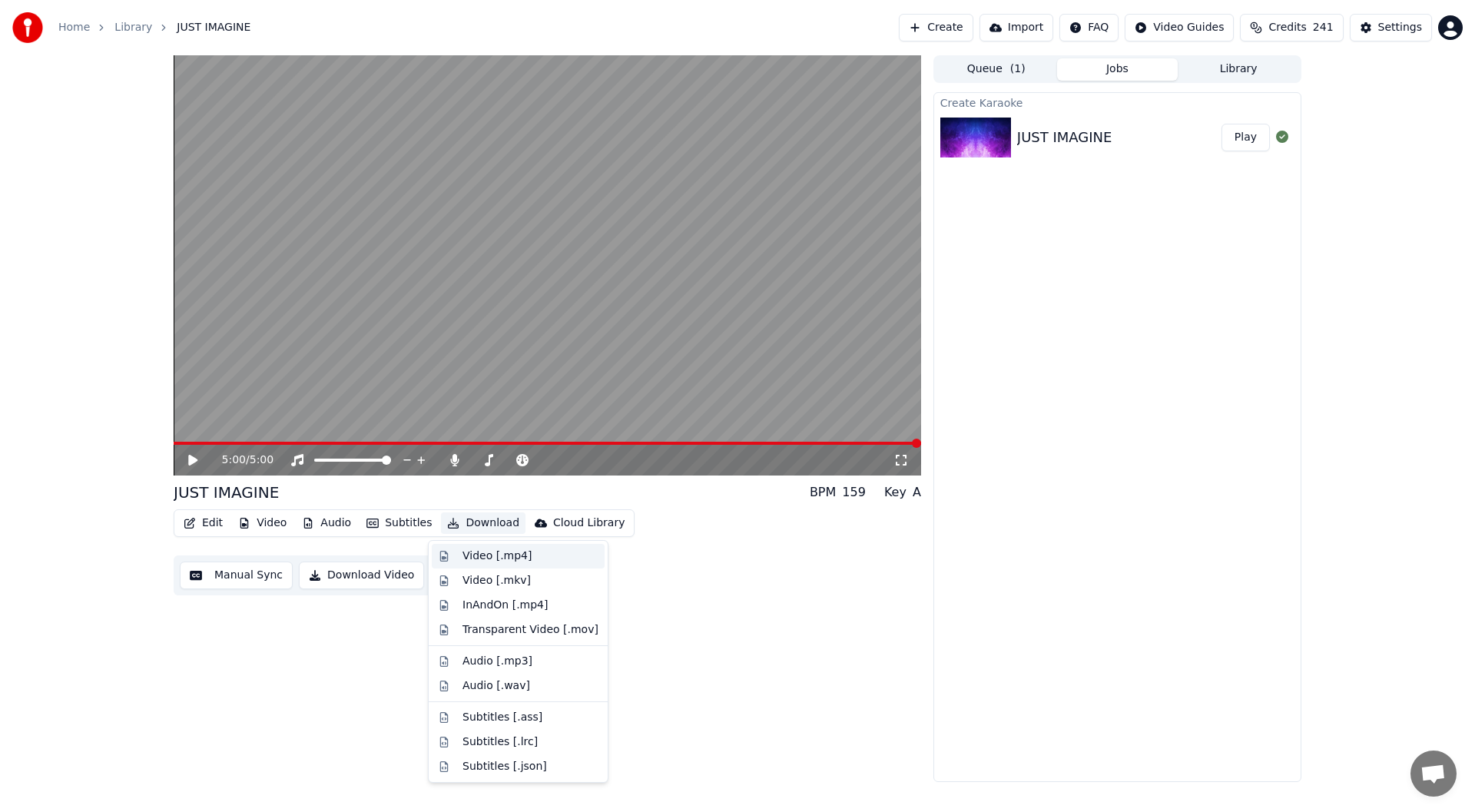
click at [489, 556] on div "Video [.mp4]" at bounding box center [497, 555] width 69 height 16
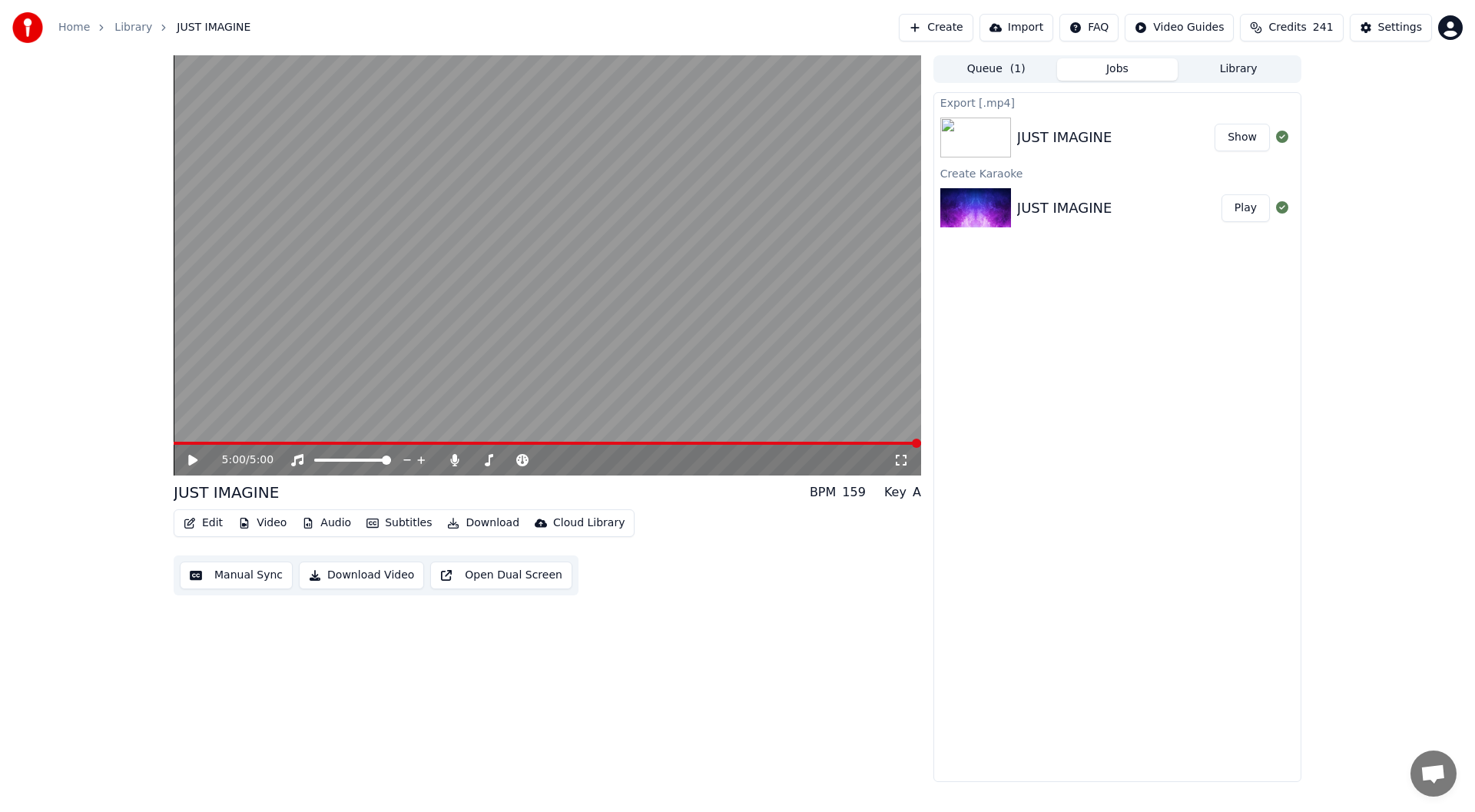
click at [1241, 134] on button "Show" at bounding box center [1242, 137] width 56 height 28
